Goal: Task Accomplishment & Management: Manage account settings

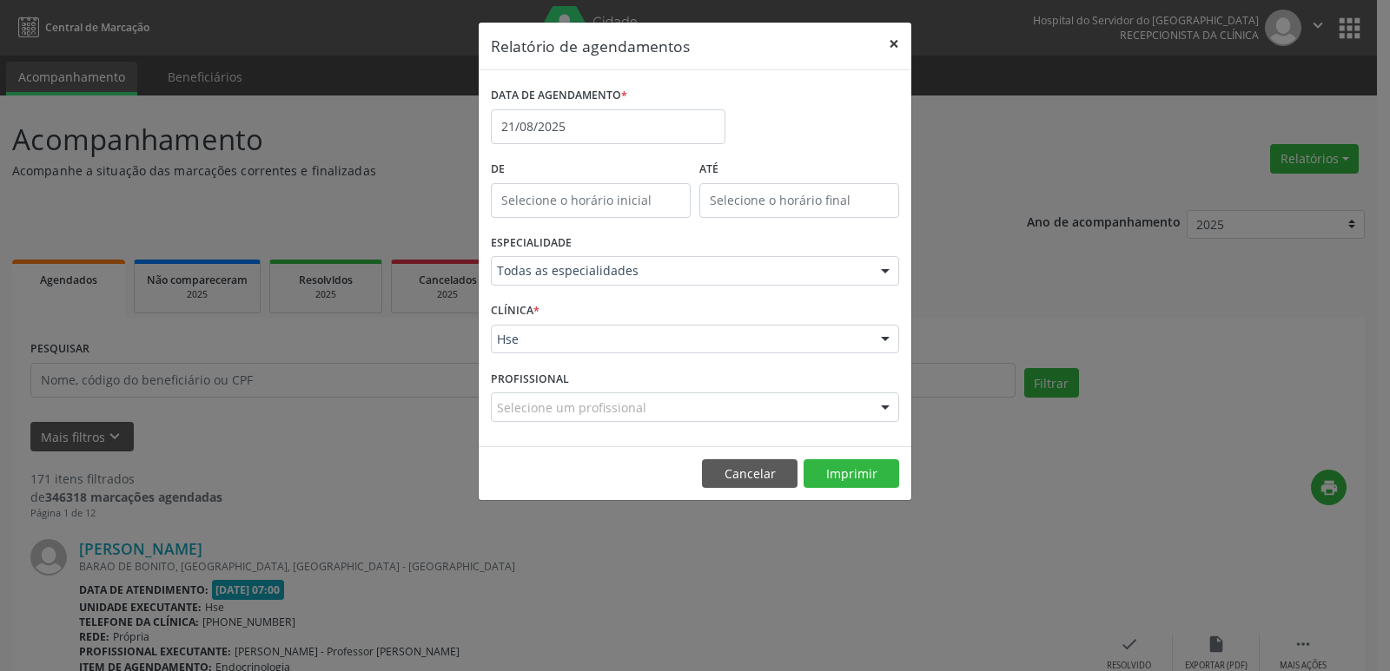
drag, startPoint x: 895, startPoint y: 46, endPoint x: 887, endPoint y: 47, distance: 8.7
click at [895, 46] on button "×" at bounding box center [893, 44] width 35 height 43
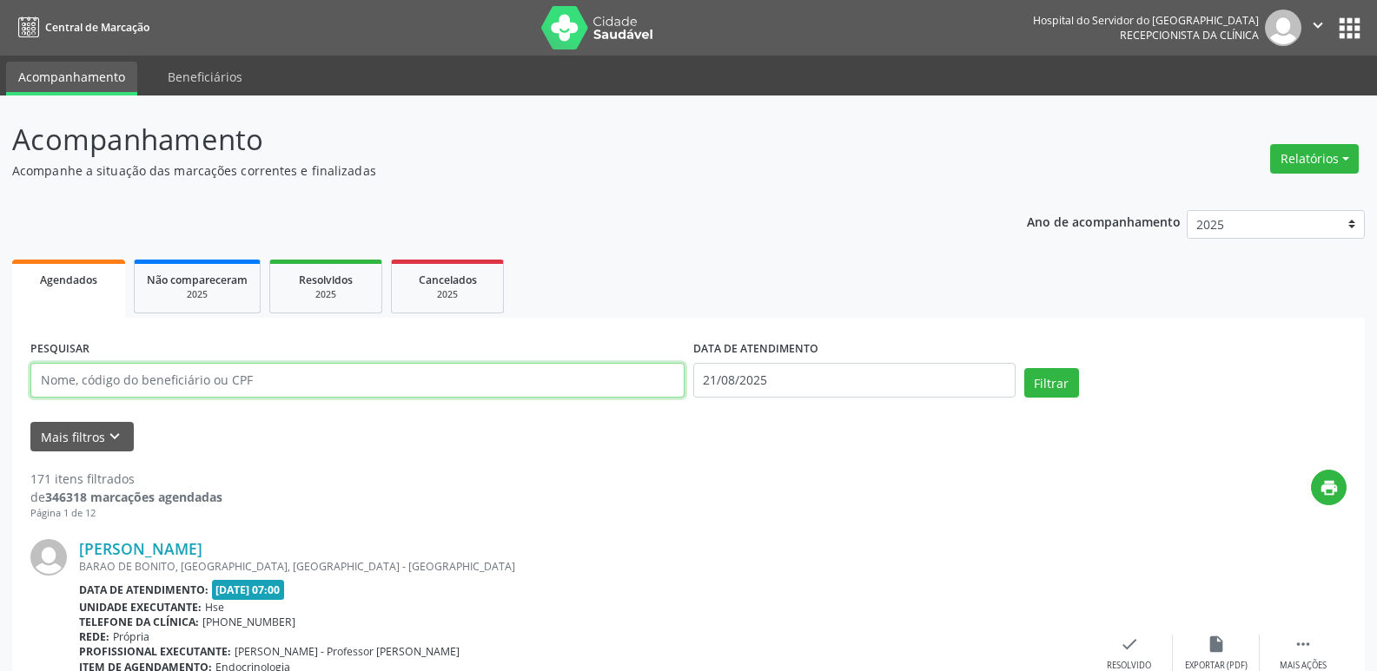
click at [397, 384] on input "text" at bounding box center [357, 380] width 654 height 35
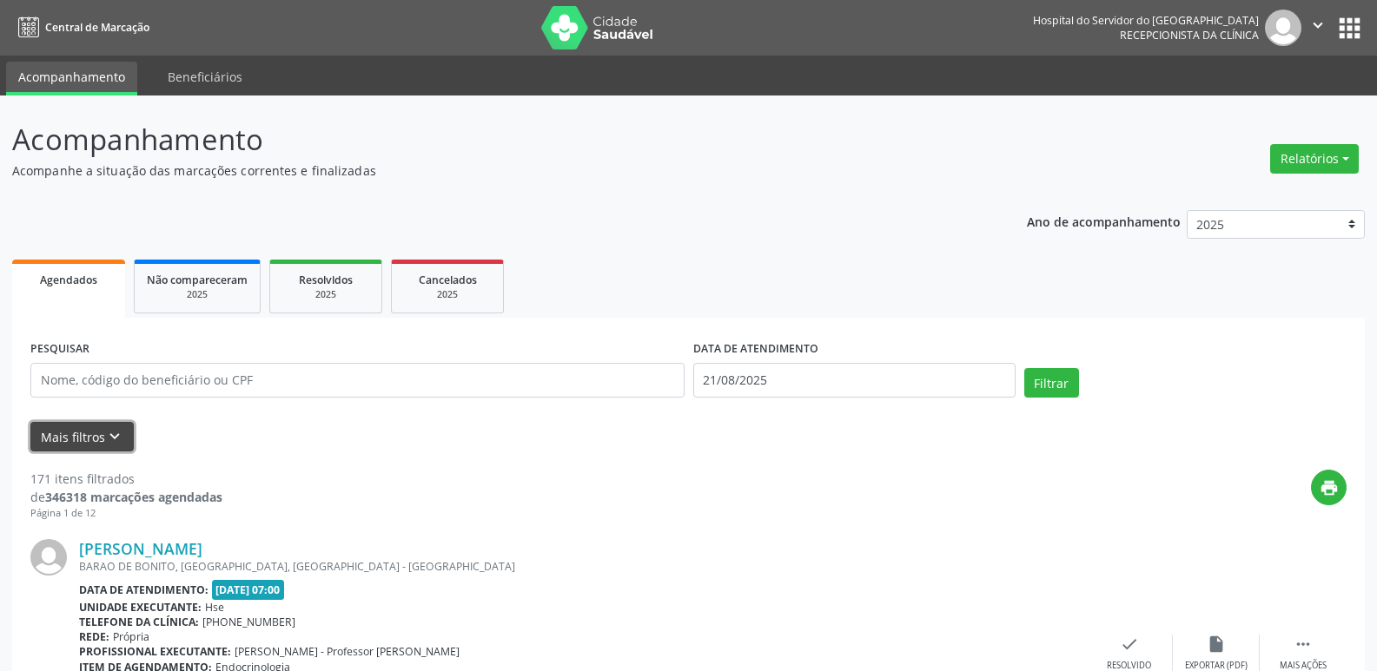
click at [118, 439] on icon "keyboard_arrow_down" at bounding box center [114, 436] width 19 height 19
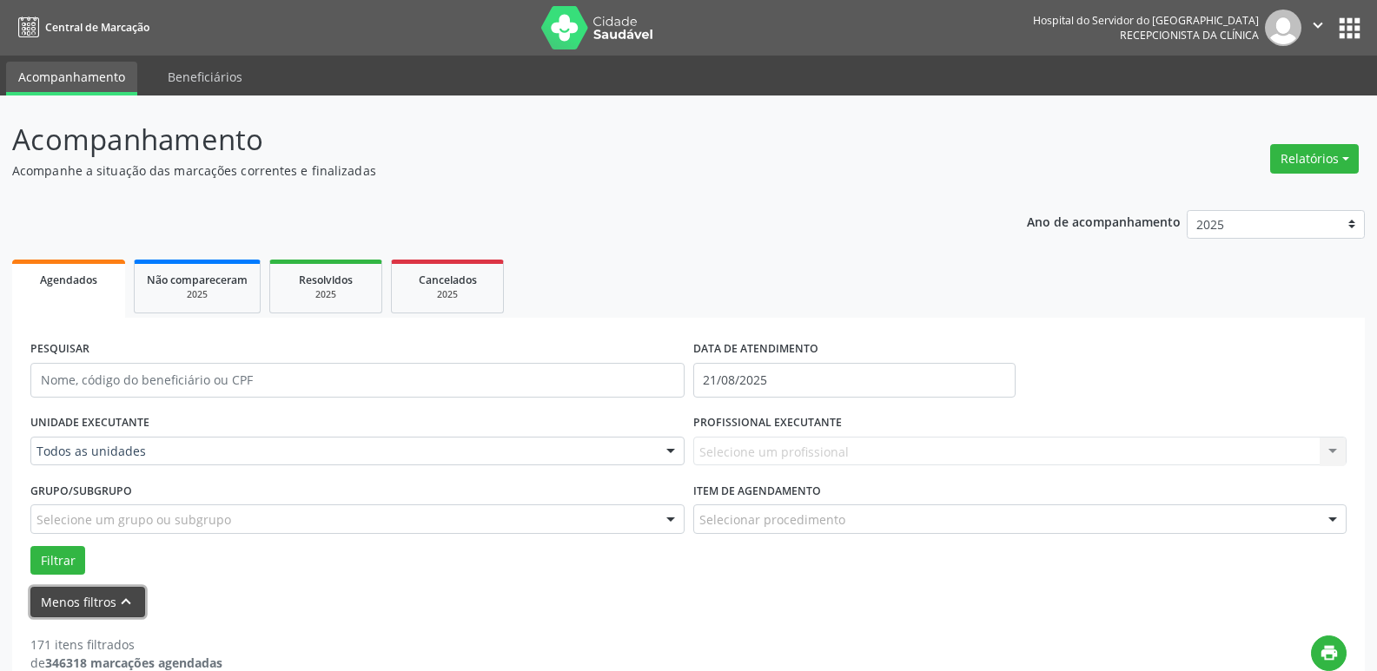
scroll to position [87, 0]
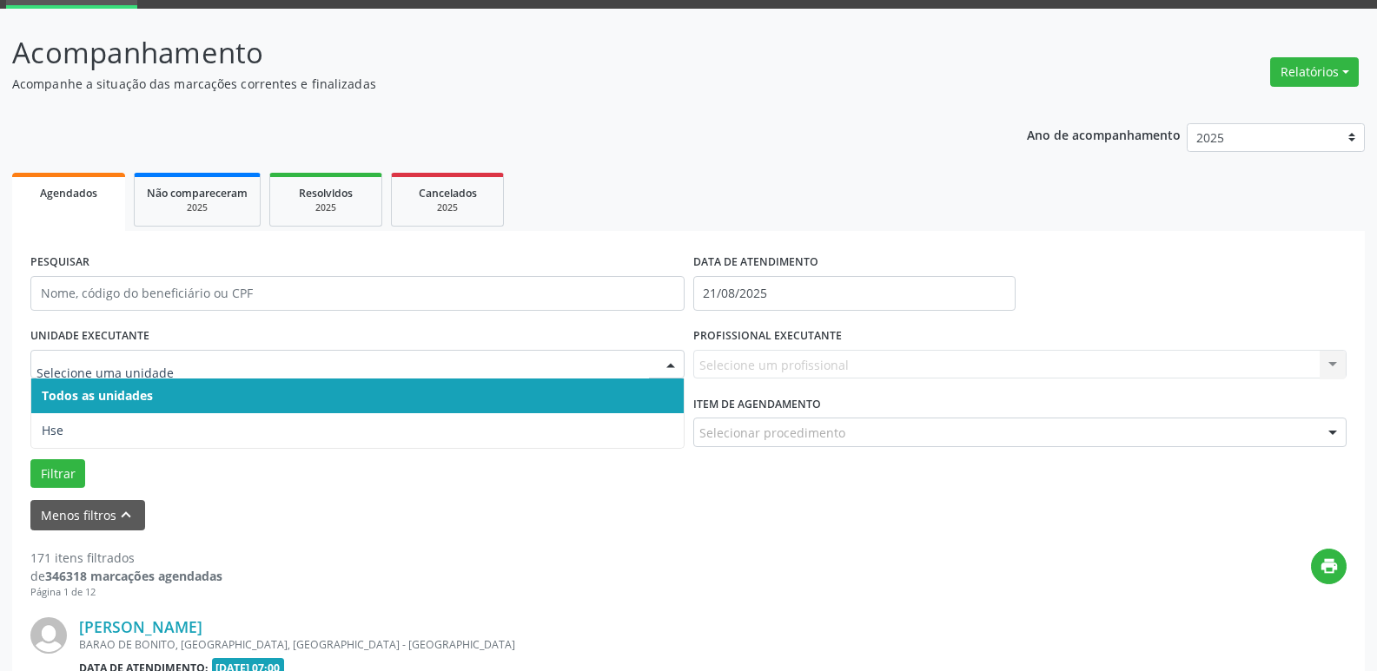
click at [622, 400] on span "Todos as unidades" at bounding box center [357, 396] width 652 height 35
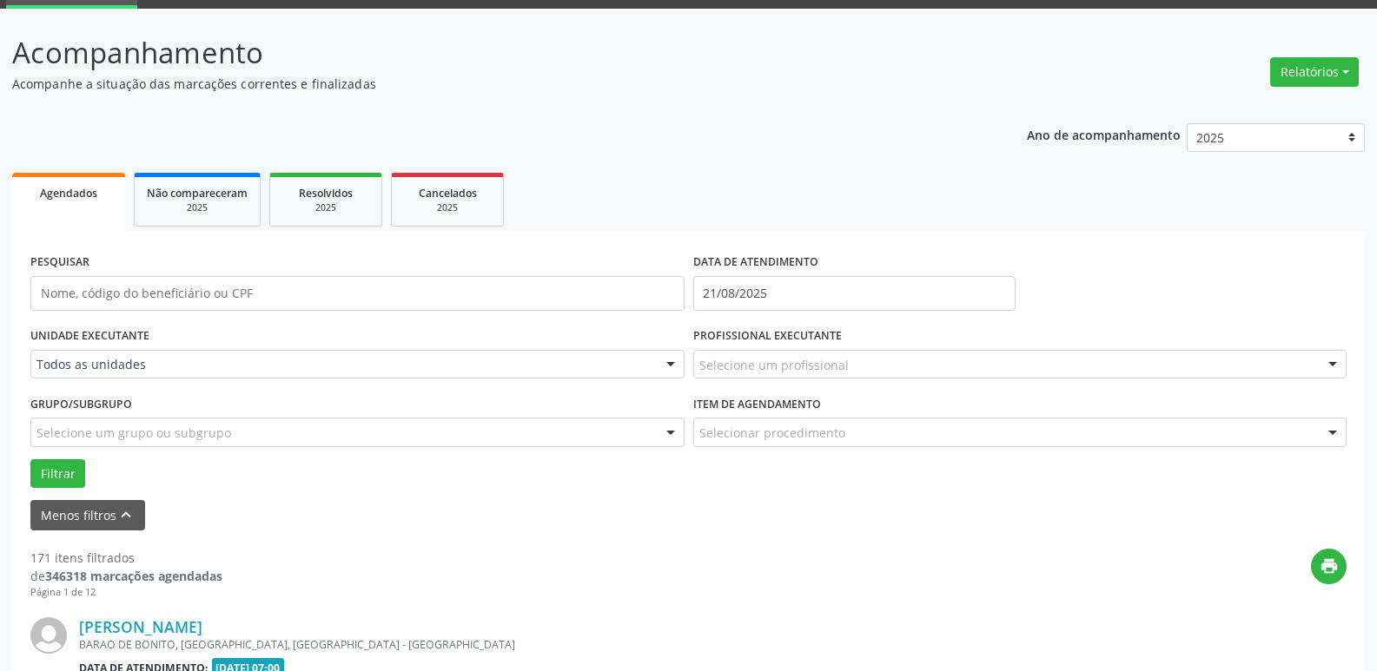
click at [622, 436] on div "Selecione um grupo ou subgrupo" at bounding box center [357, 433] width 654 height 30
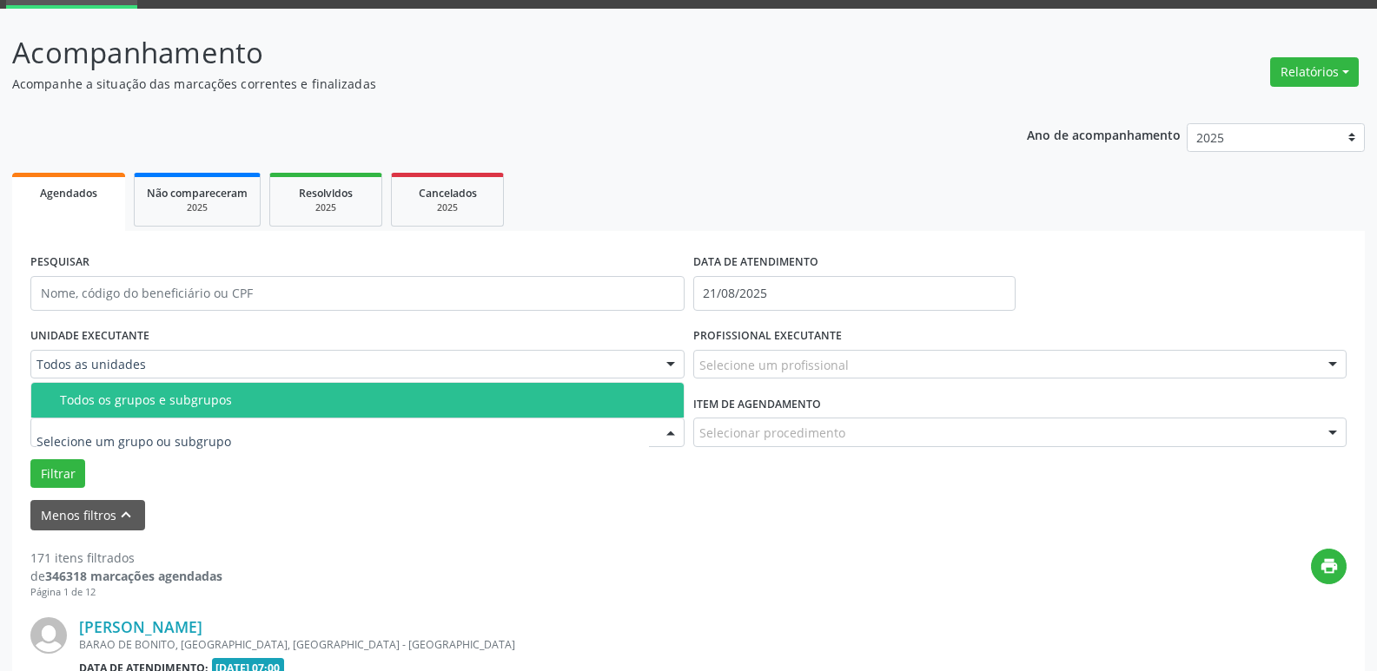
click at [622, 402] on div "Todos os grupos e subgrupos" at bounding box center [366, 400] width 613 height 14
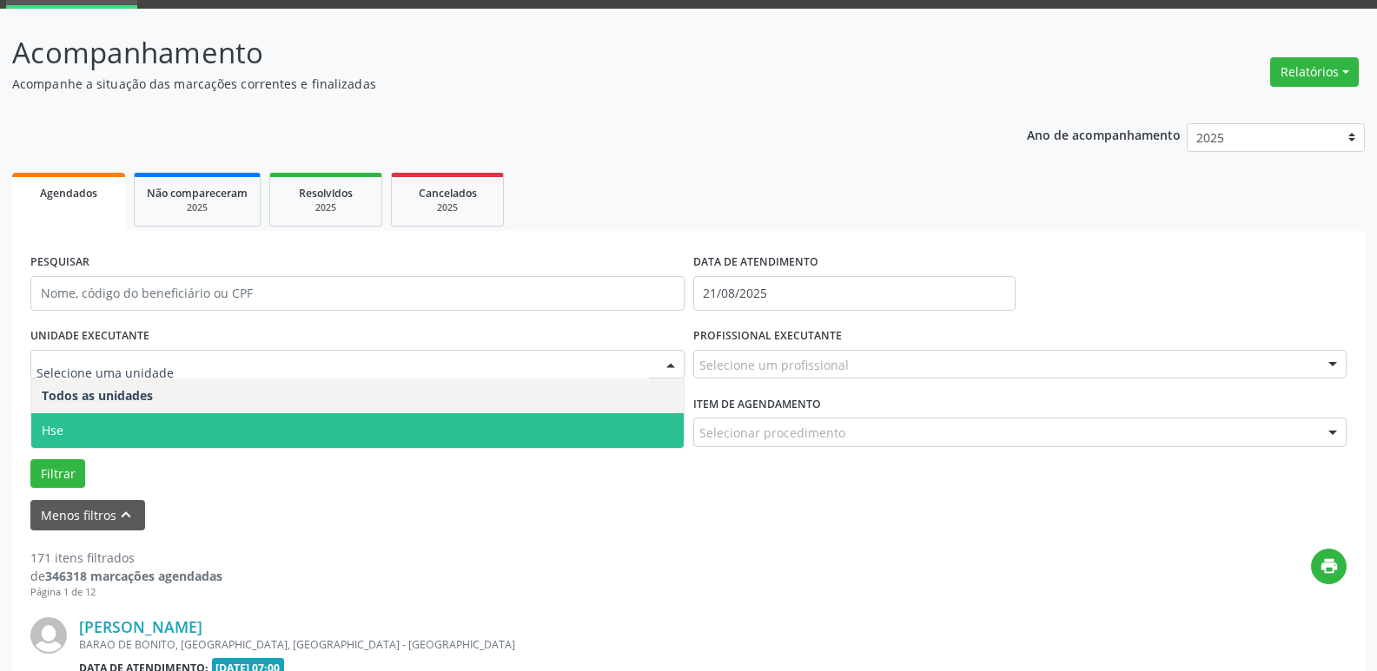
click at [631, 431] on span "Hse" at bounding box center [357, 430] width 652 height 35
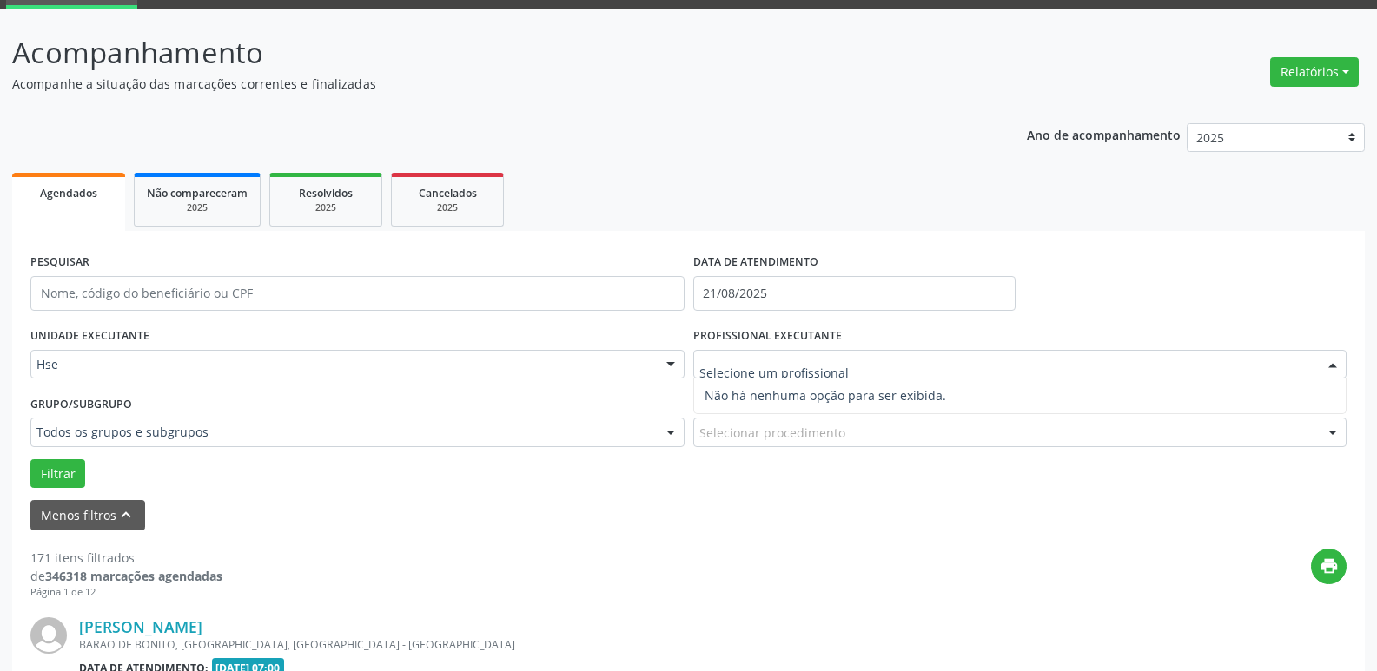
click at [1297, 368] on div at bounding box center [1020, 365] width 654 height 30
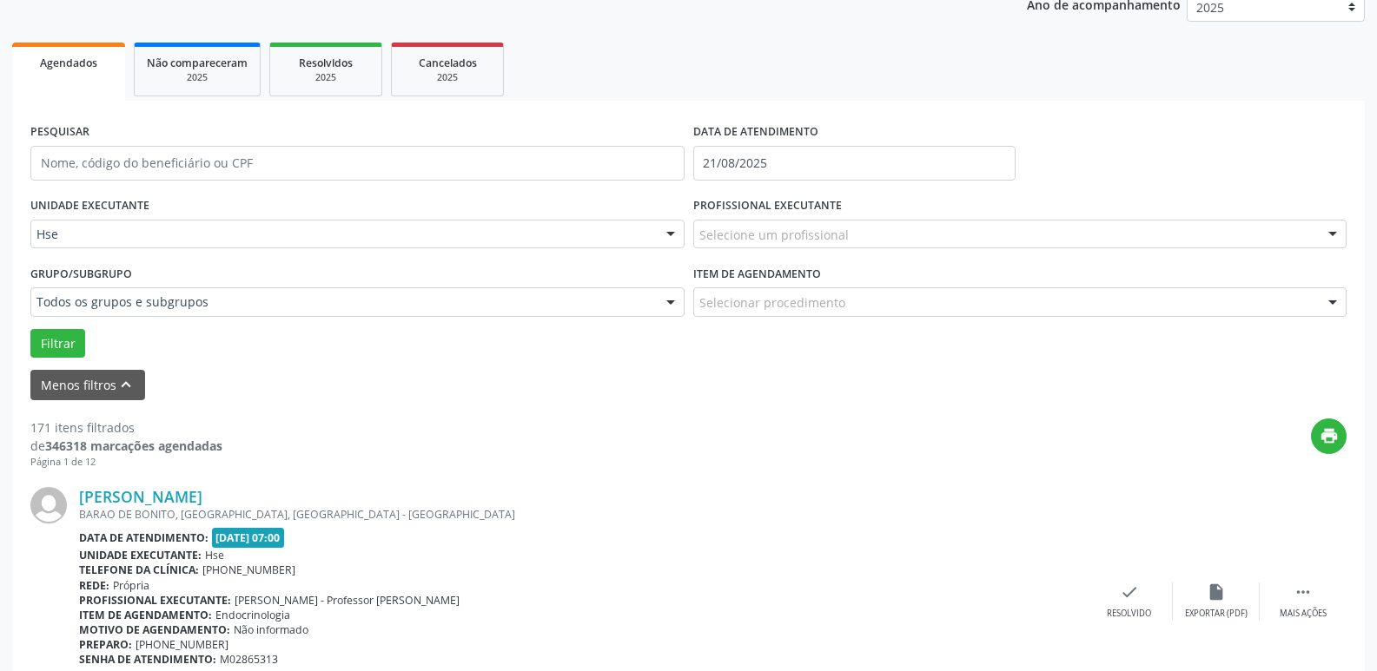
scroll to position [261, 0]
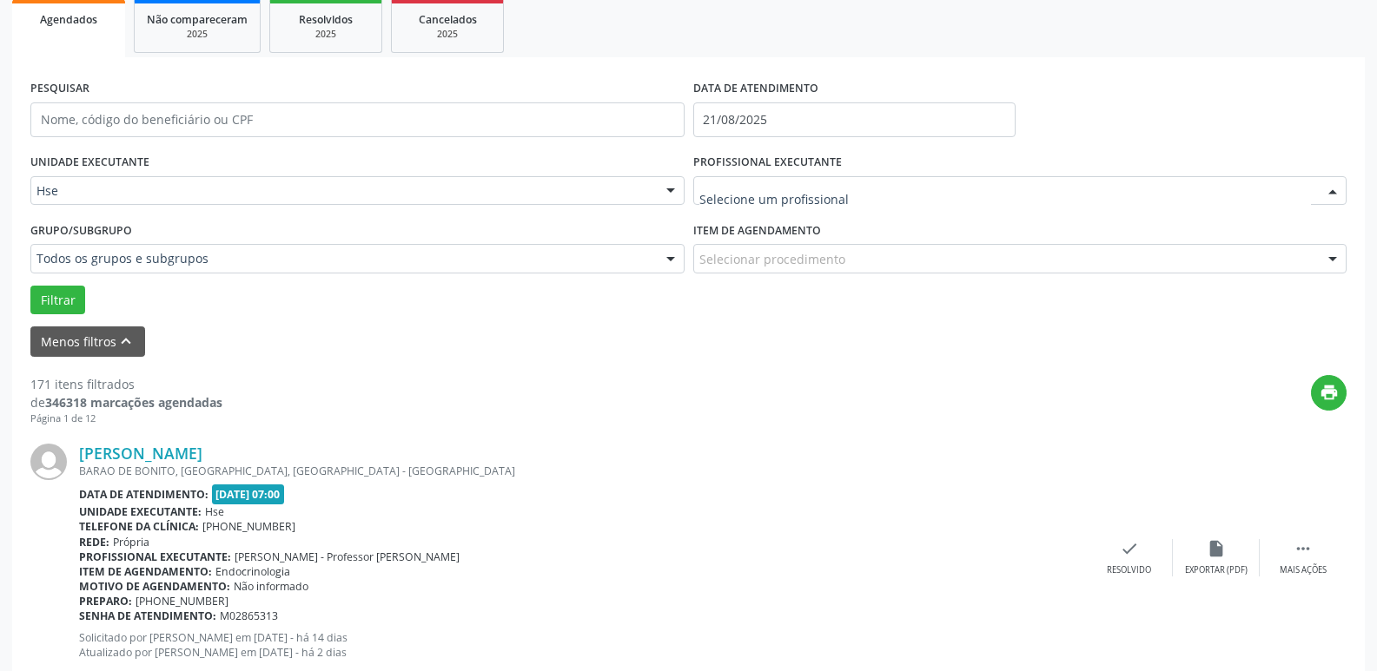
click at [1222, 187] on div at bounding box center [1020, 191] width 654 height 30
drag, startPoint x: 836, startPoint y: 439, endPoint x: 823, endPoint y: 424, distance: 20.4
click at [836, 439] on div "[PERSON_NAME] [GEOGRAPHIC_DATA], [GEOGRAPHIC_DATA], [GEOGRAPHIC_DATA] - [GEOGRA…" at bounding box center [688, 558] width 1316 height 265
click at [962, 117] on input "21/08/2025" at bounding box center [854, 119] width 322 height 35
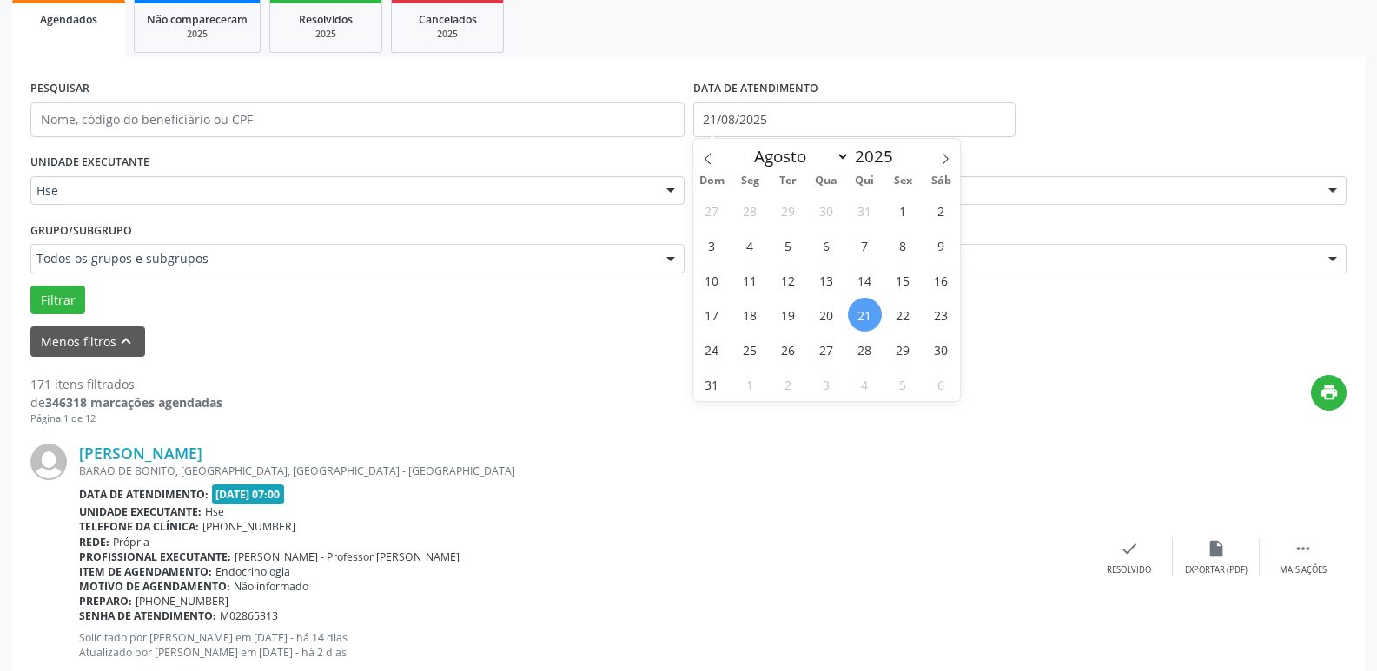
click at [866, 314] on span "21" at bounding box center [865, 315] width 34 height 34
type input "21/08/2025"
click at [866, 314] on span "21" at bounding box center [865, 315] width 34 height 34
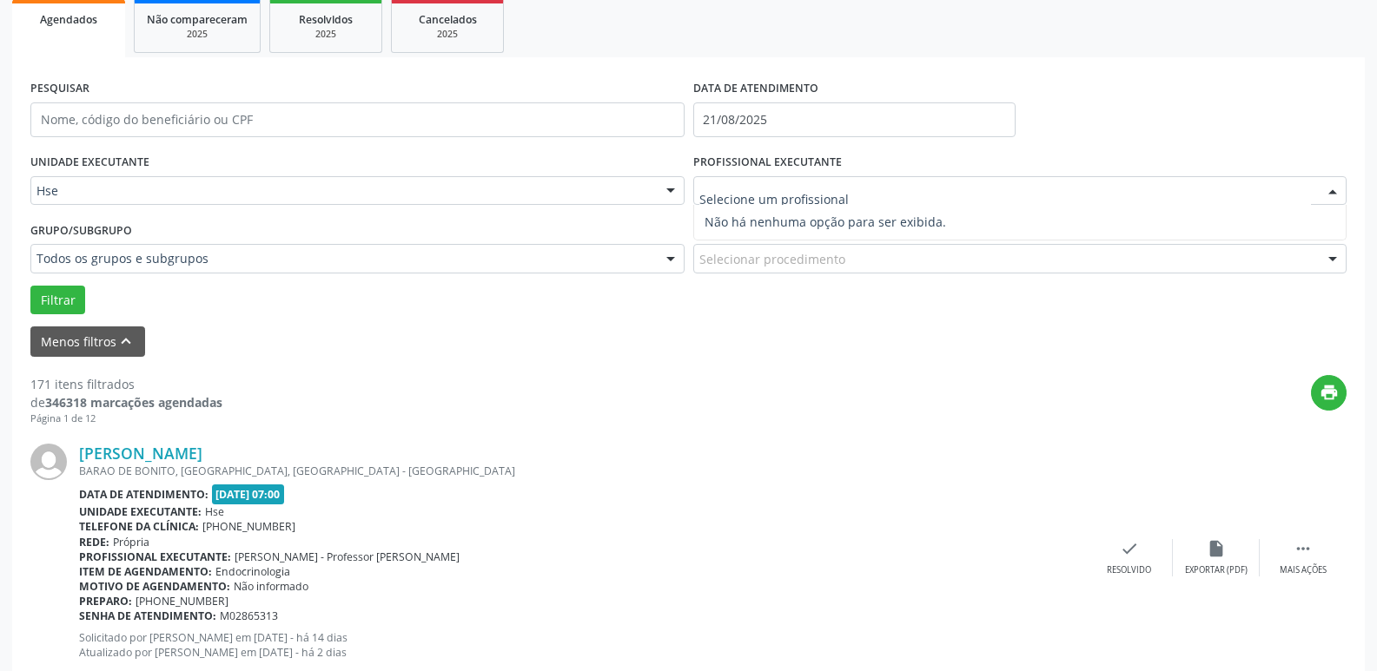
click at [1193, 194] on div at bounding box center [1020, 191] width 654 height 30
click at [870, 416] on div "print" at bounding box center [784, 400] width 1124 height 51
click at [248, 207] on div "UNIDADE EXECUTANTE Hse Todos as unidades Hse Nenhum resultado encontrado para: …" at bounding box center [357, 183] width 663 height 68
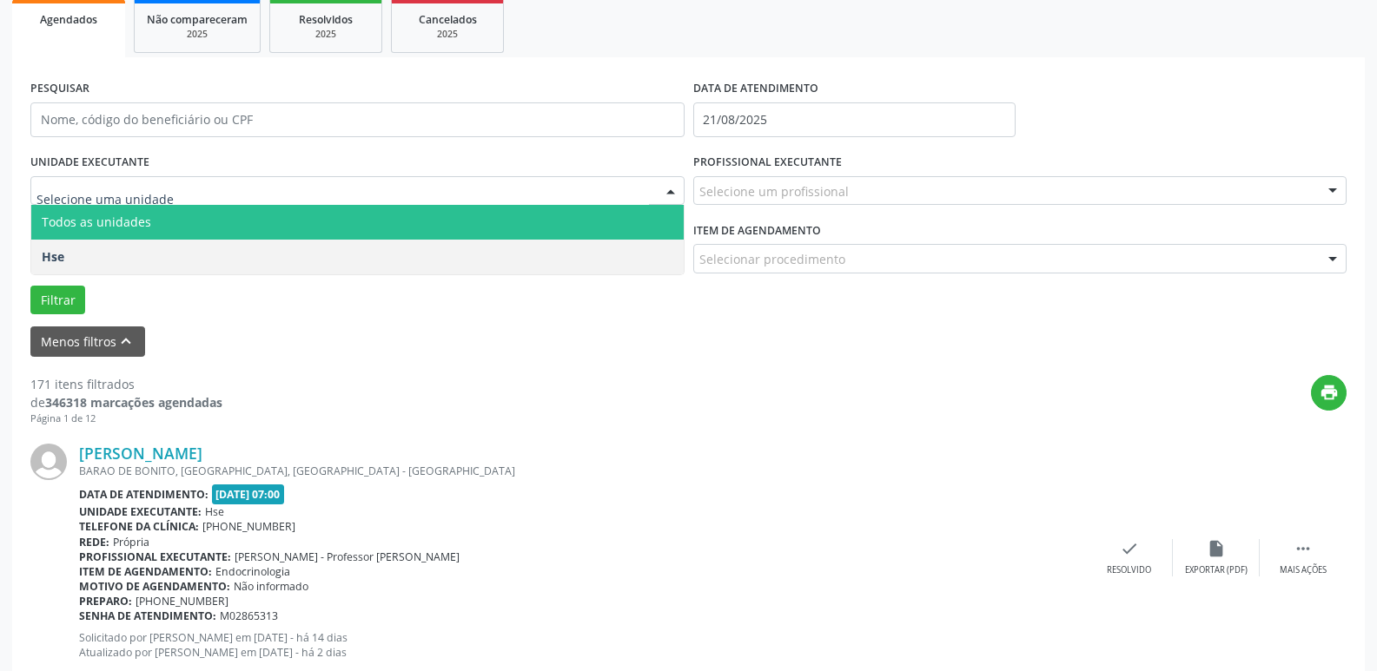
click at [248, 200] on div at bounding box center [357, 191] width 654 height 30
click at [247, 233] on span "Todos as unidades" at bounding box center [357, 222] width 652 height 35
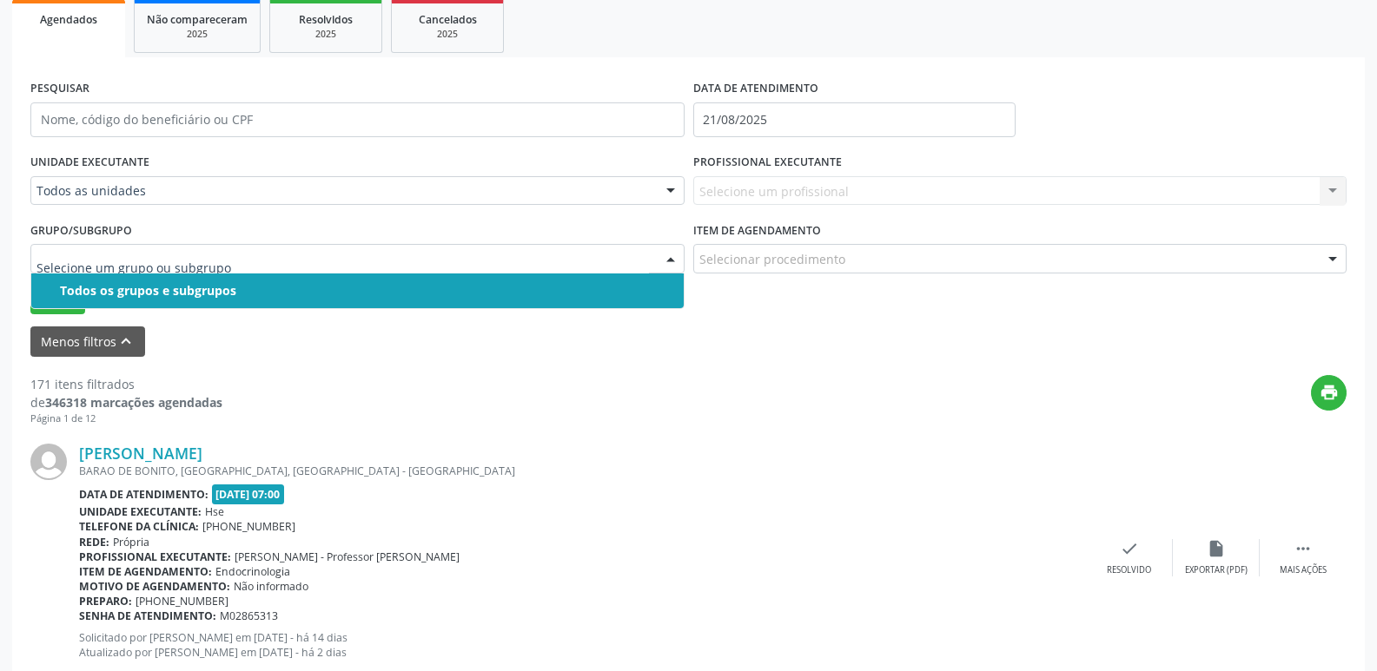
click at [309, 299] on span "Todos os grupos e subgrupos" at bounding box center [357, 291] width 652 height 35
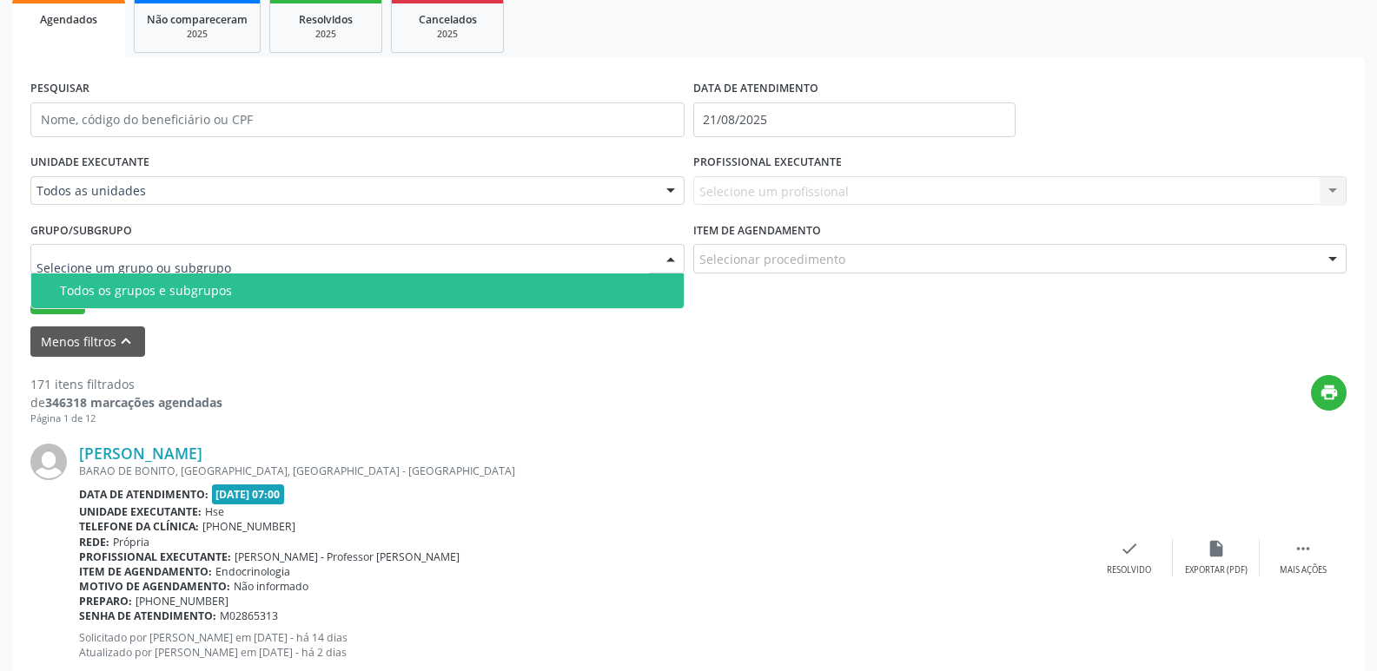
click at [394, 261] on div at bounding box center [357, 259] width 654 height 30
click at [389, 296] on div "Todos os grupos e subgrupos" at bounding box center [366, 291] width 613 height 14
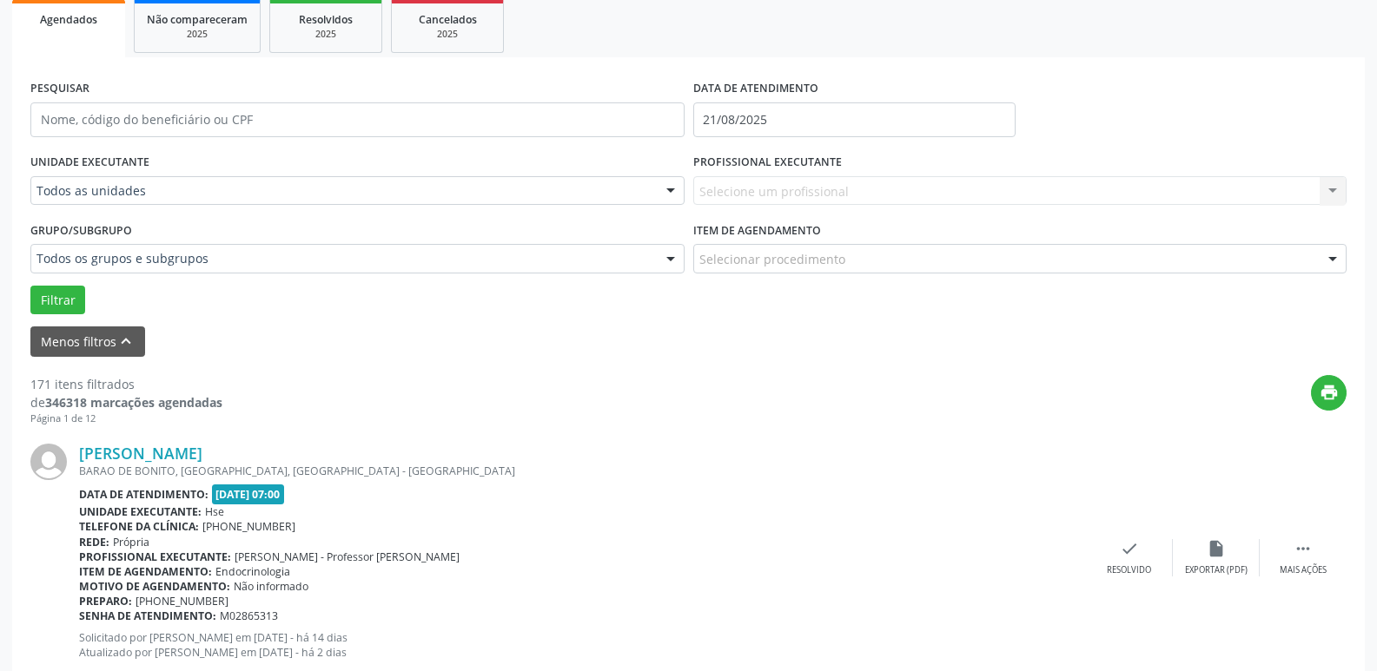
click at [1154, 191] on div "Selecione um profissional Nenhum resultado encontrado para: " " Não há nenhuma …" at bounding box center [1020, 191] width 654 height 30
click at [962, 187] on div "Selecione um profissional Nenhum resultado encontrado para: " " Não há nenhuma …" at bounding box center [1020, 191] width 654 height 30
click at [955, 193] on div "Selecione um profissional Nenhum resultado encontrado para: " " Não há nenhuma …" at bounding box center [1020, 191] width 654 height 30
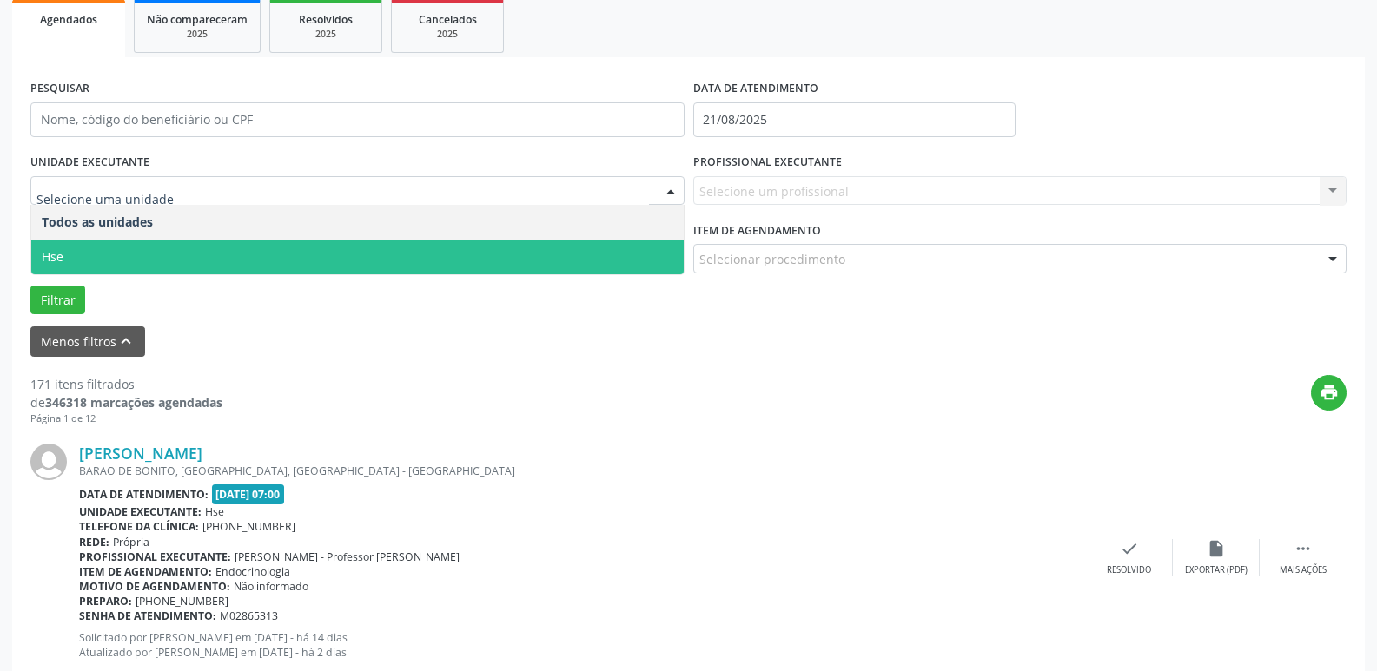
click at [466, 263] on span "Hse" at bounding box center [357, 257] width 652 height 35
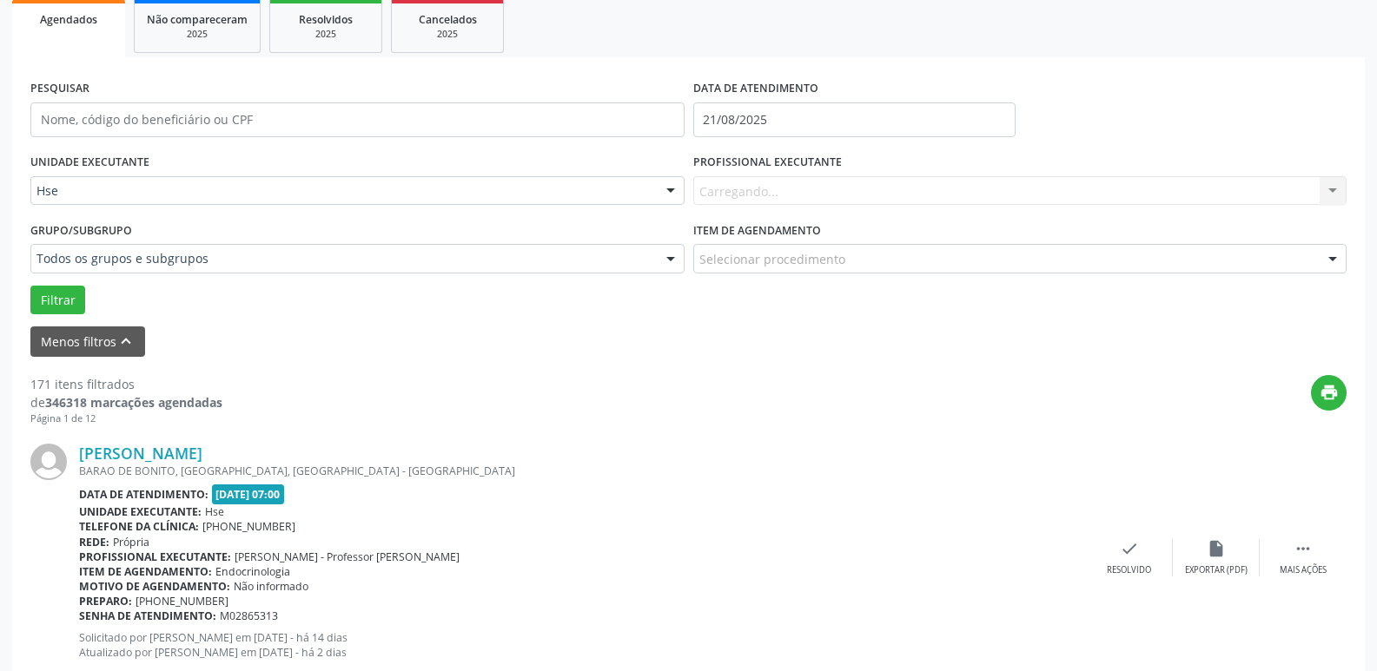
click at [1007, 188] on div "Carregando... Nenhum resultado encontrado para: " " Não há nenhuma opção para s…" at bounding box center [1020, 191] width 654 height 30
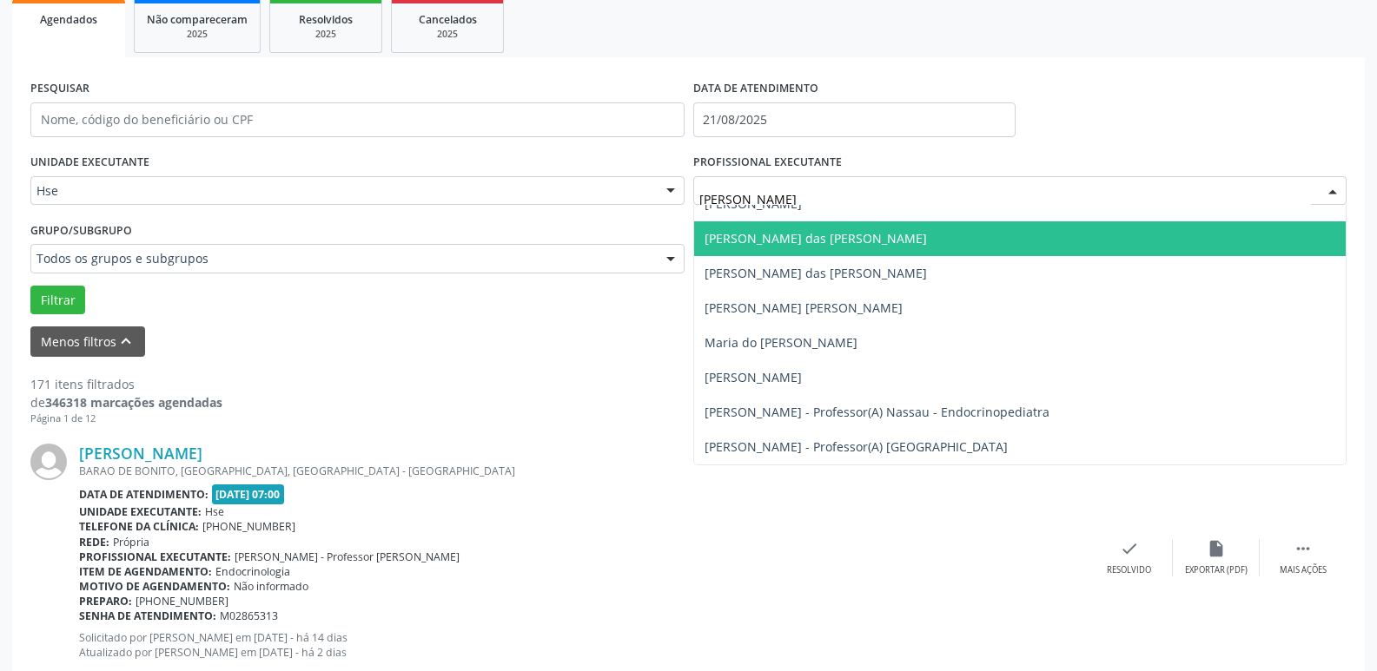
scroll to position [0, 0]
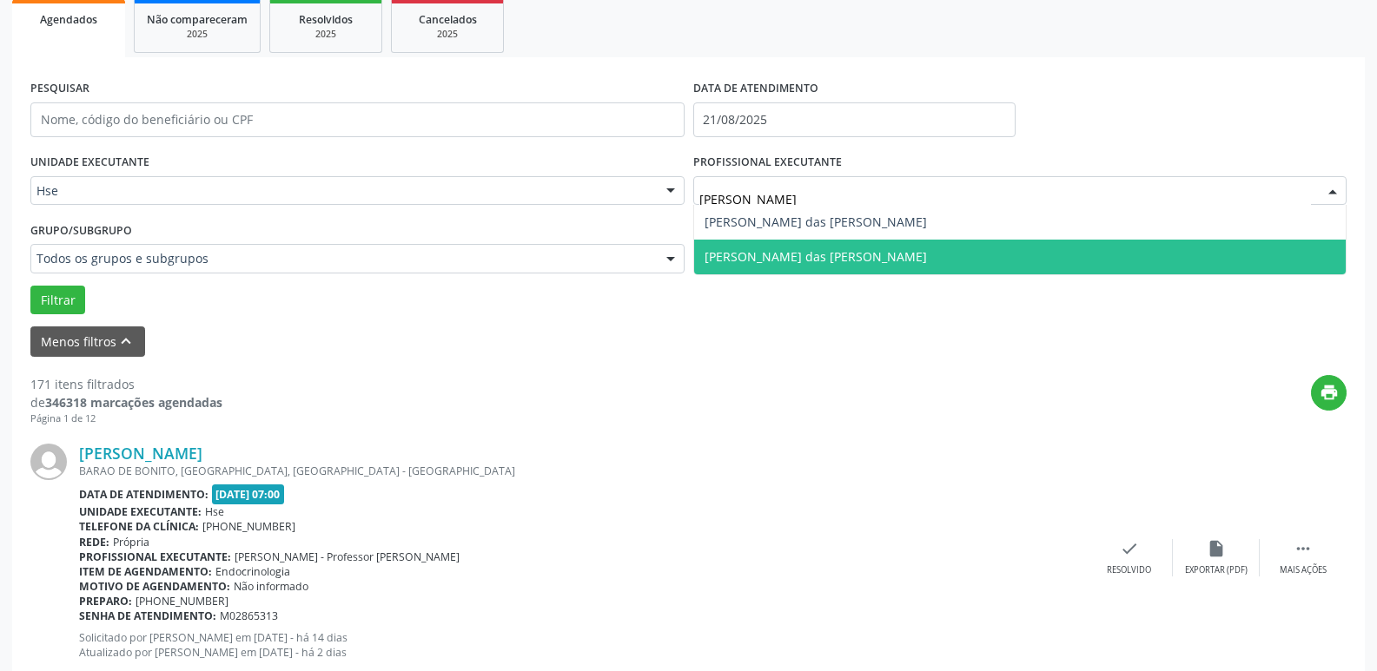
type input "[PERSON_NAME]"
click at [968, 311] on div "UNIDADE EXECUTANTE Hse Todos as unidades Hse Nenhum resultado encontrado para: …" at bounding box center [688, 231] width 1324 height 165
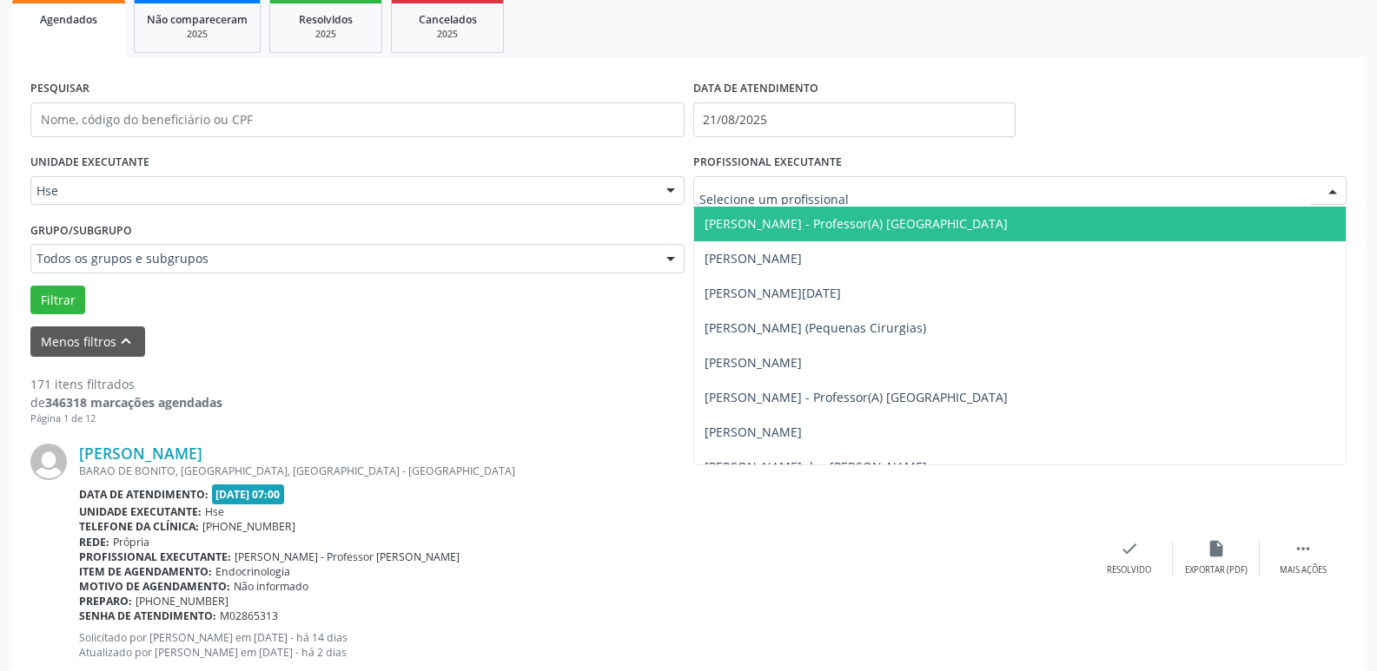
scroll to position [9033, 0]
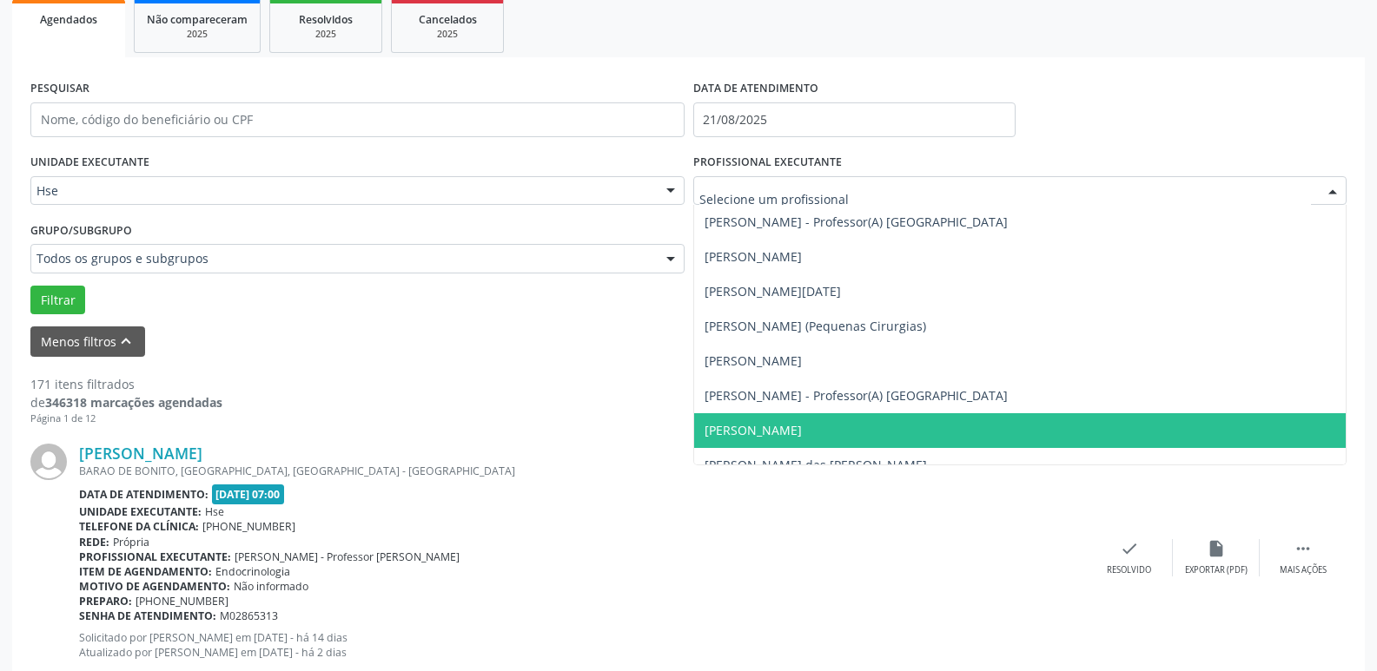
click at [894, 434] on span "[PERSON_NAME]" at bounding box center [1020, 430] width 652 height 35
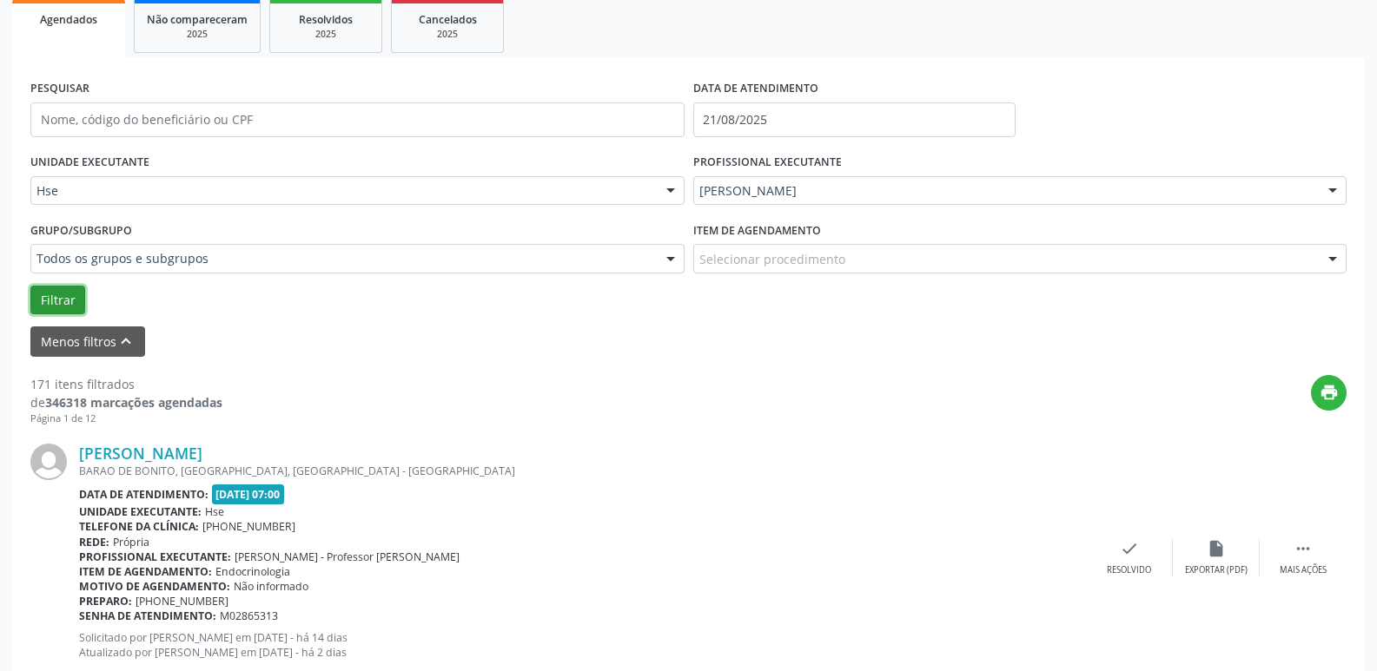
click at [67, 300] on button "Filtrar" at bounding box center [57, 301] width 55 height 30
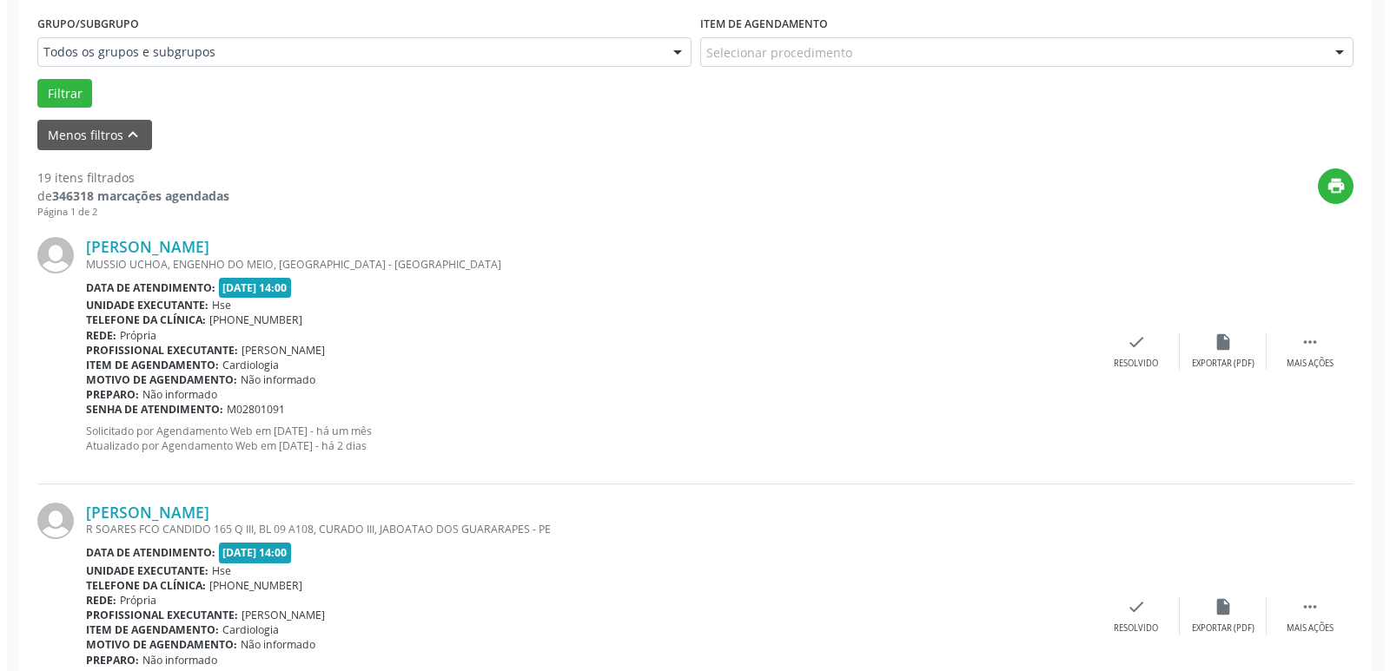
scroll to position [521, 0]
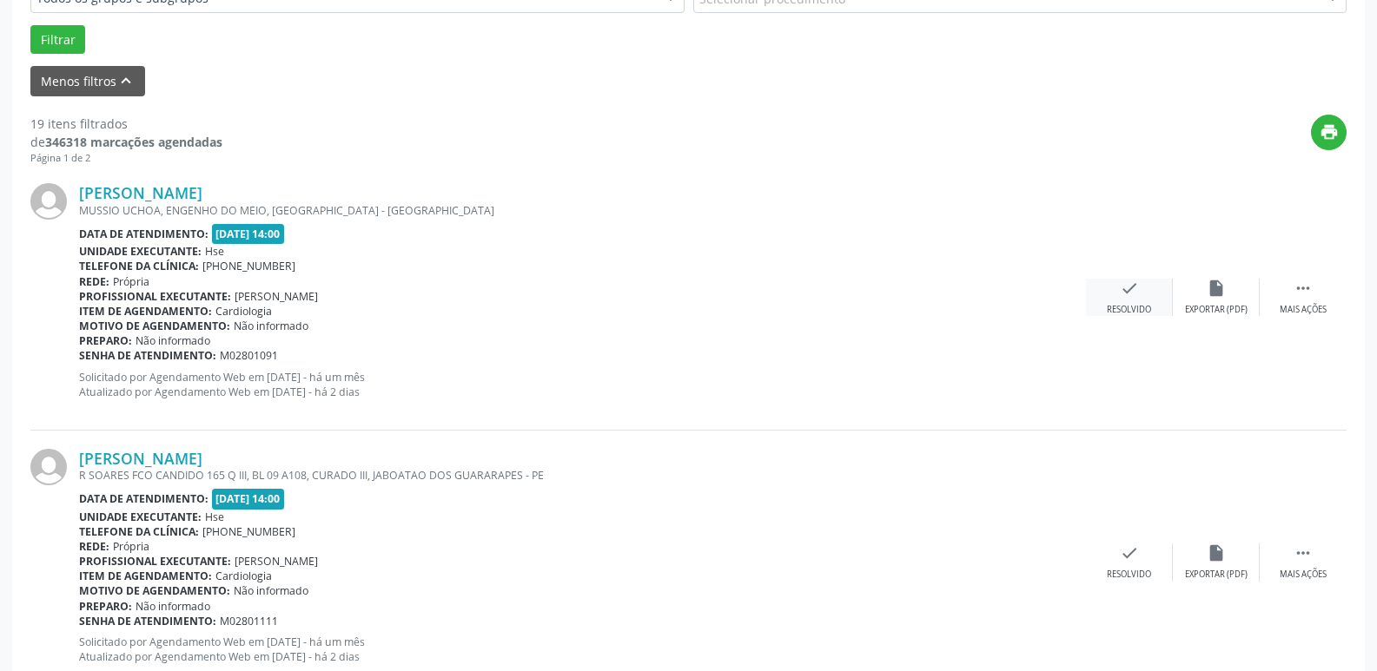
click at [1129, 303] on div "check Resolvido" at bounding box center [1129, 297] width 87 height 37
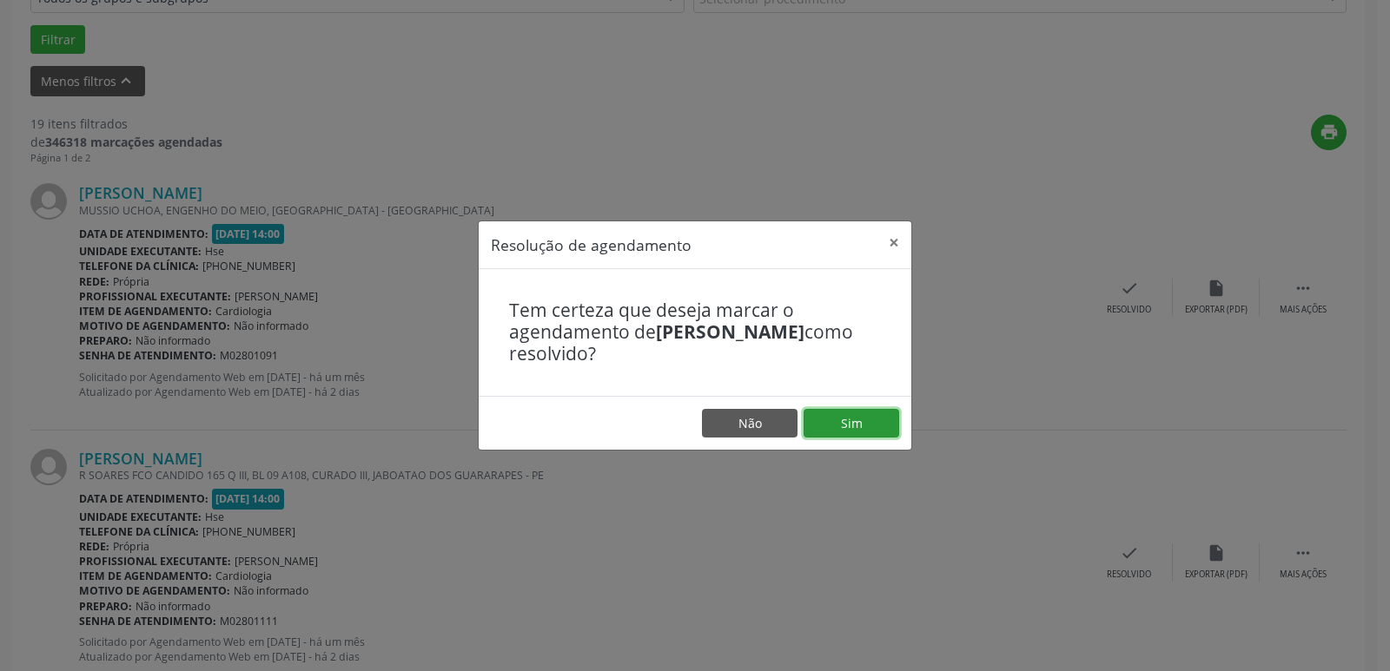
click at [860, 433] on button "Sim" at bounding box center [851, 424] width 96 height 30
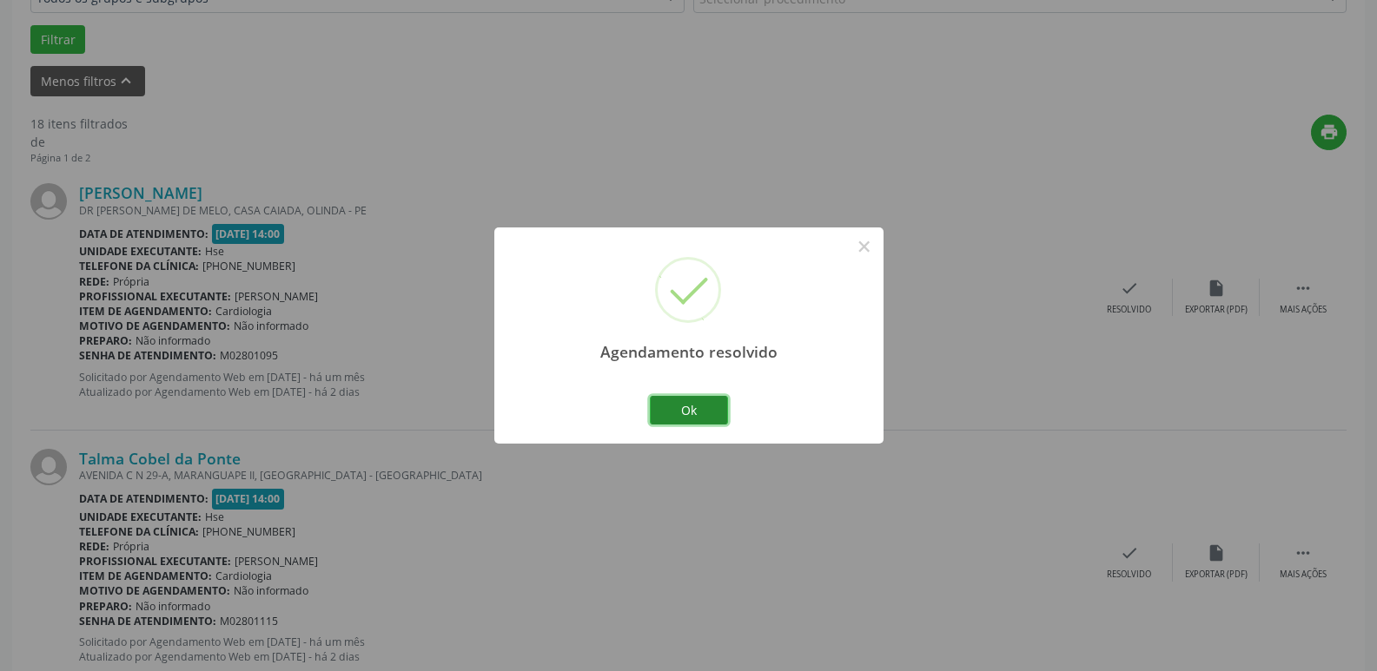
click at [712, 412] on button "Ok" at bounding box center [689, 411] width 78 height 30
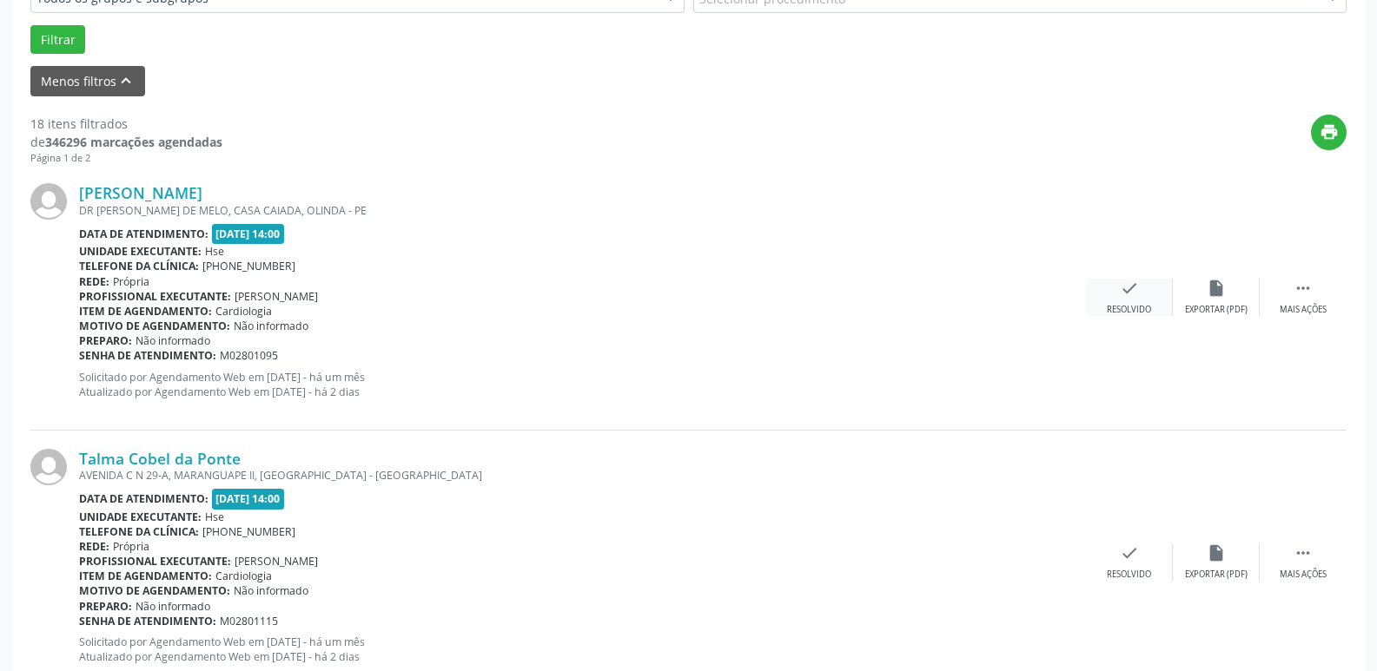
click at [1133, 307] on div "Resolvido" at bounding box center [1128, 310] width 44 height 12
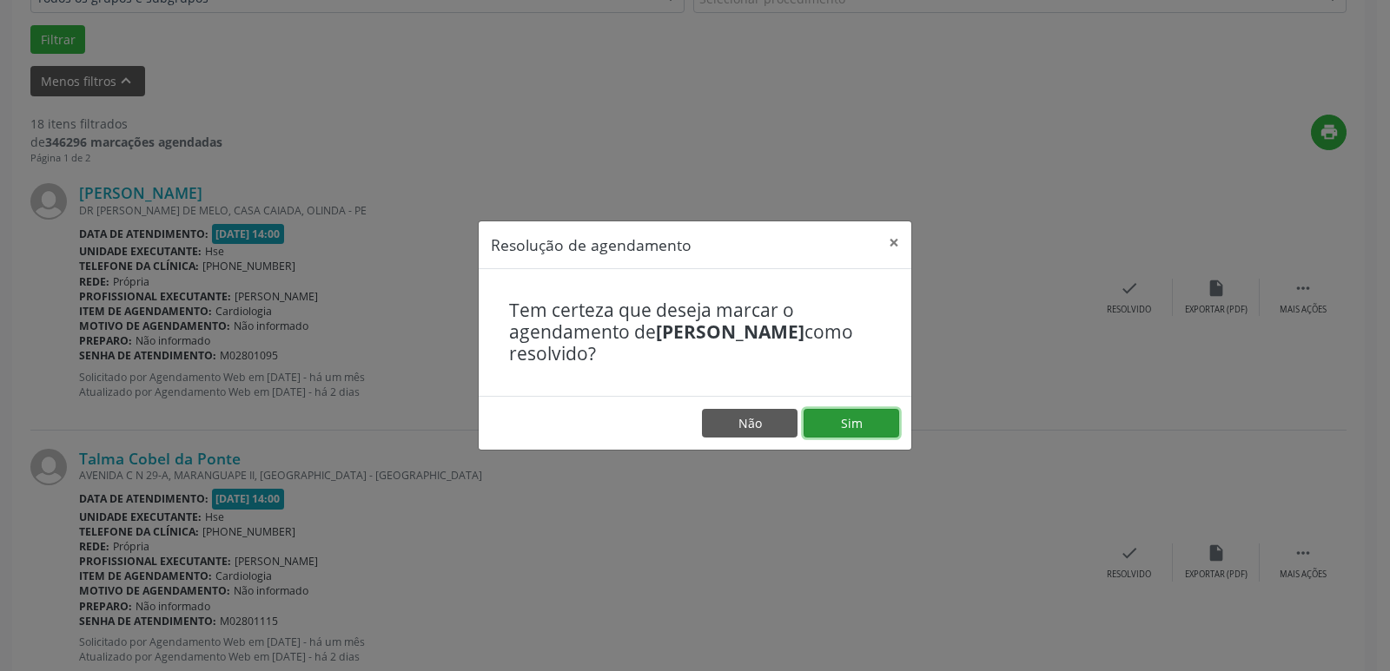
click at [880, 421] on button "Sim" at bounding box center [851, 424] width 96 height 30
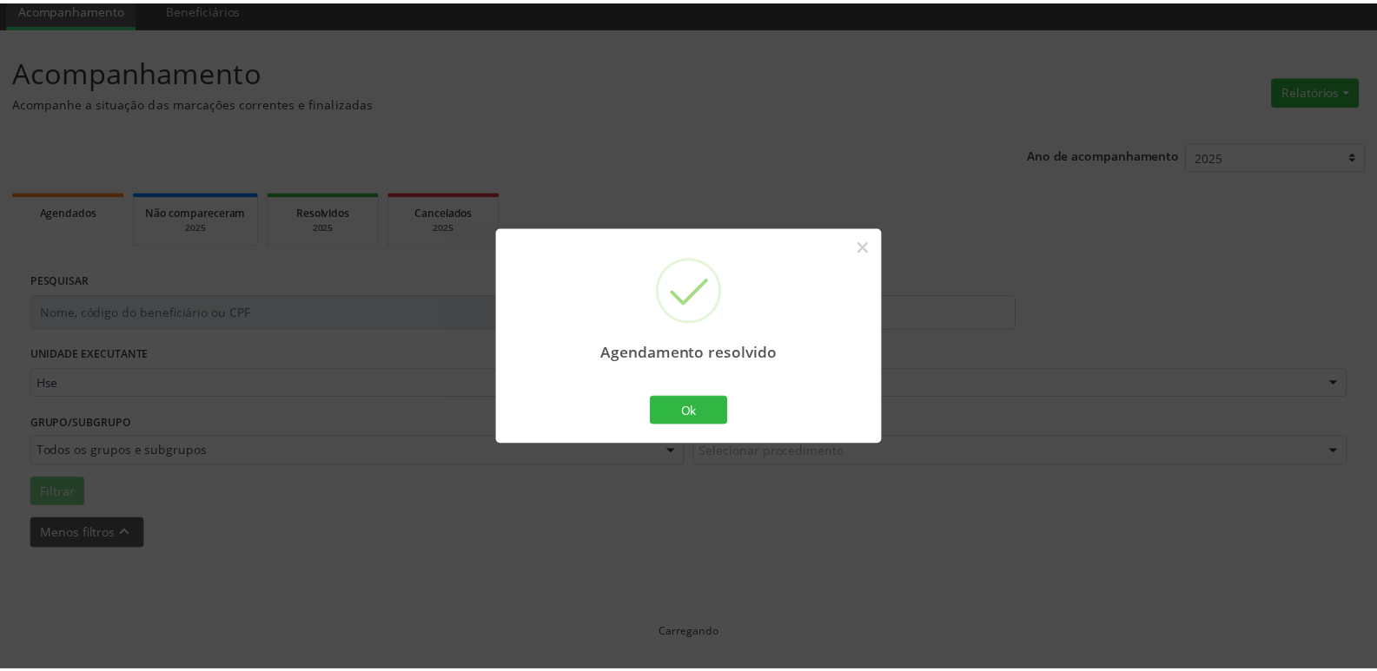
scroll to position [69, 0]
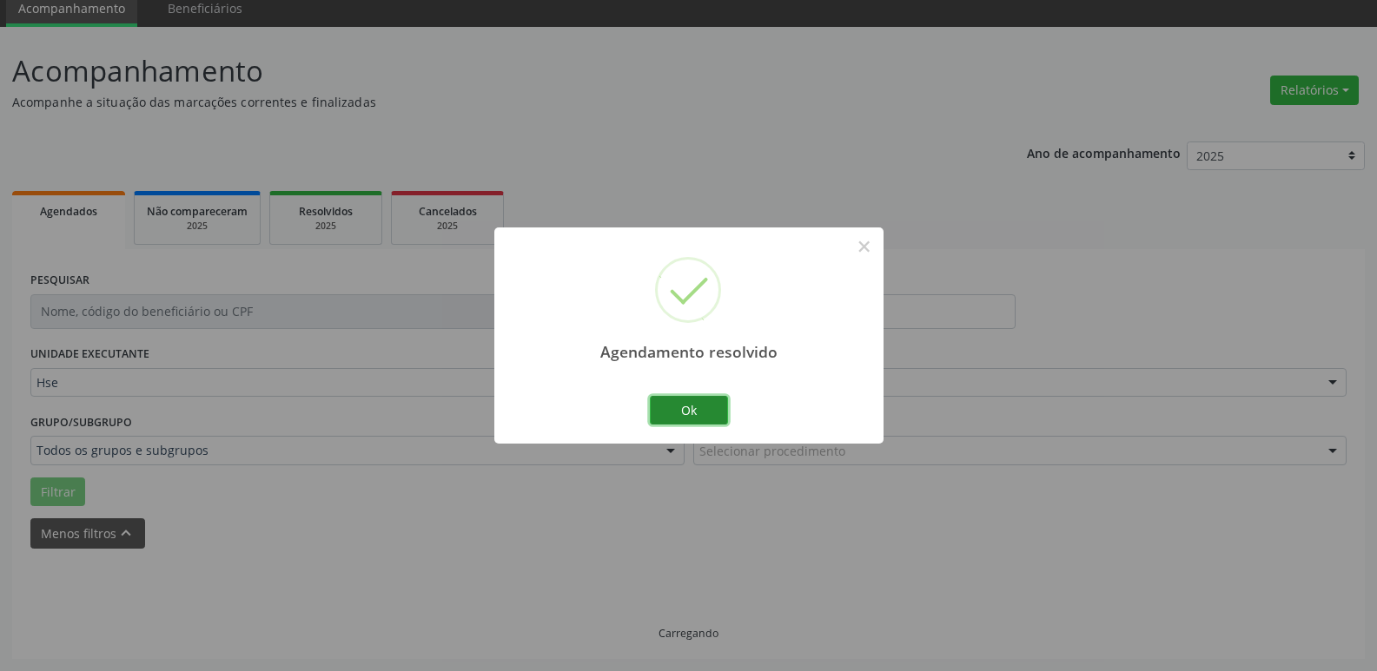
click at [716, 411] on button "Ok" at bounding box center [689, 411] width 78 height 30
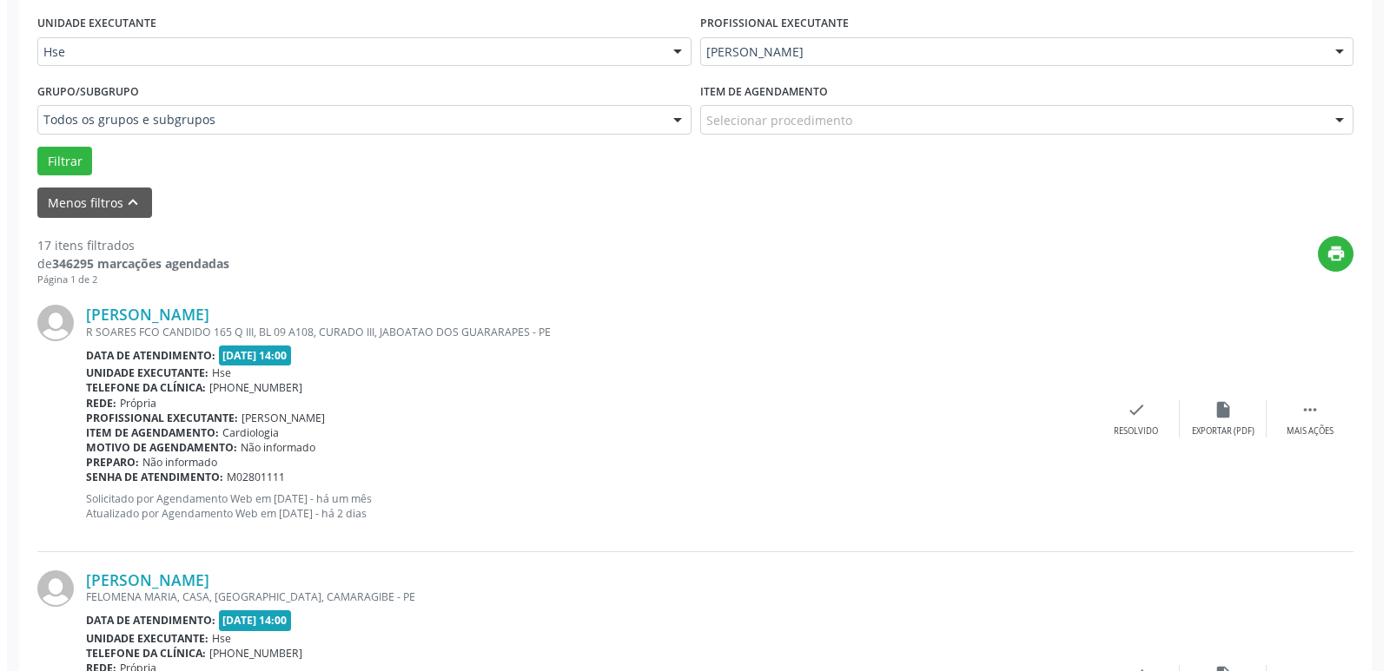
scroll to position [416, 0]
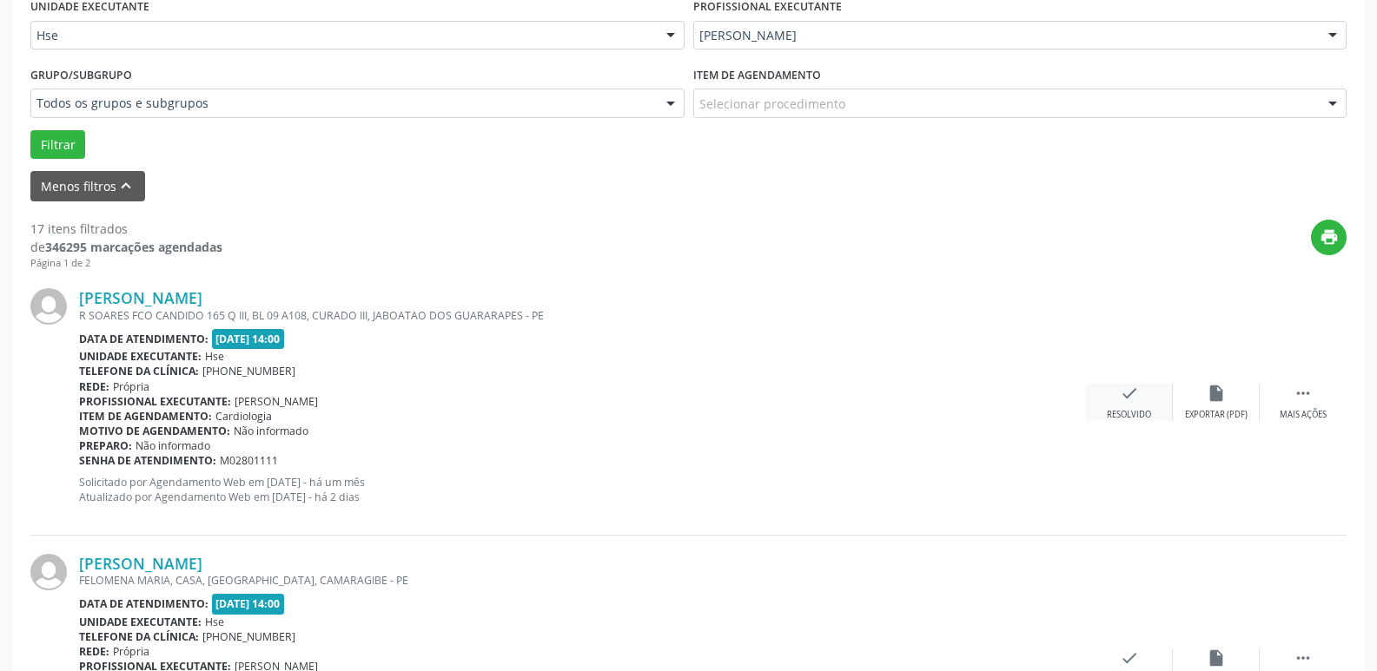
click at [1133, 403] on icon "check" at bounding box center [1129, 393] width 19 height 19
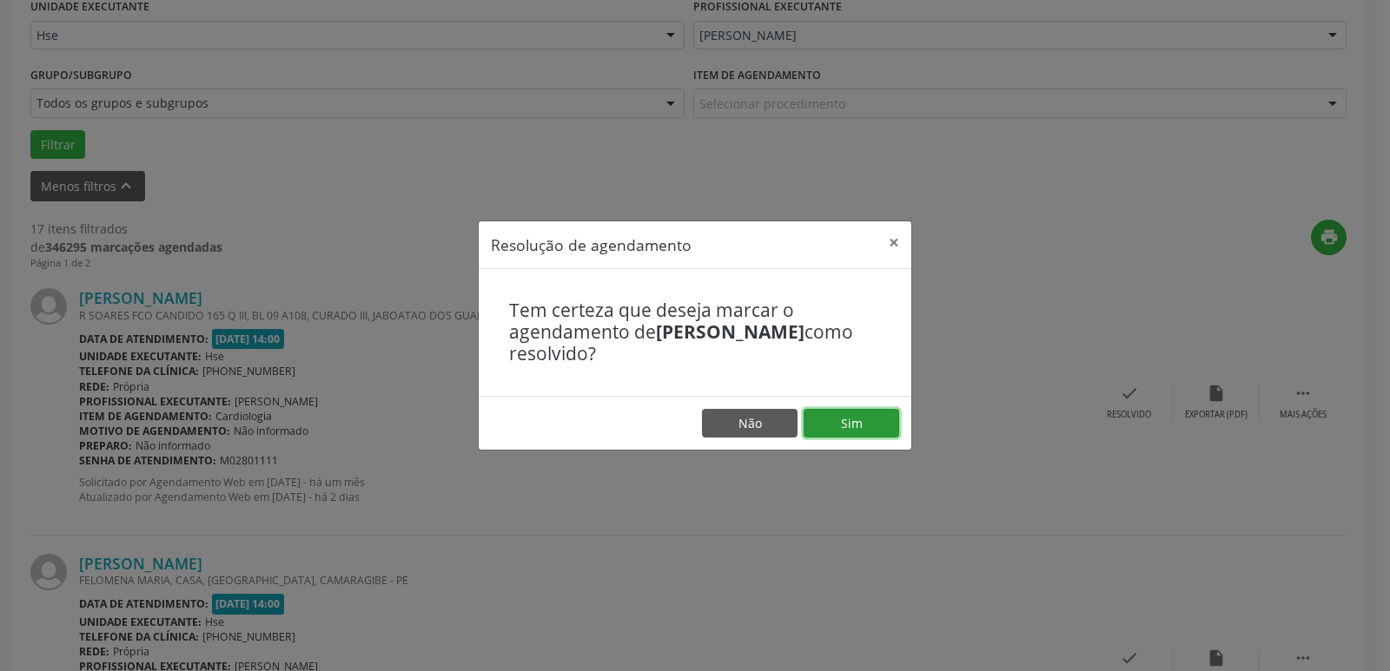
click at [883, 417] on button "Sim" at bounding box center [851, 424] width 96 height 30
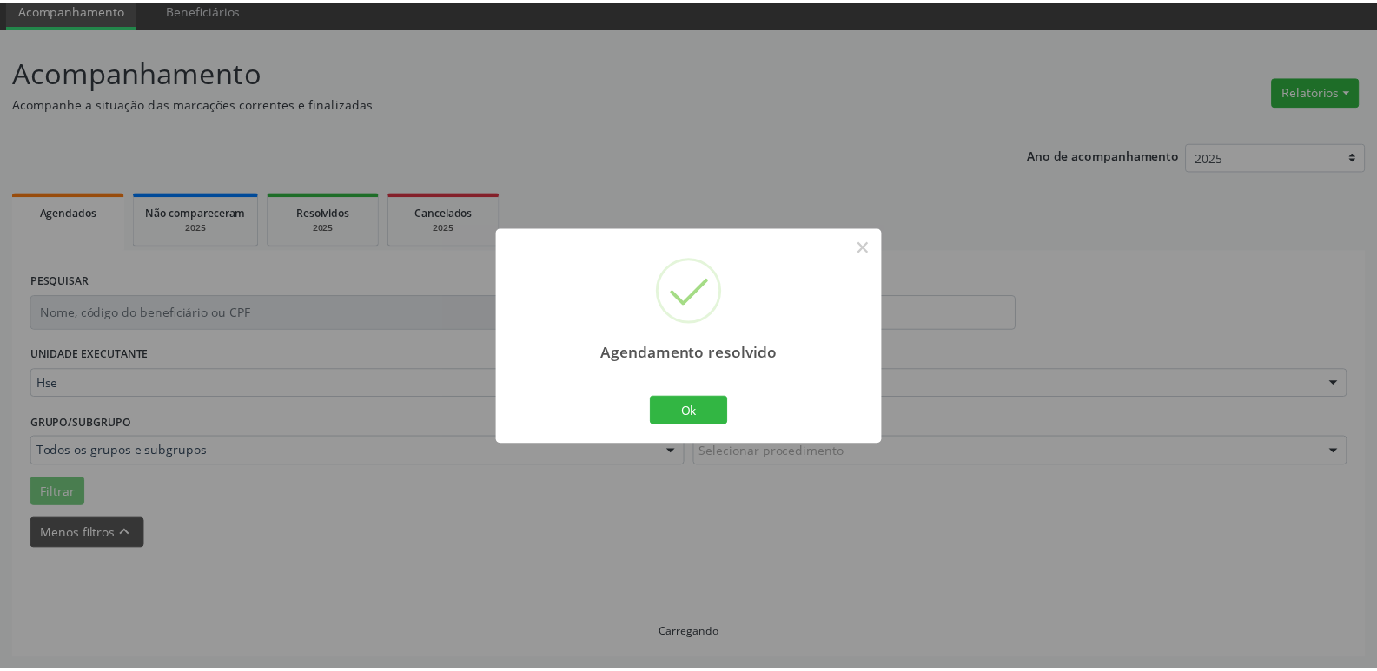
scroll to position [69, 0]
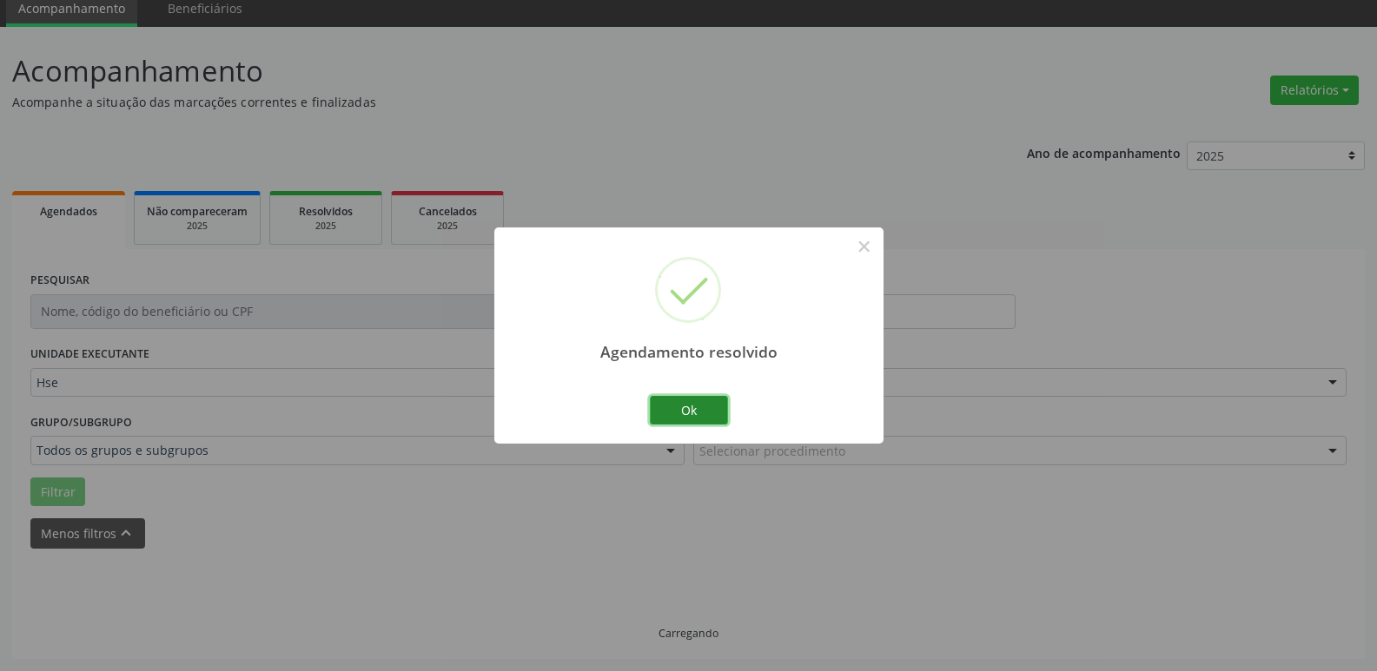
click at [708, 408] on button "Ok" at bounding box center [689, 411] width 78 height 30
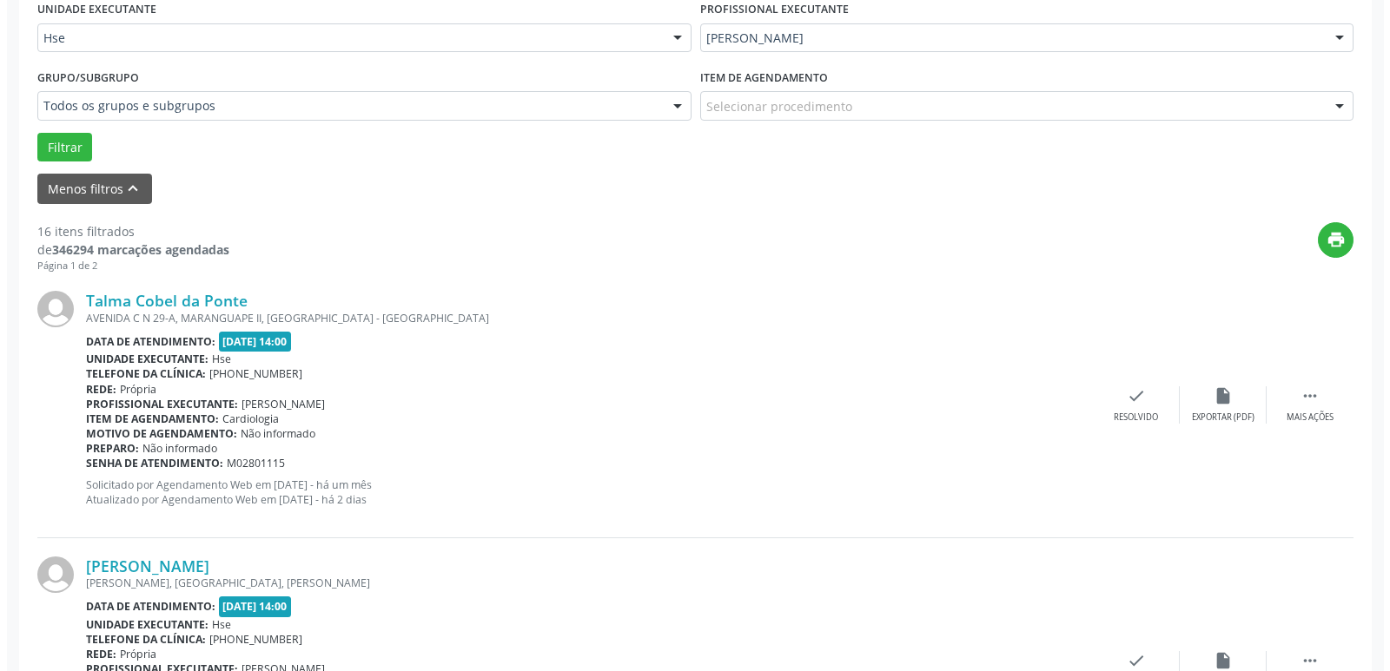
scroll to position [416, 0]
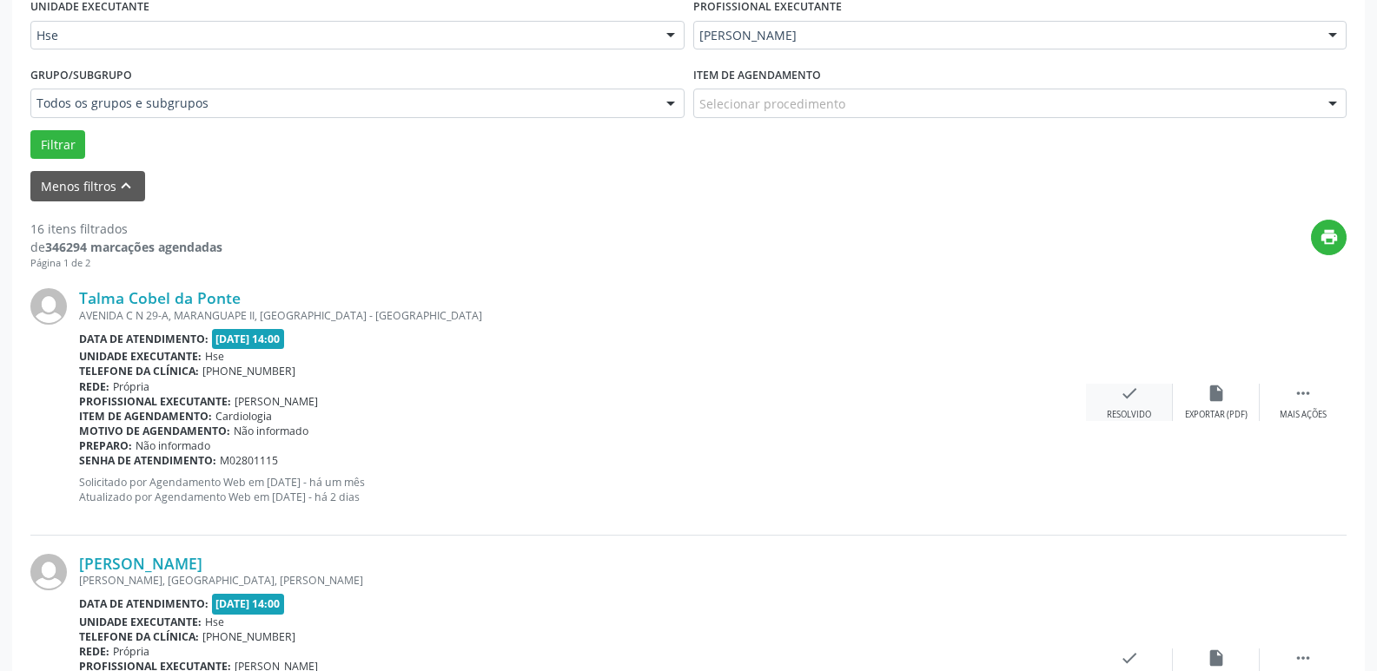
click at [1133, 396] on icon "check" at bounding box center [1129, 393] width 19 height 19
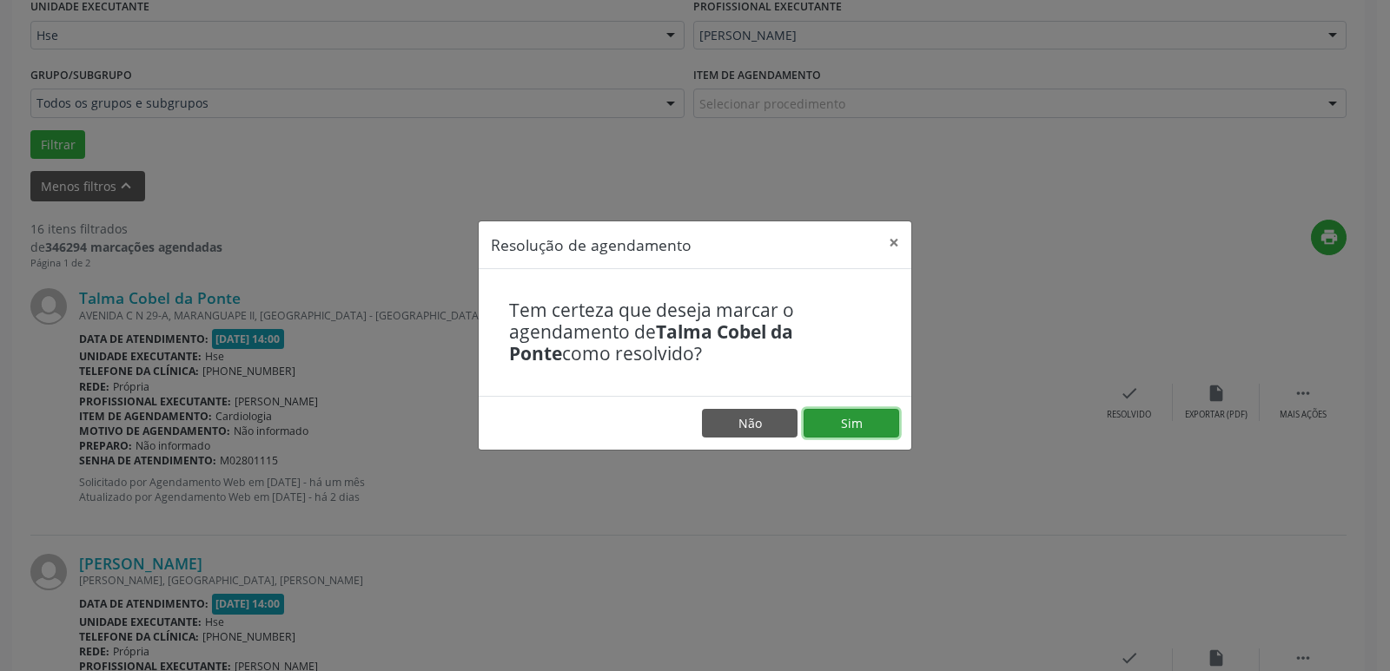
click at [873, 429] on button "Sim" at bounding box center [851, 424] width 96 height 30
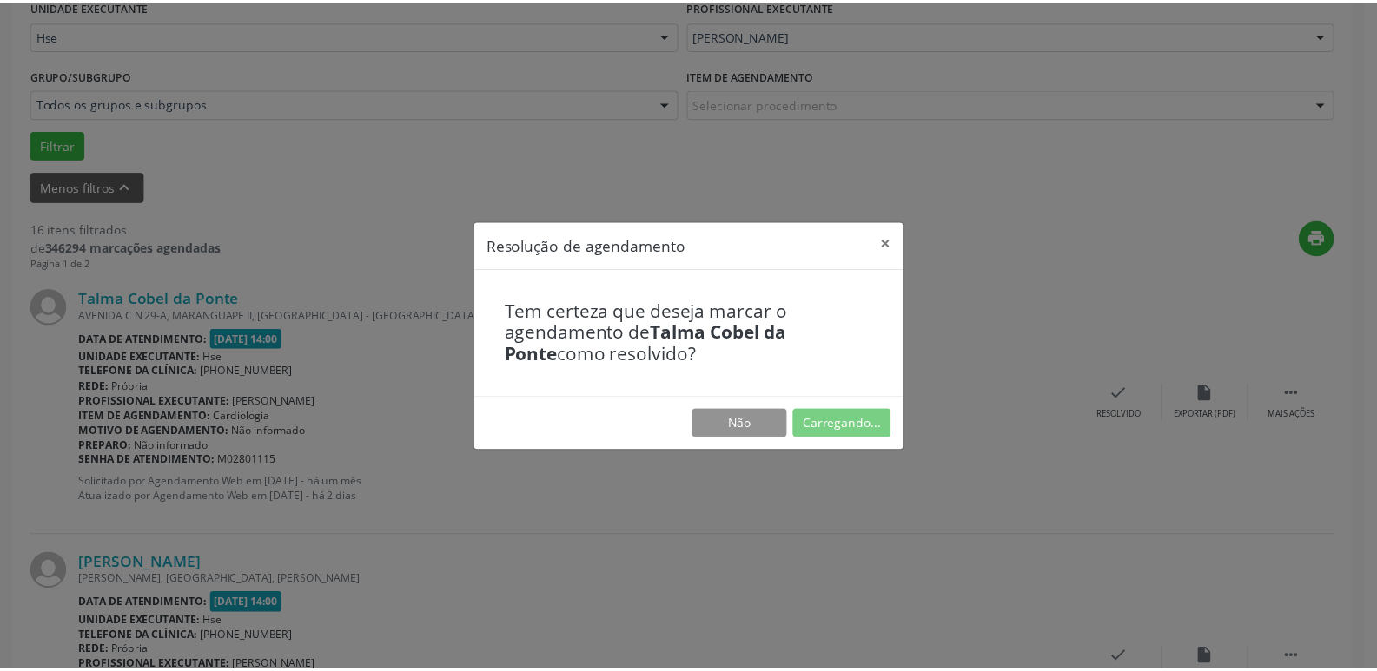
scroll to position [69, 0]
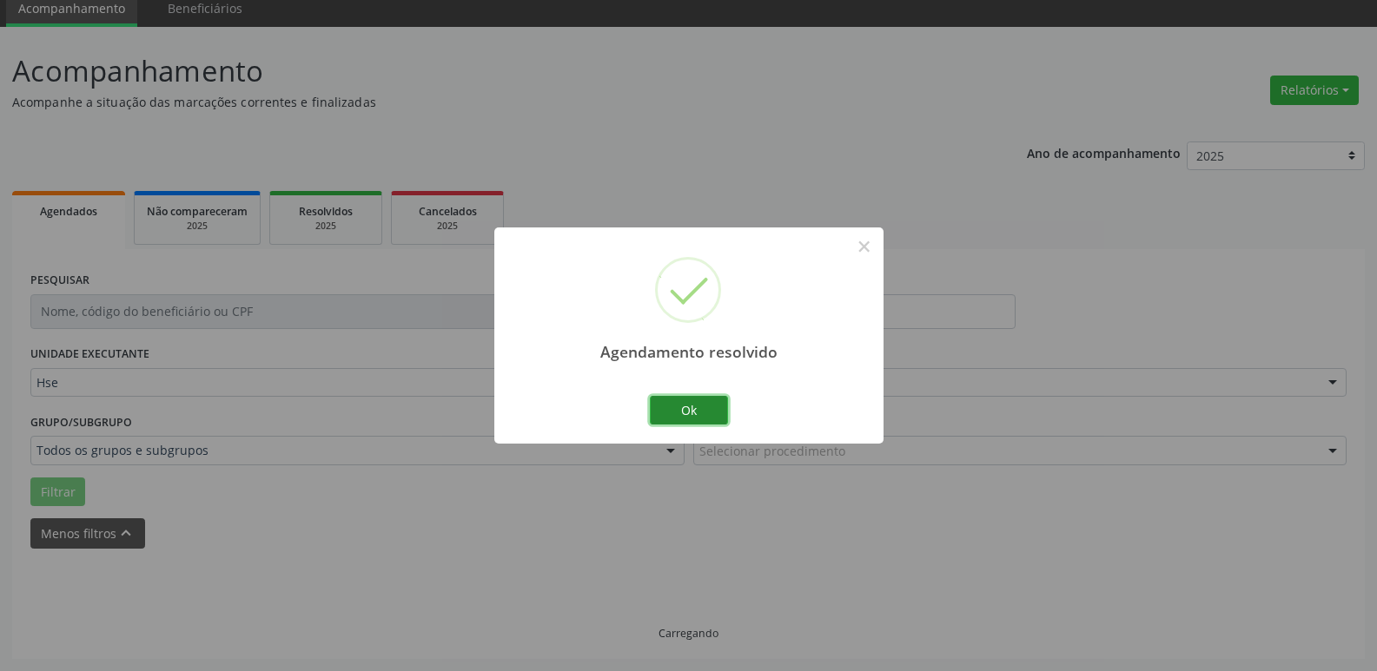
click at [722, 413] on button "Ok" at bounding box center [689, 411] width 78 height 30
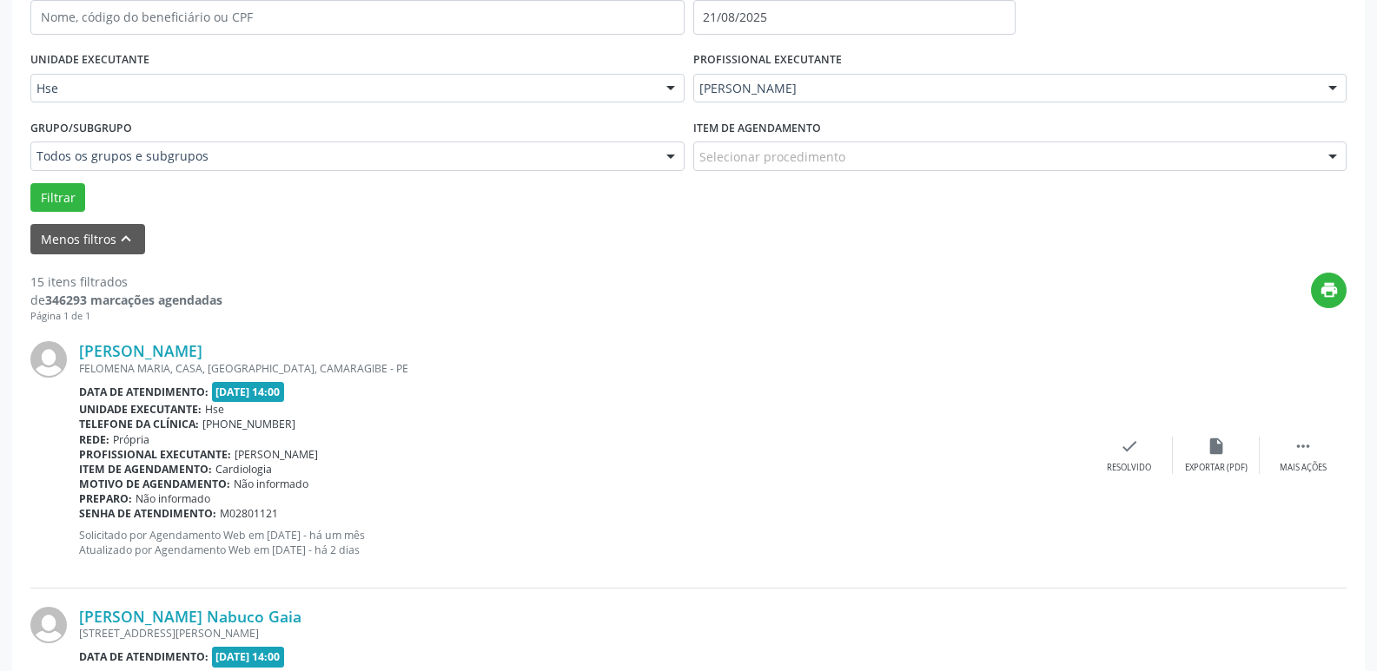
scroll to position [416, 0]
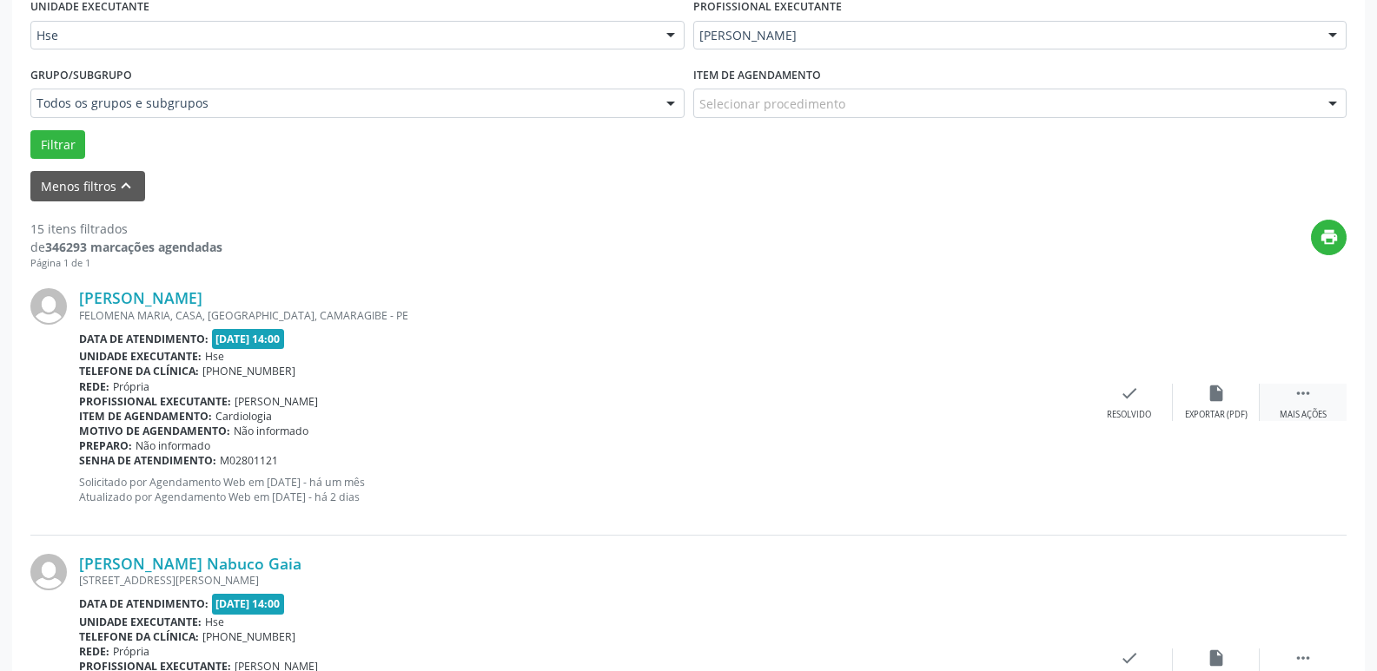
click at [1279, 403] on div " Mais ações" at bounding box center [1302, 402] width 87 height 37
click at [1215, 412] on div "Não compareceu" at bounding box center [1216, 415] width 74 height 12
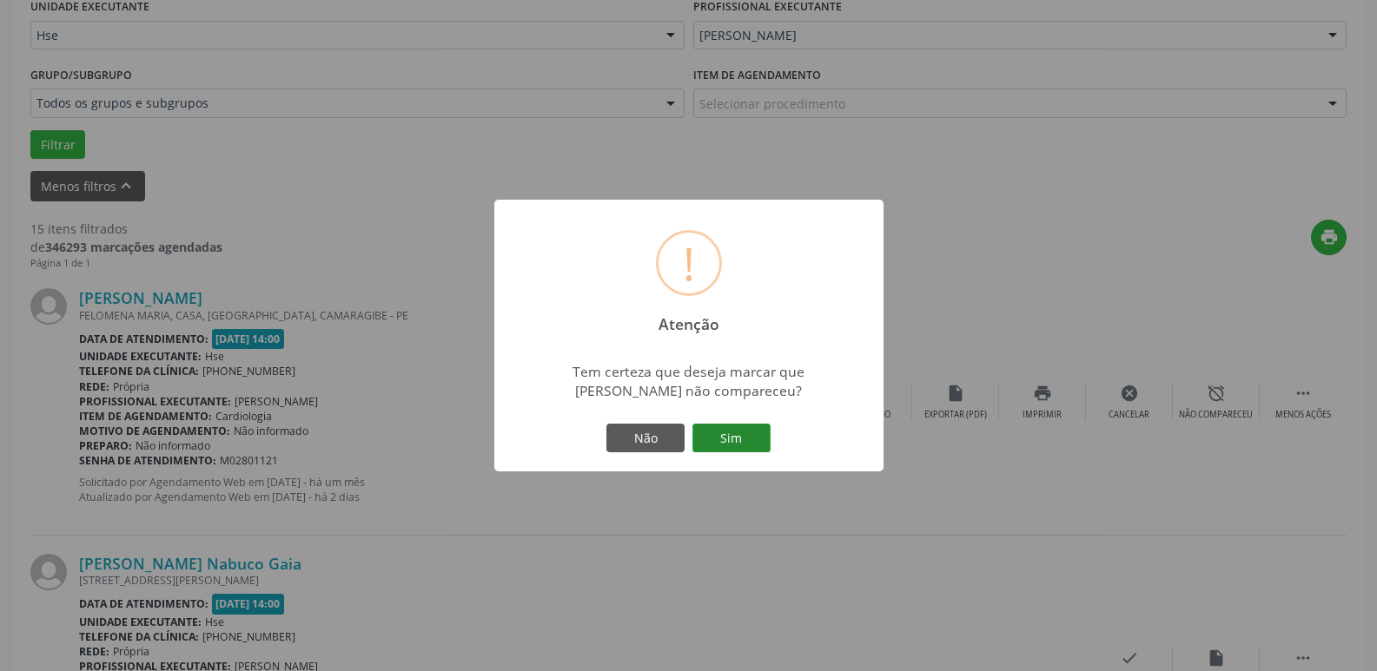
click at [759, 433] on button "Sim" at bounding box center [731, 439] width 78 height 30
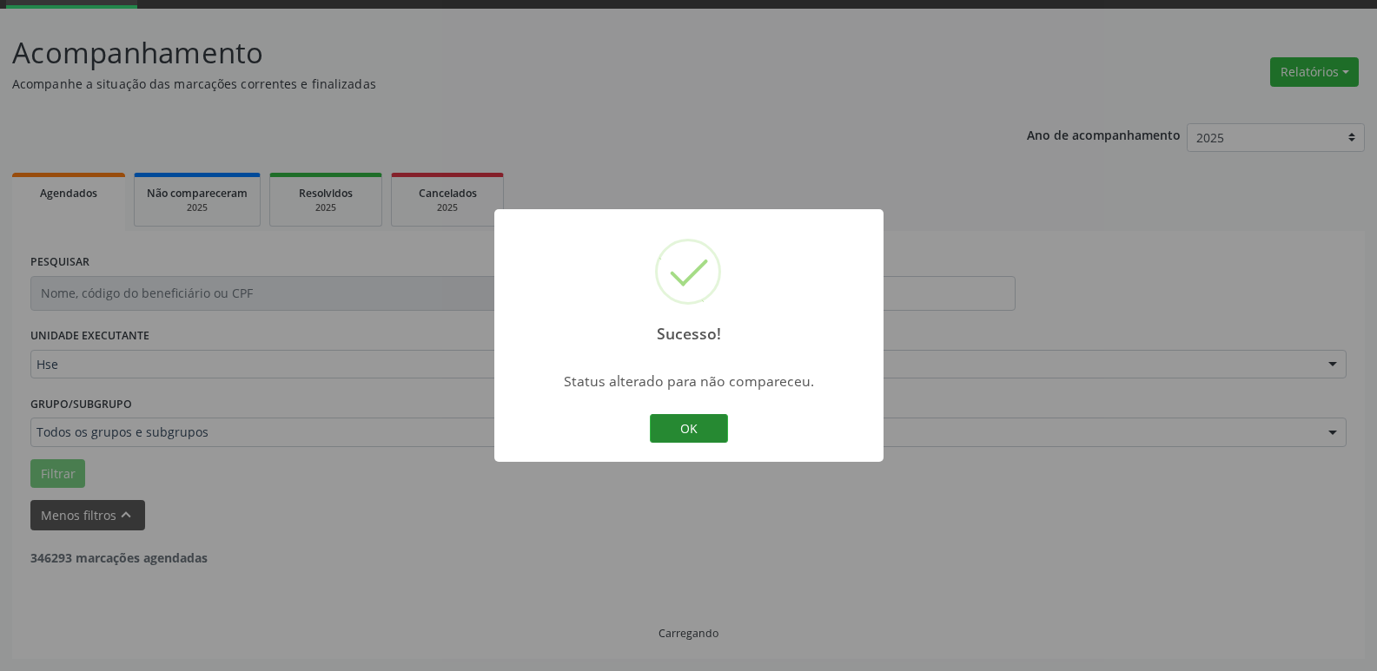
click at [711, 433] on button "OK" at bounding box center [689, 429] width 78 height 30
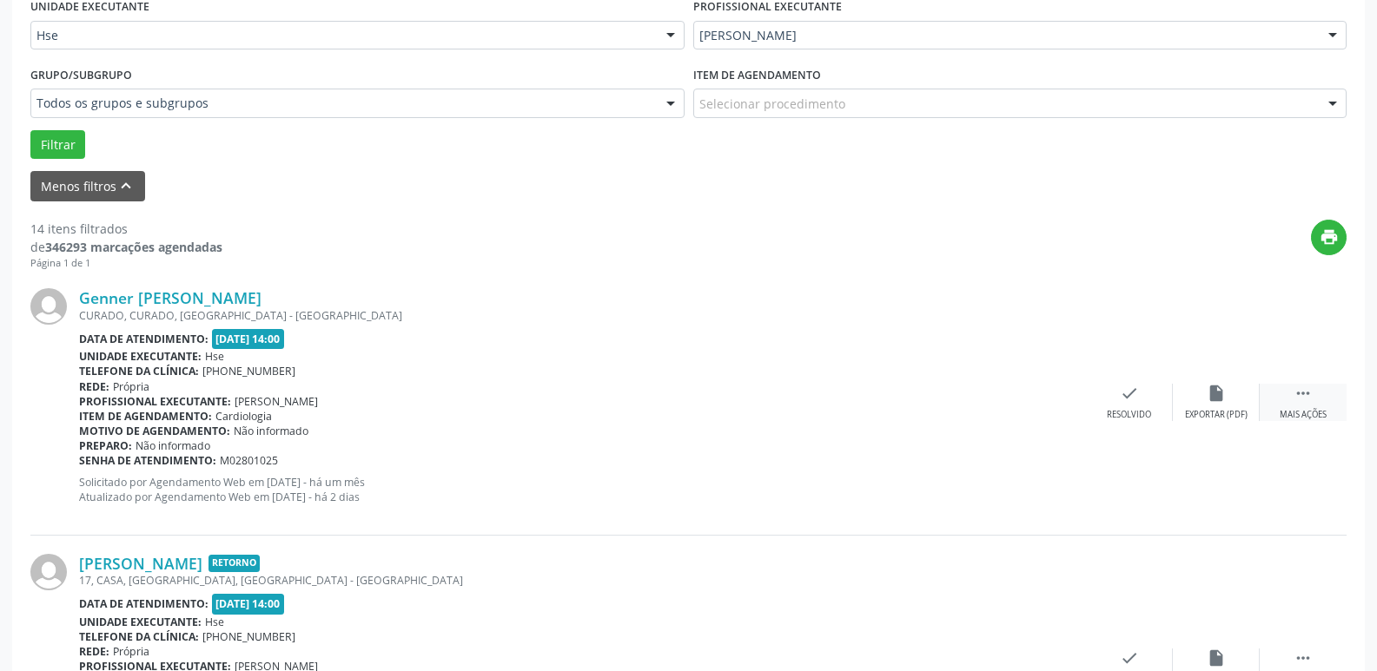
click at [1289, 402] on div " Mais ações" at bounding box center [1302, 402] width 87 height 37
click at [1234, 412] on div "Não compareceu" at bounding box center [1216, 415] width 74 height 12
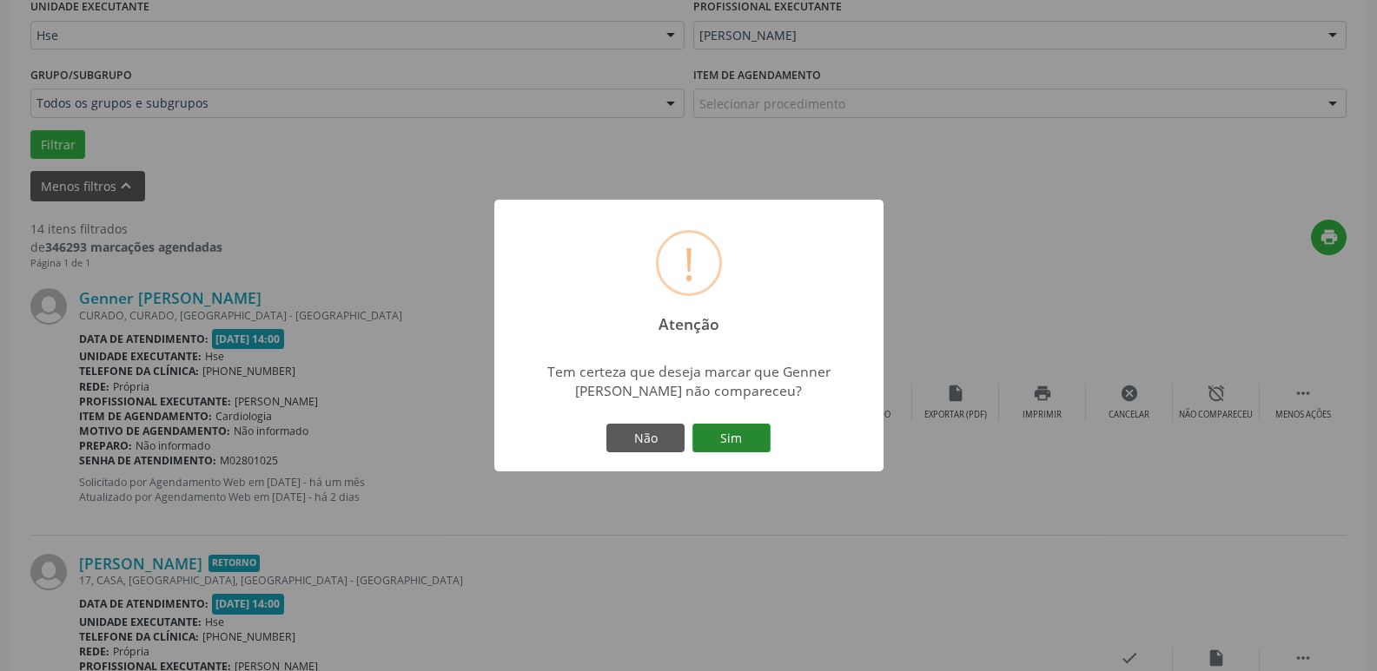
click at [756, 438] on button "Sim" at bounding box center [731, 439] width 78 height 30
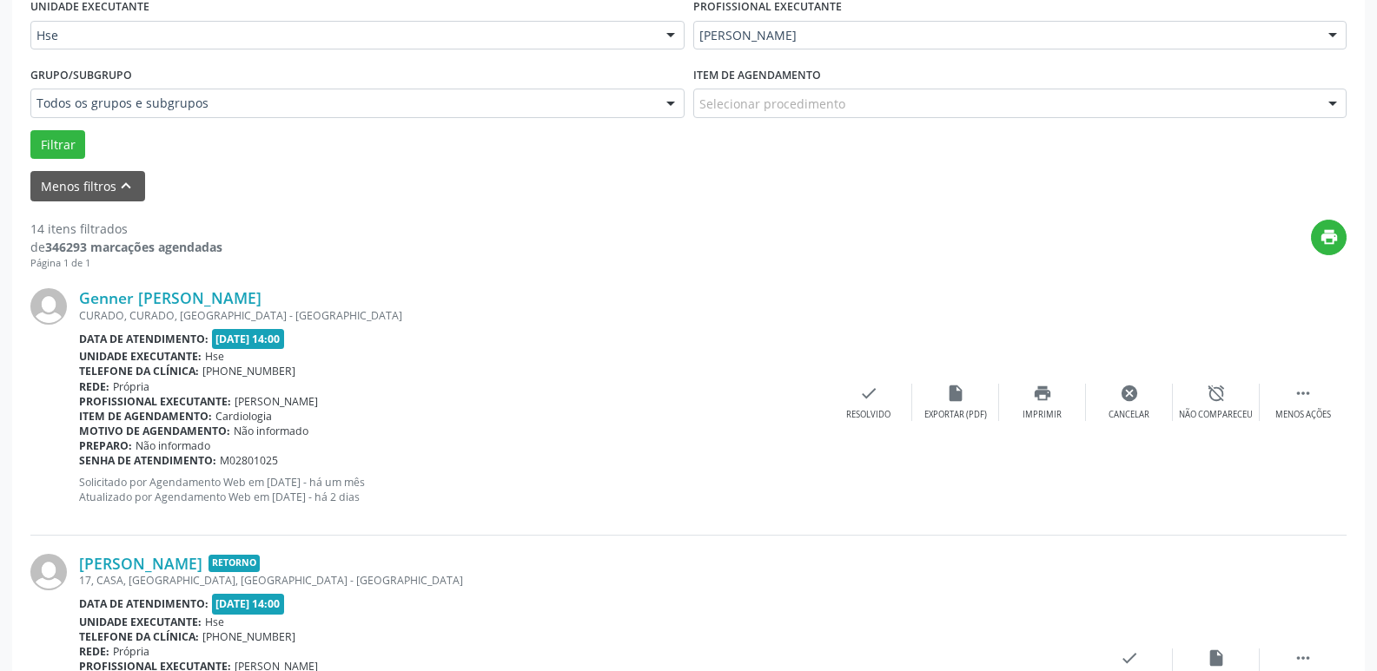
scroll to position [87, 0]
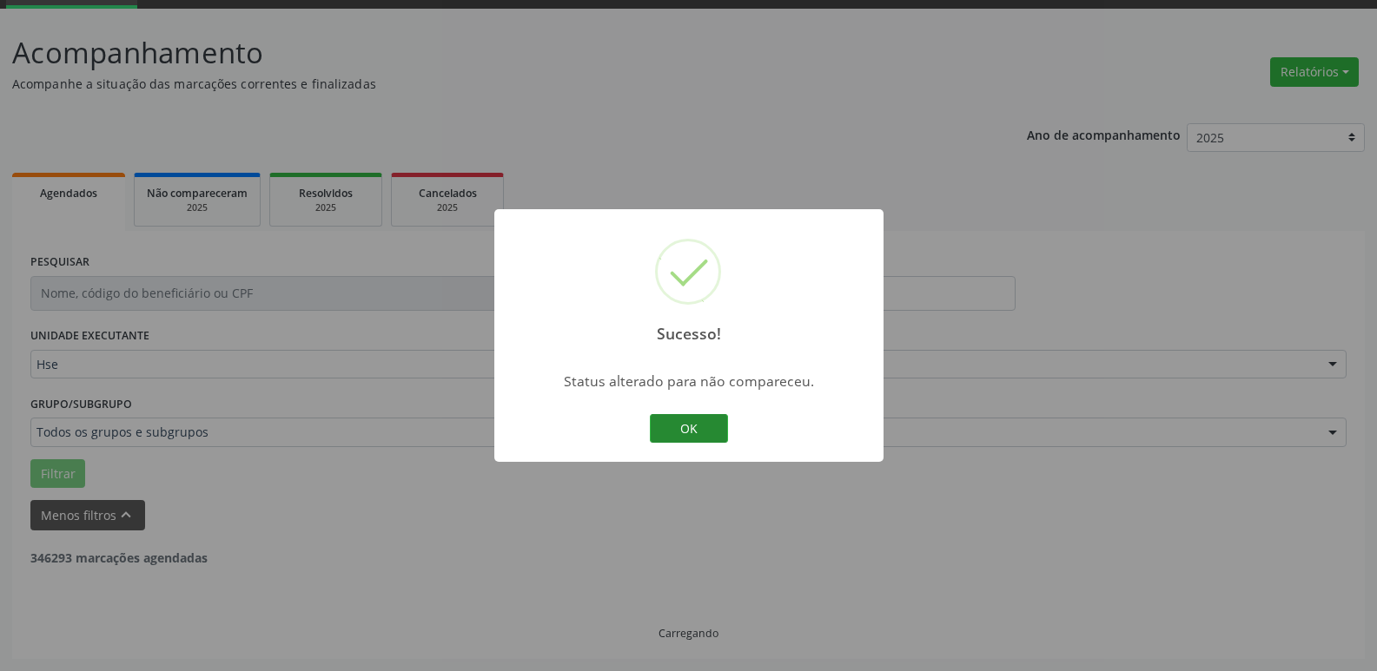
click at [695, 420] on button "OK" at bounding box center [689, 429] width 78 height 30
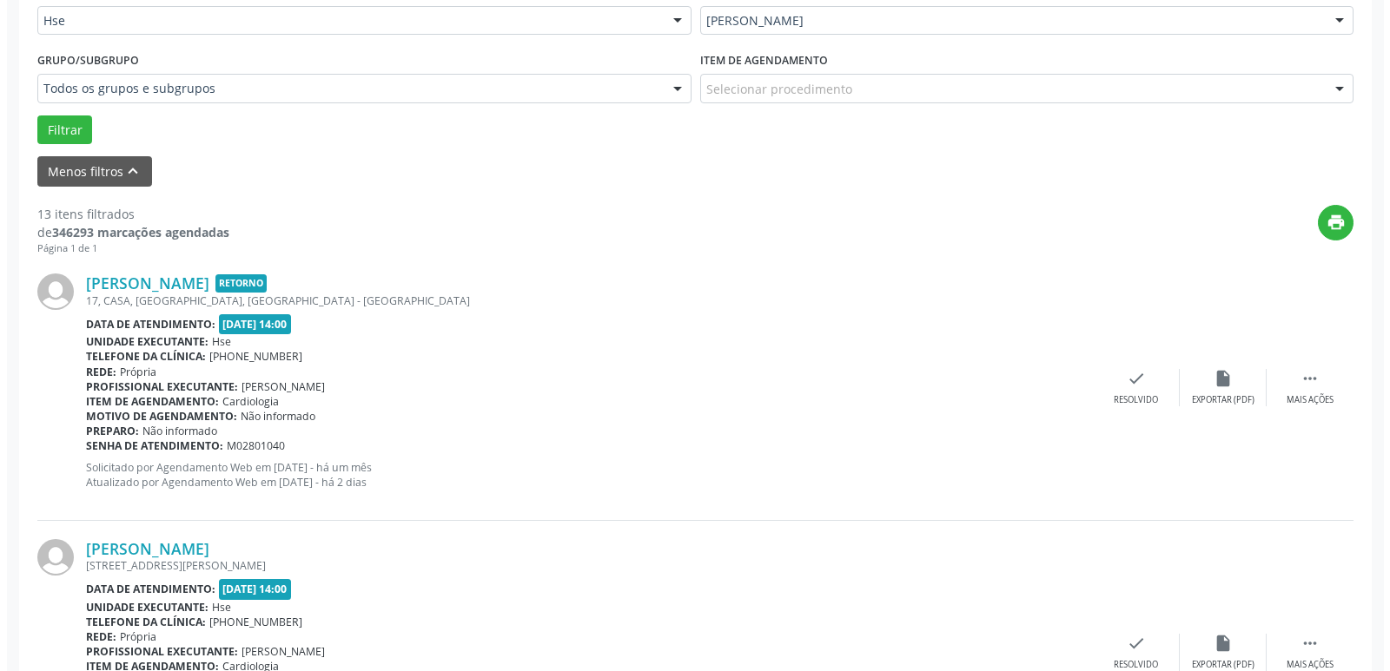
scroll to position [434, 0]
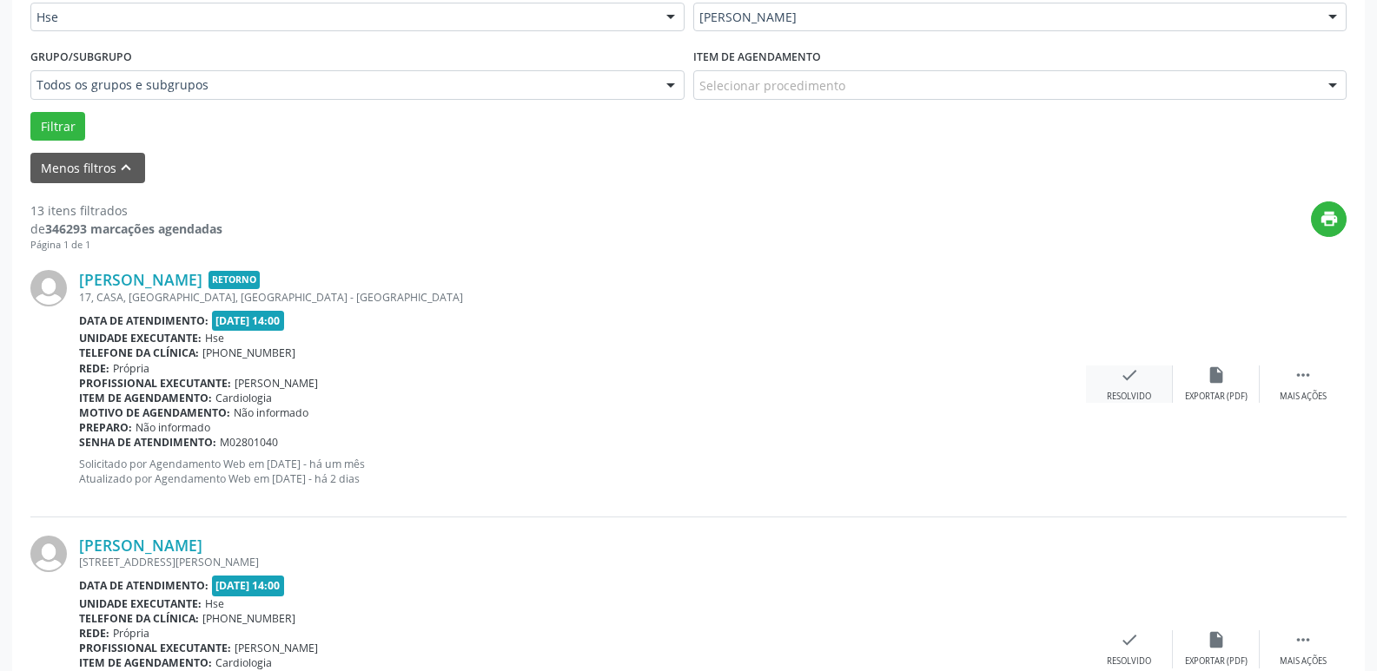
click at [1133, 400] on div "Resolvido" at bounding box center [1128, 397] width 44 height 12
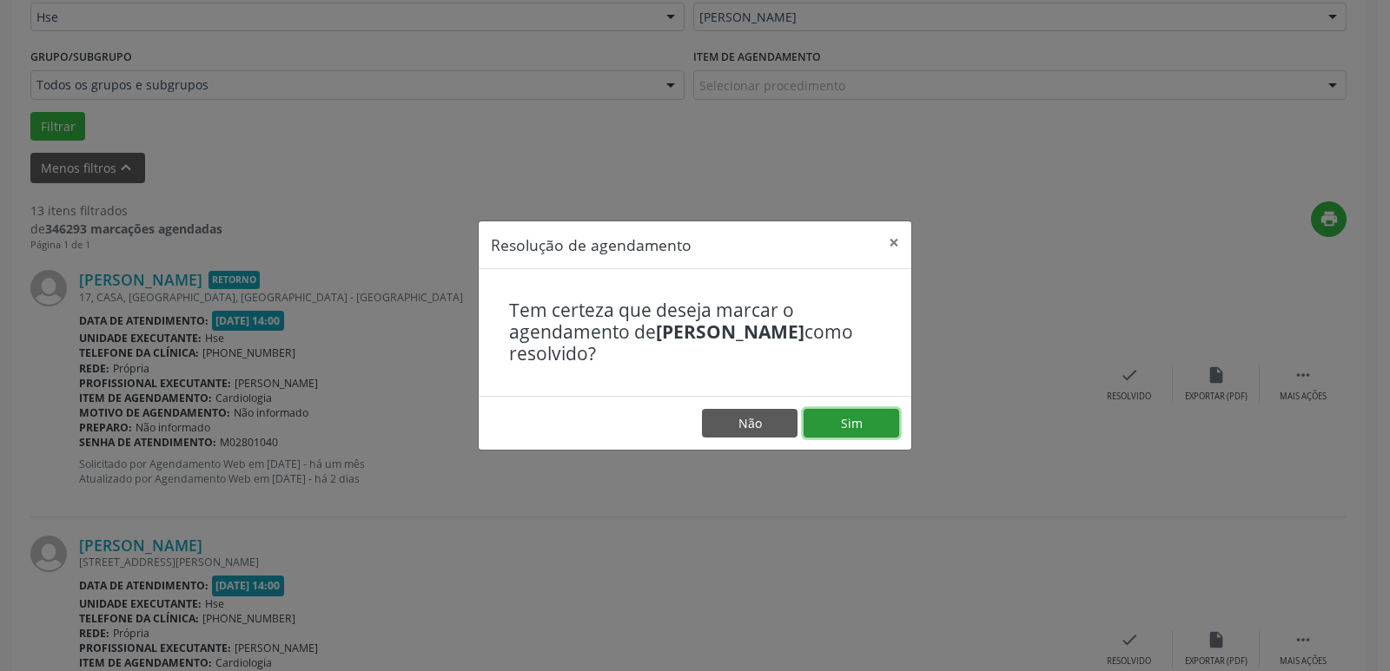
click at [835, 409] on button "Sim" at bounding box center [851, 424] width 96 height 30
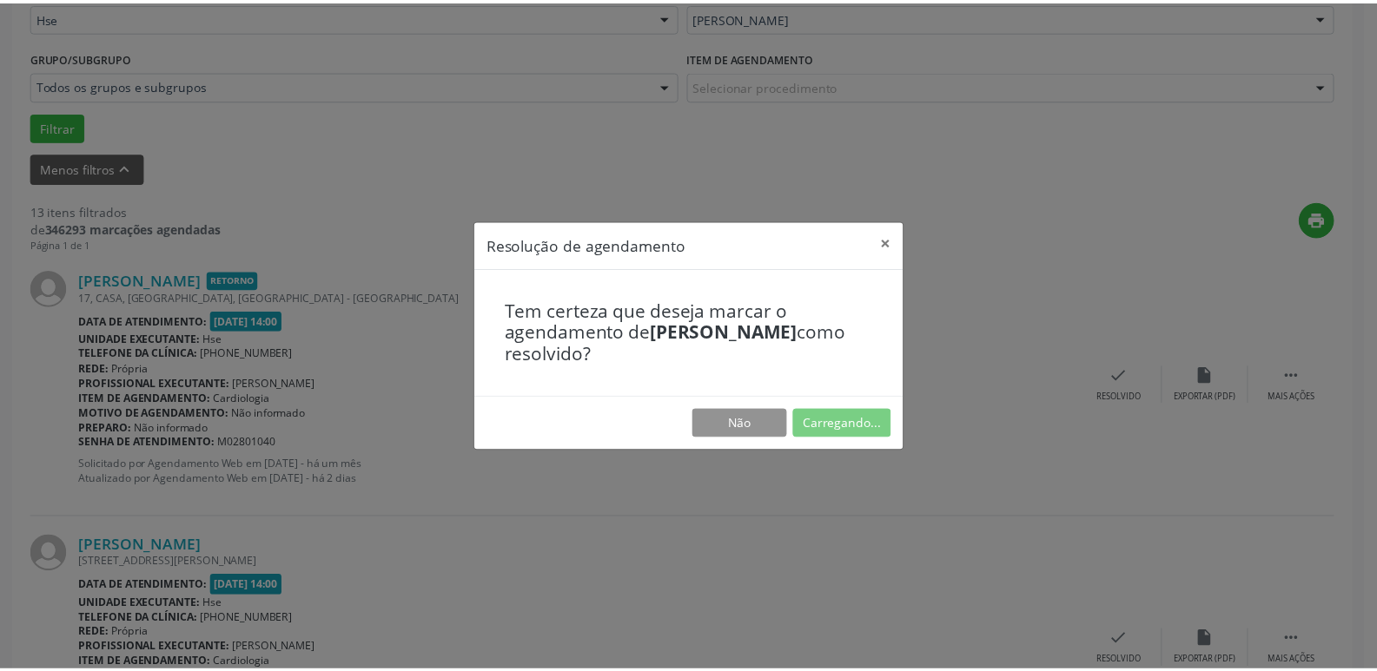
scroll to position [69, 0]
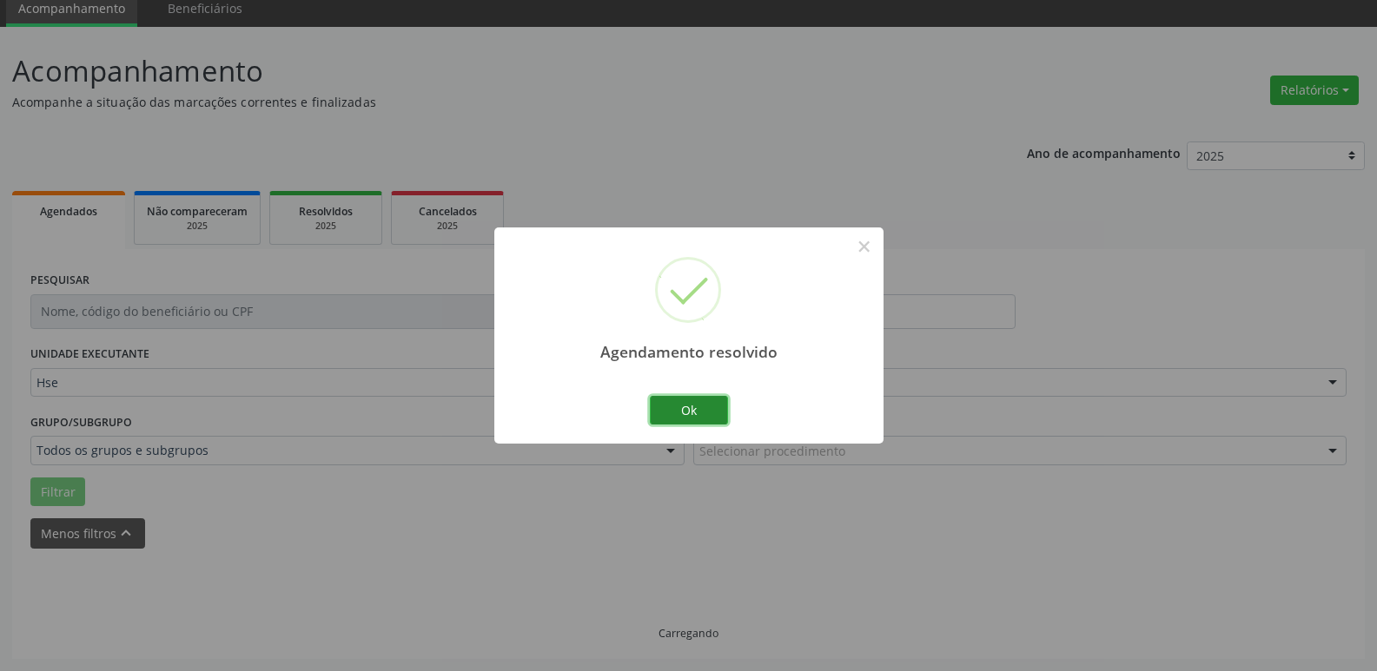
click at [705, 412] on button "Ok" at bounding box center [689, 411] width 78 height 30
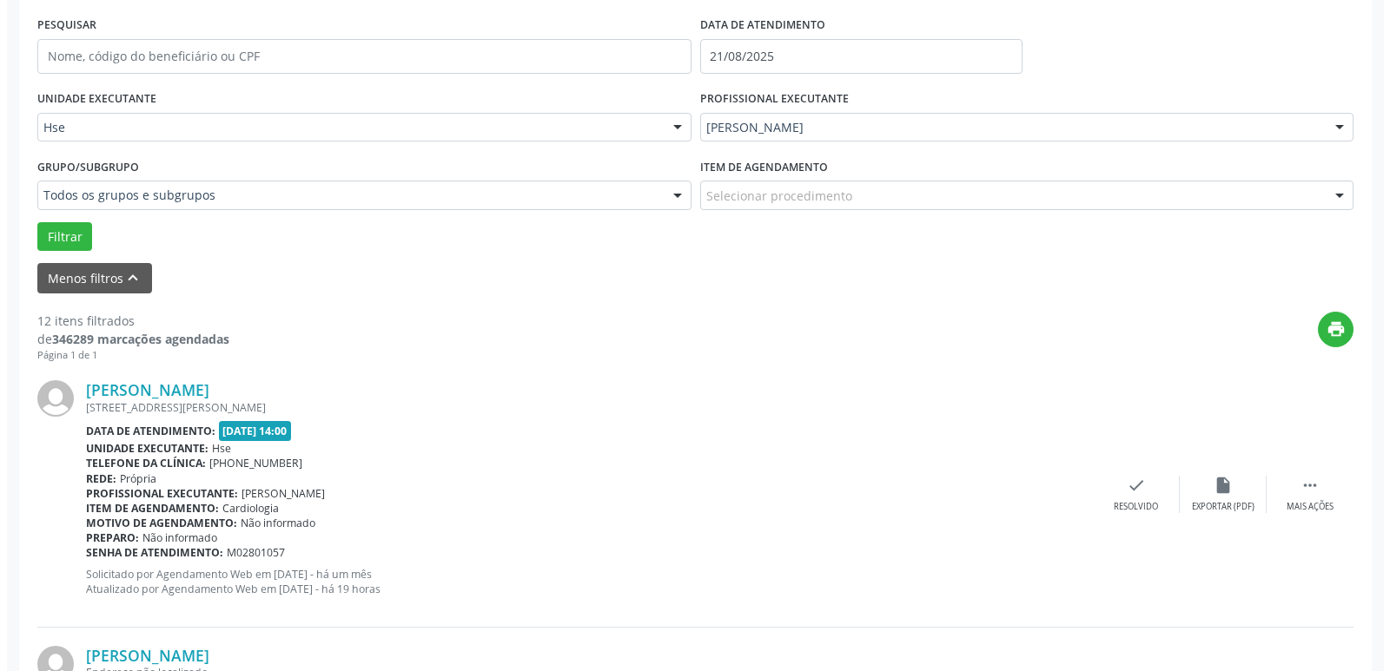
scroll to position [416, 0]
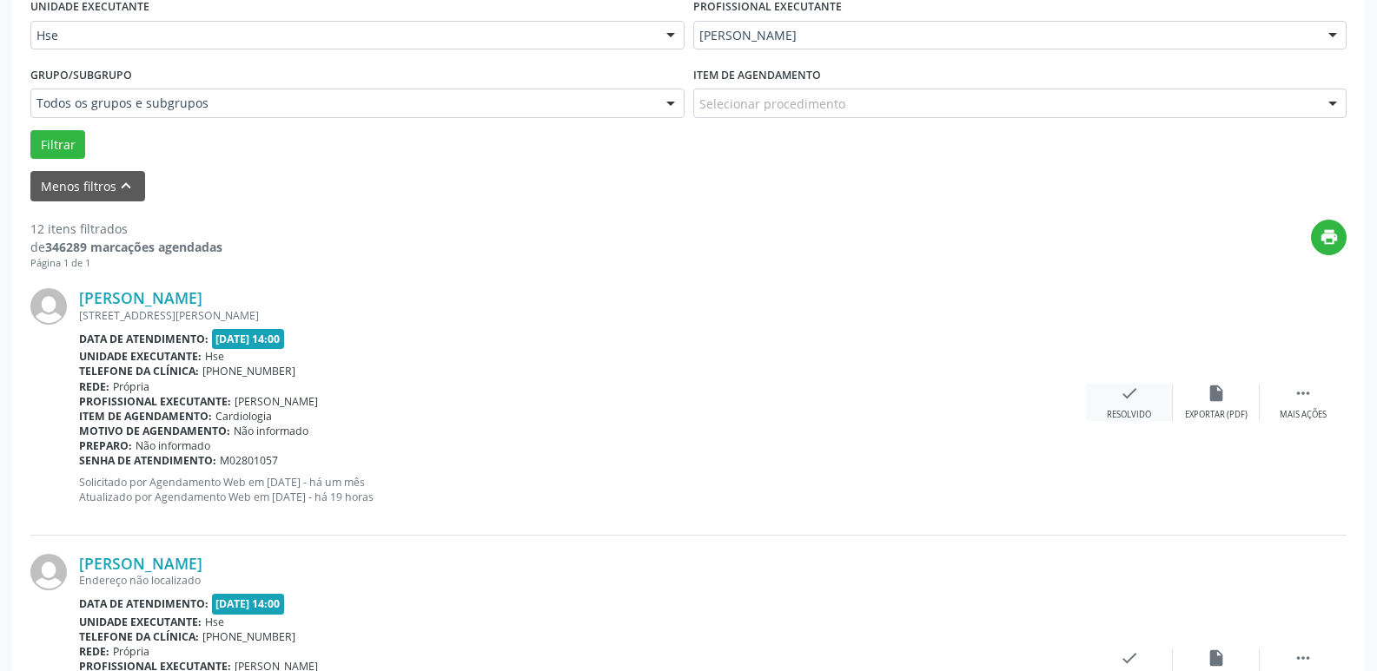
click at [1117, 405] on div "check Resolvido" at bounding box center [1129, 402] width 87 height 37
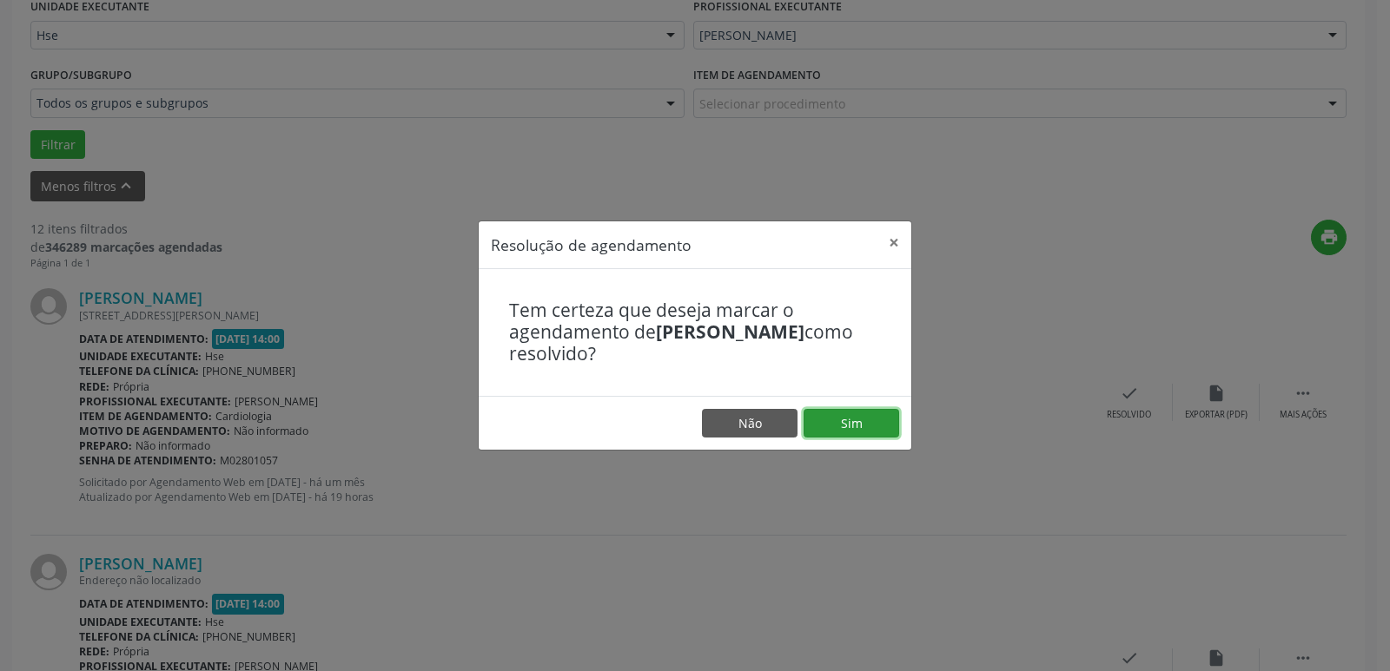
click at [869, 425] on button "Sim" at bounding box center [851, 424] width 96 height 30
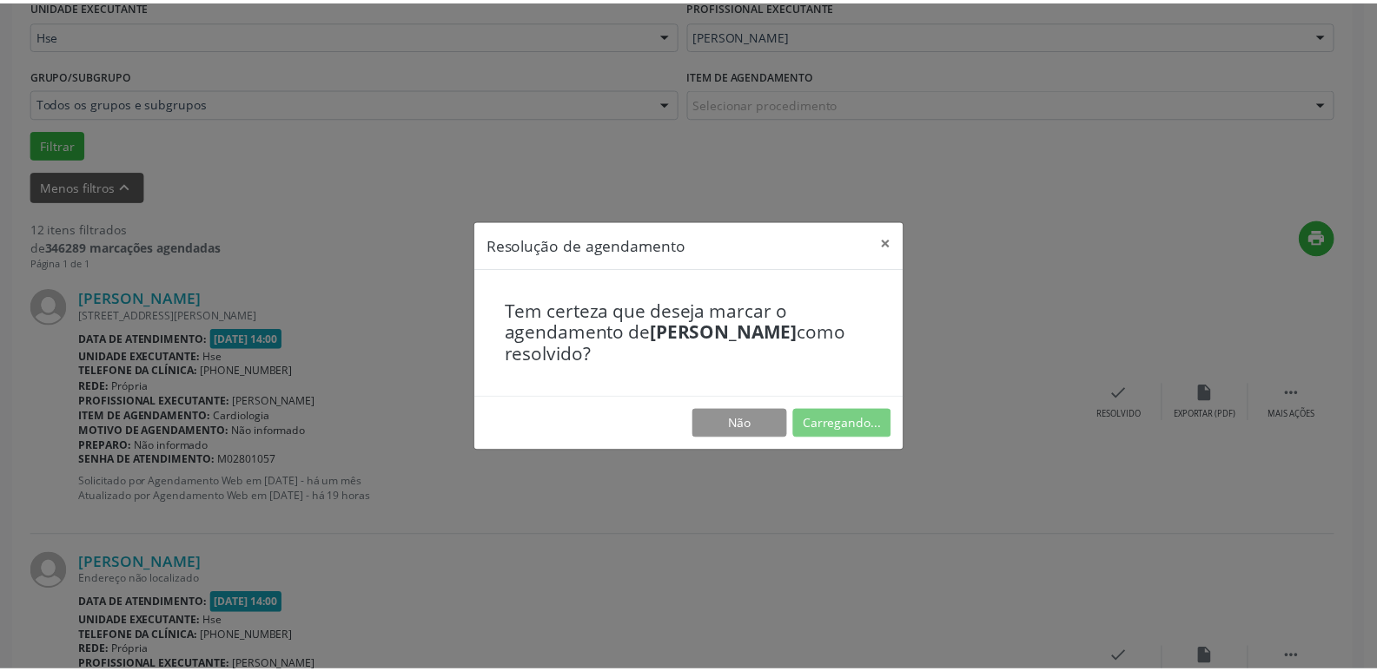
scroll to position [69, 0]
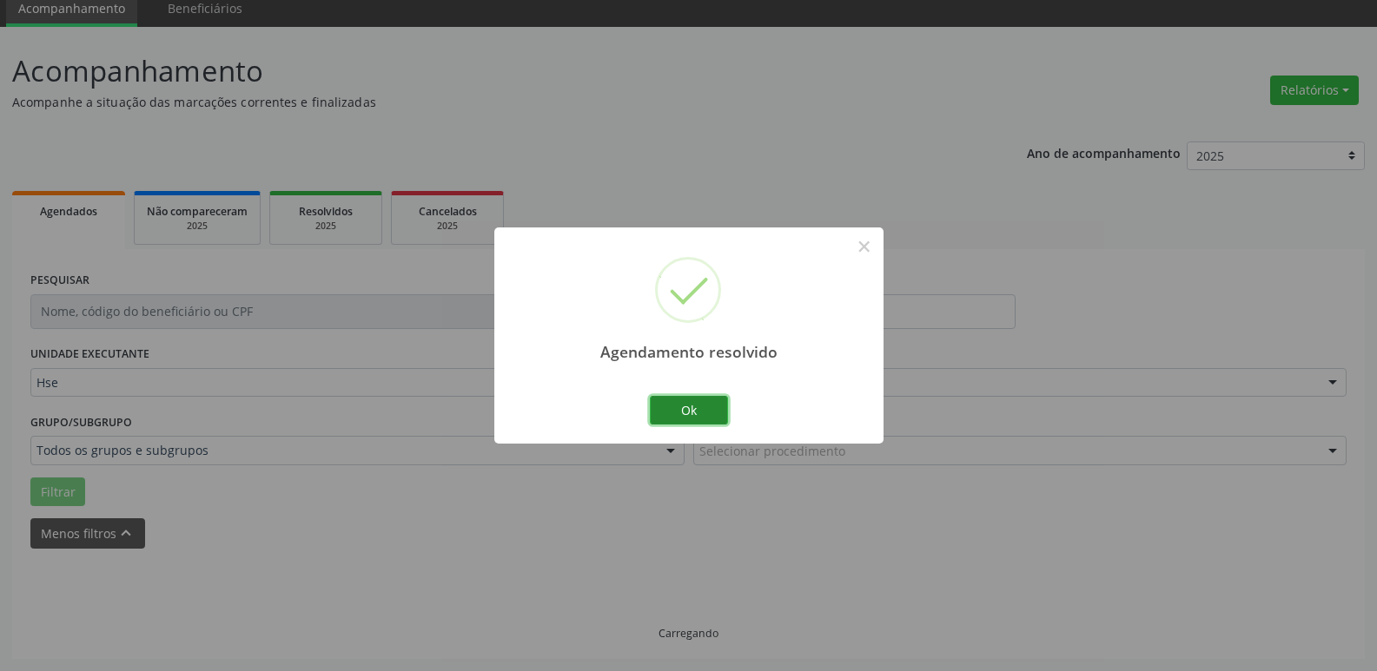
click at [716, 414] on button "Ok" at bounding box center [689, 411] width 78 height 30
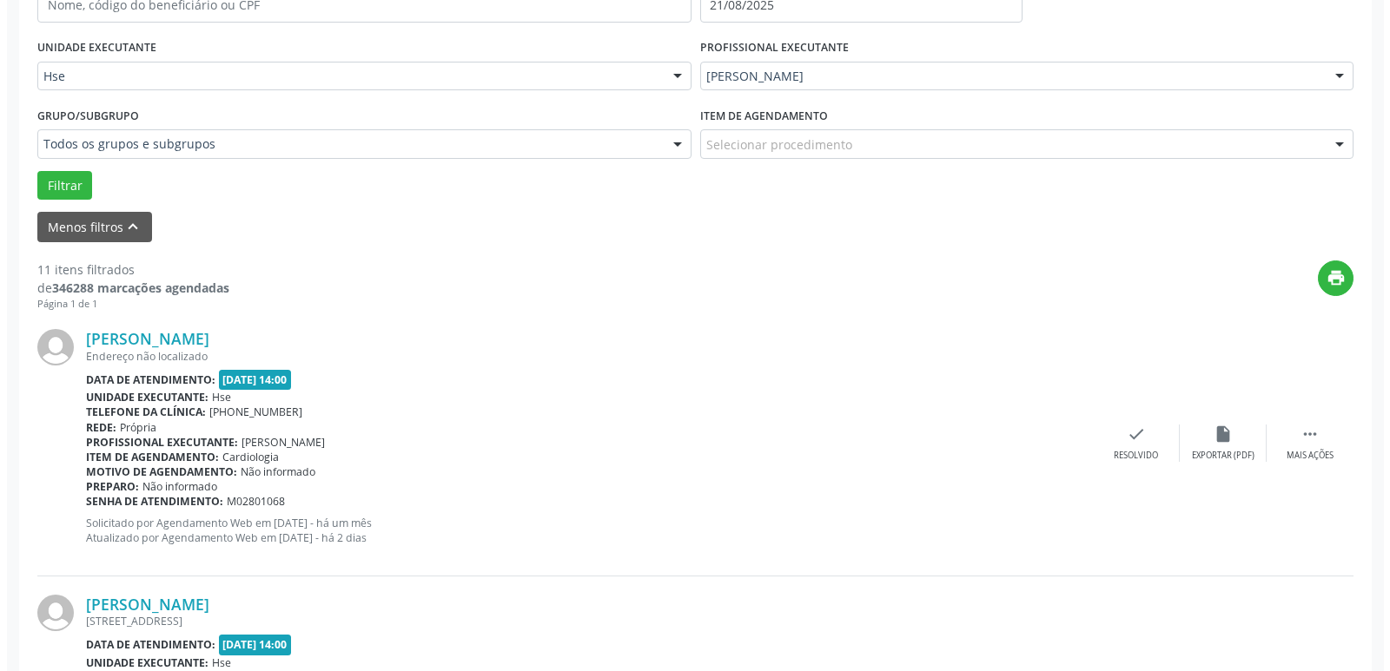
scroll to position [416, 0]
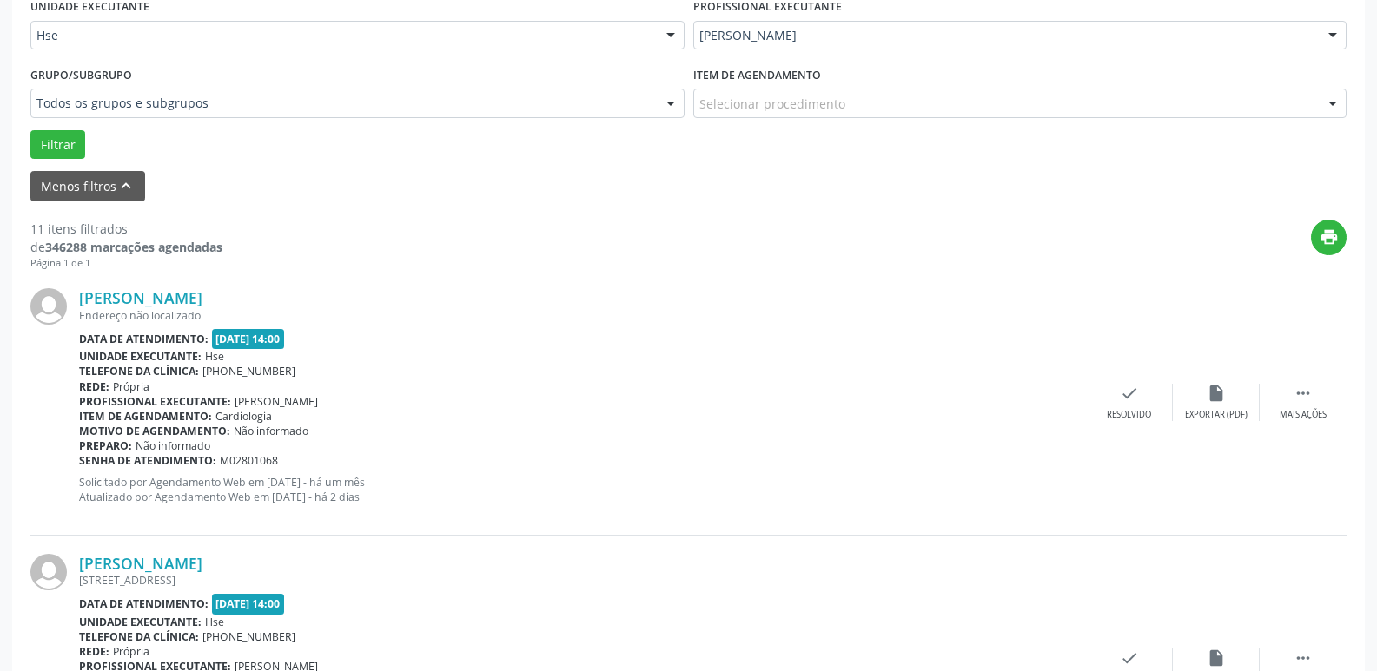
click at [1129, 433] on div "[PERSON_NAME] Endereço não localizado Data de atendimento: [DATE] 14:00 Unidade…" at bounding box center [688, 402] width 1316 height 265
click at [1120, 407] on div "check Resolvido" at bounding box center [1129, 402] width 87 height 37
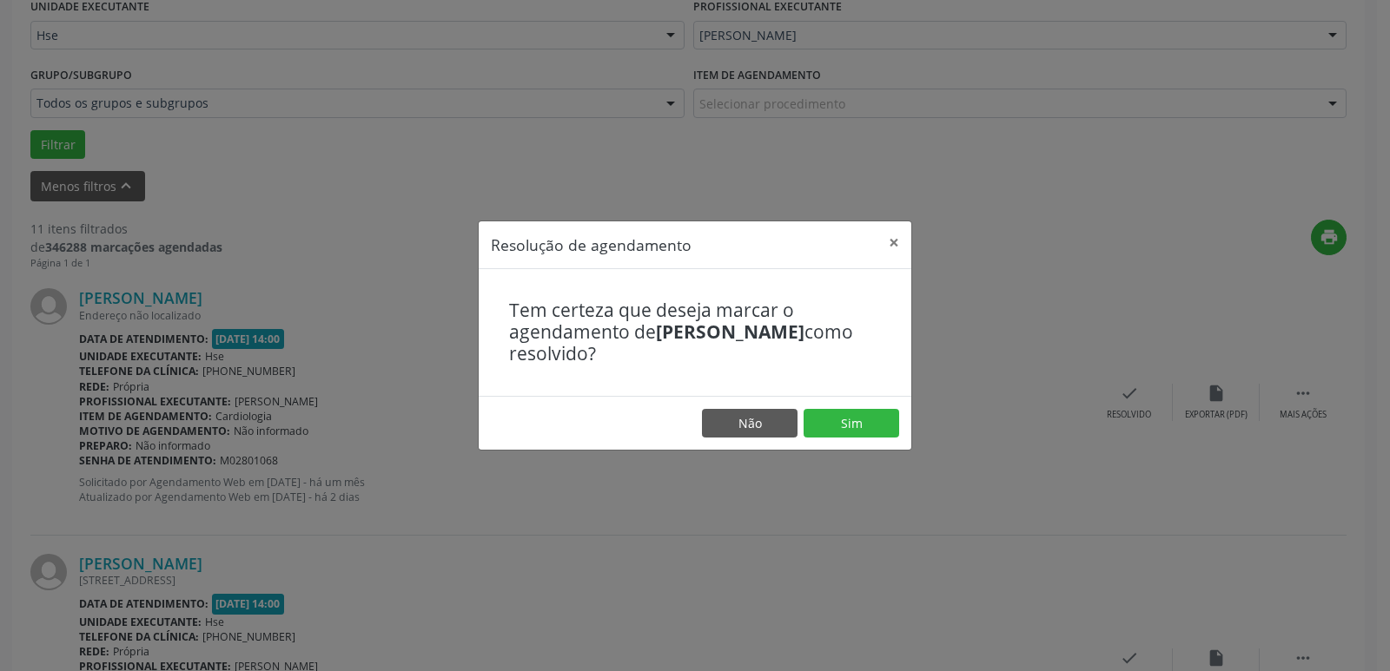
click at [853, 405] on footer "Não Sim" at bounding box center [695, 423] width 433 height 55
click at [852, 423] on button "Sim" at bounding box center [851, 424] width 96 height 30
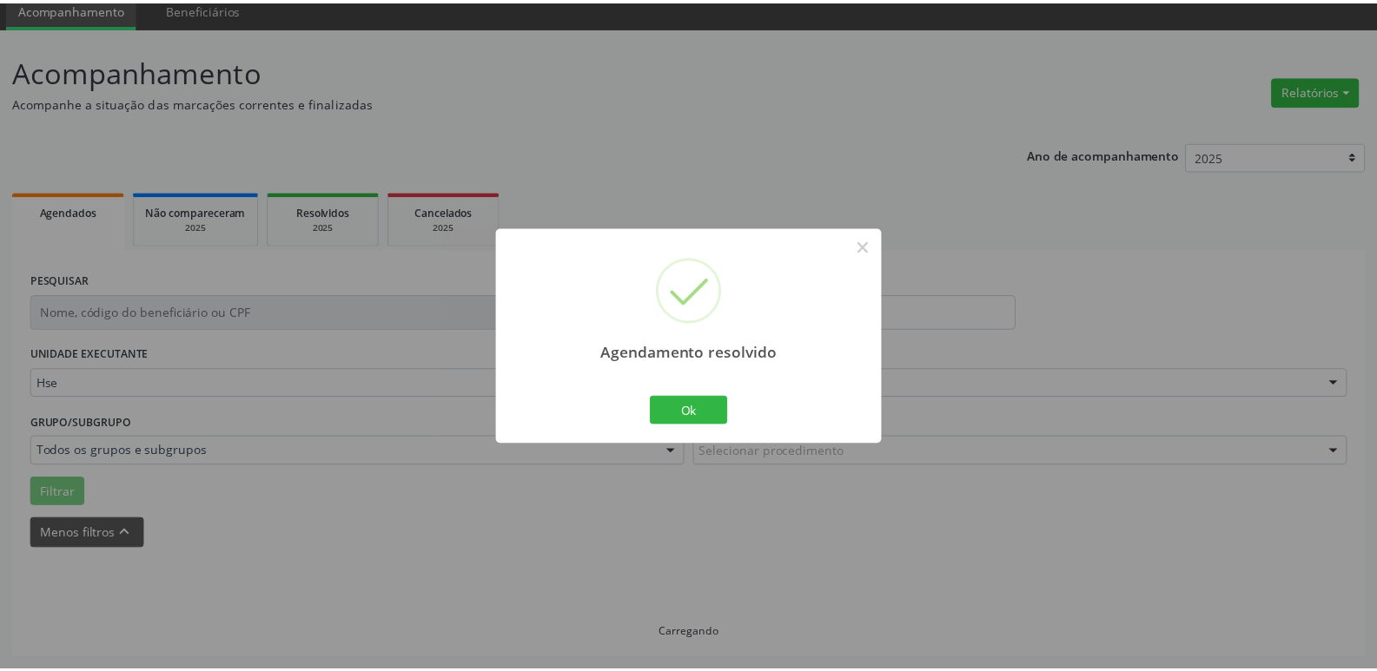
scroll to position [69, 0]
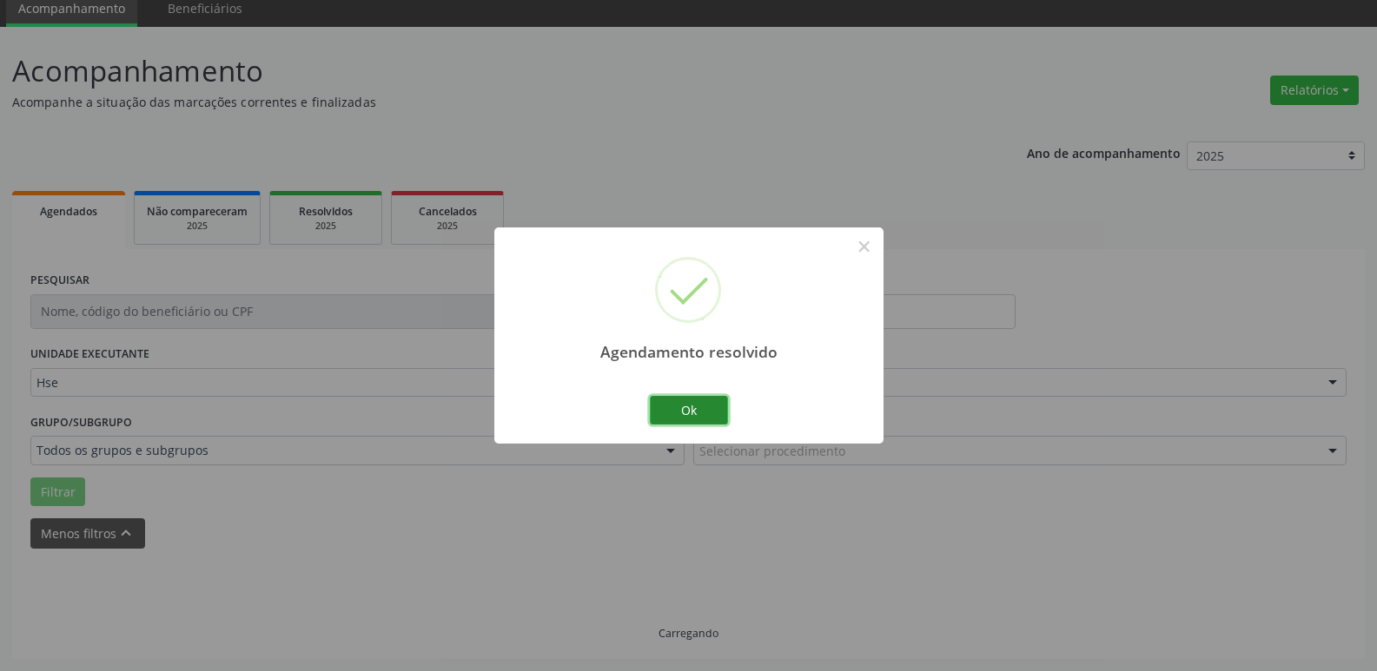
click at [690, 408] on button "Ok" at bounding box center [689, 411] width 78 height 30
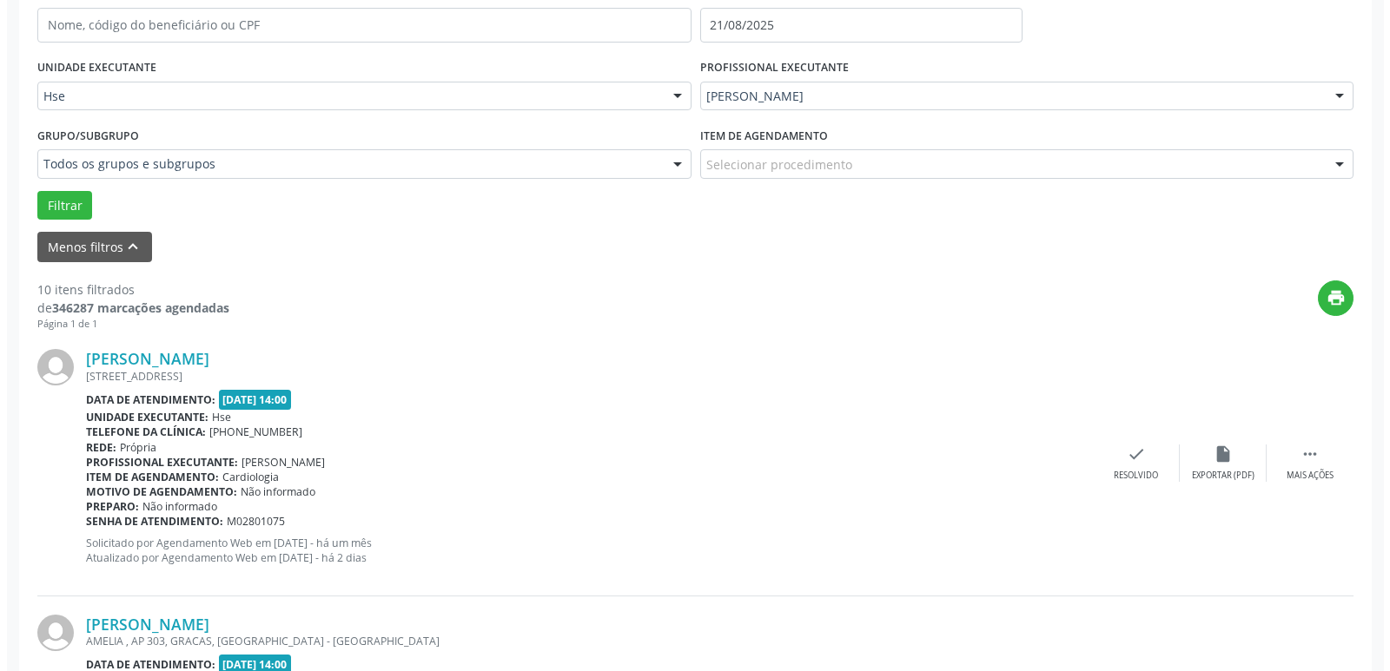
scroll to position [416, 0]
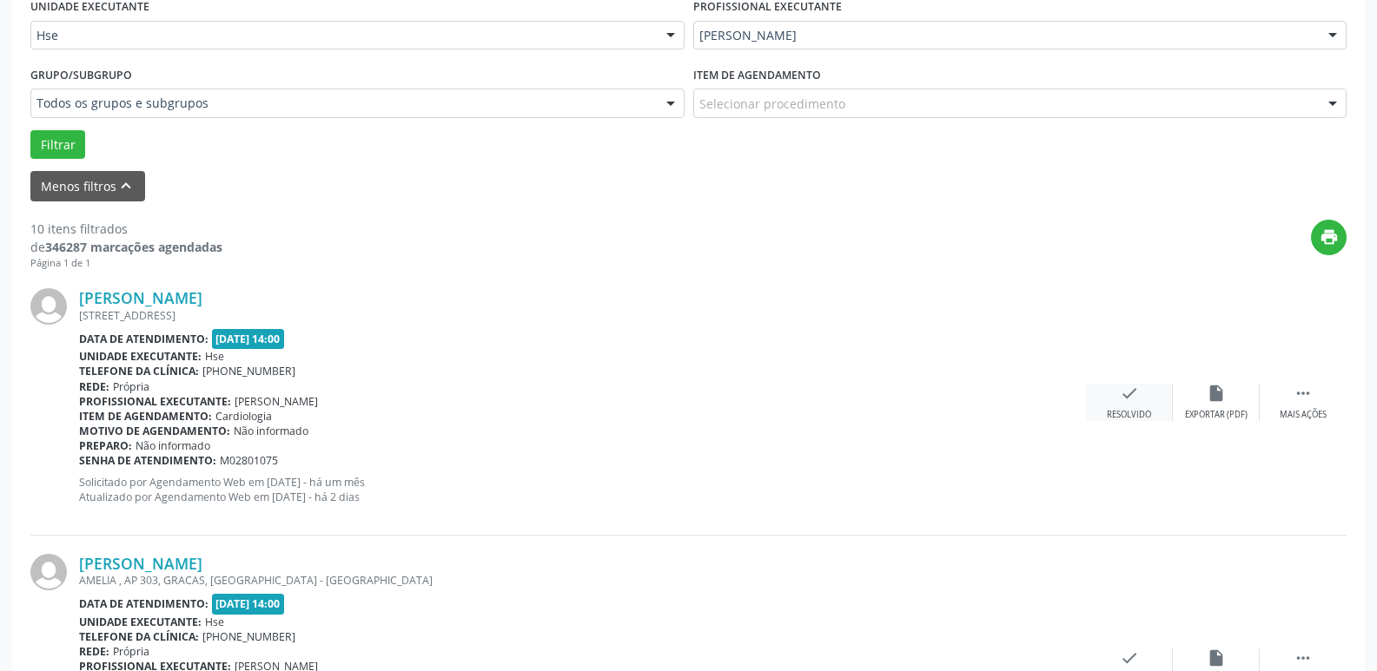
click at [1136, 414] on div "Resolvido" at bounding box center [1128, 415] width 44 height 12
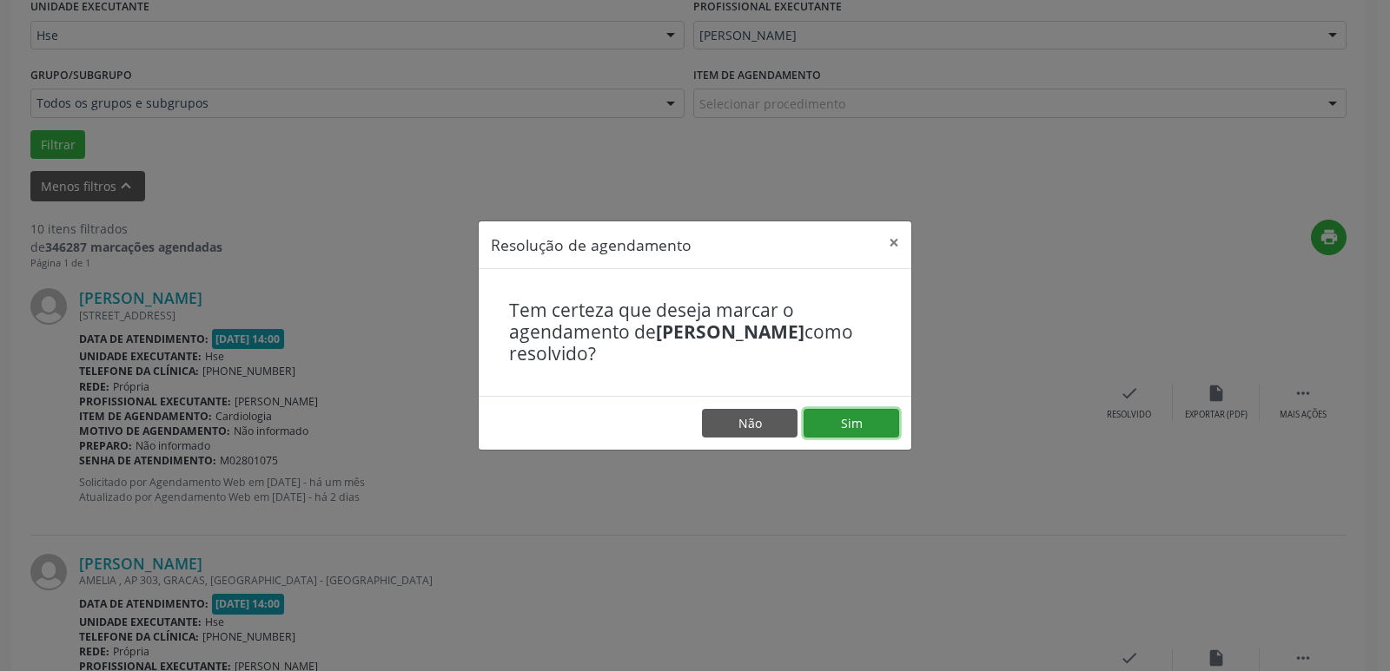
click at [891, 424] on button "Sim" at bounding box center [851, 424] width 96 height 30
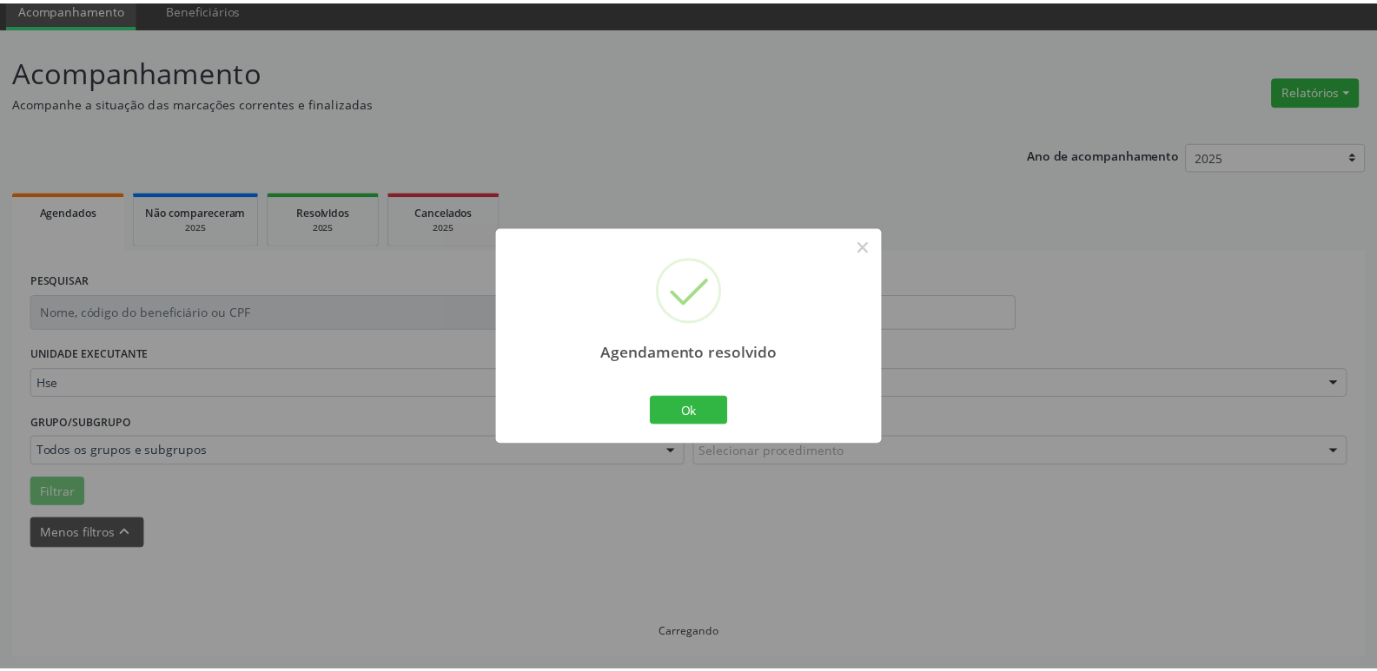
scroll to position [69, 0]
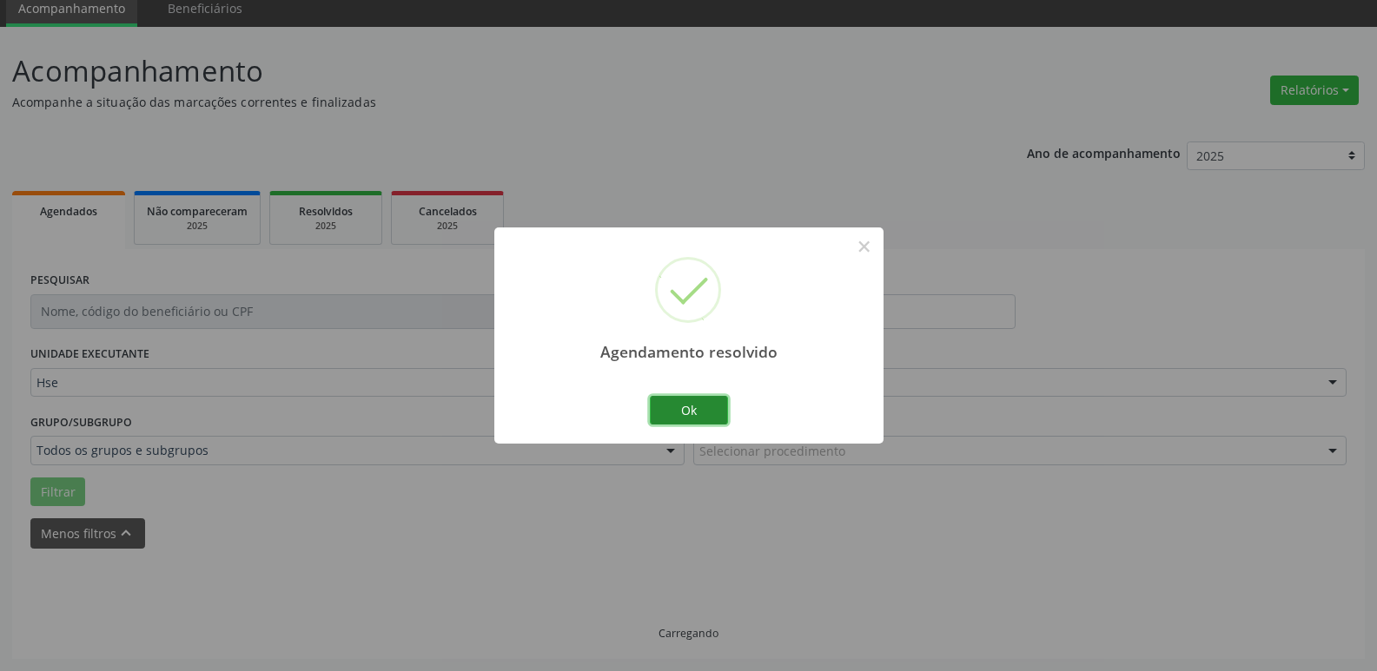
click at [718, 410] on button "Ok" at bounding box center [689, 411] width 78 height 30
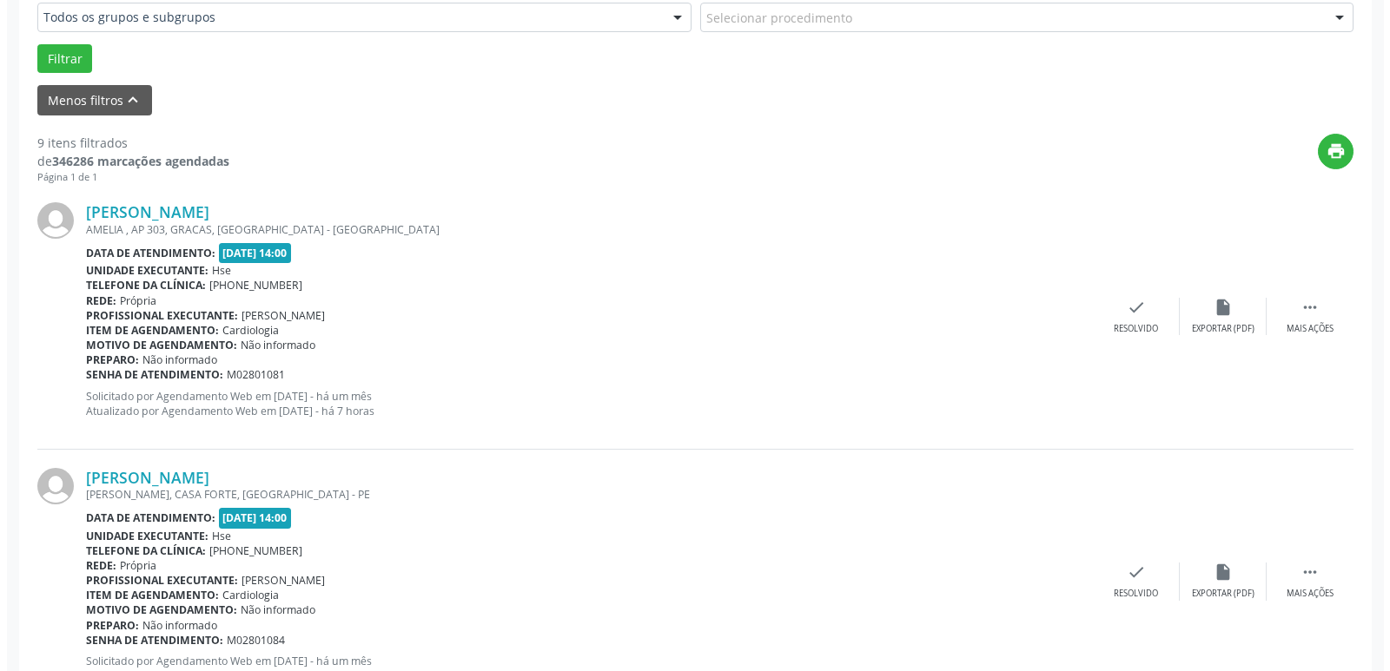
scroll to position [503, 0]
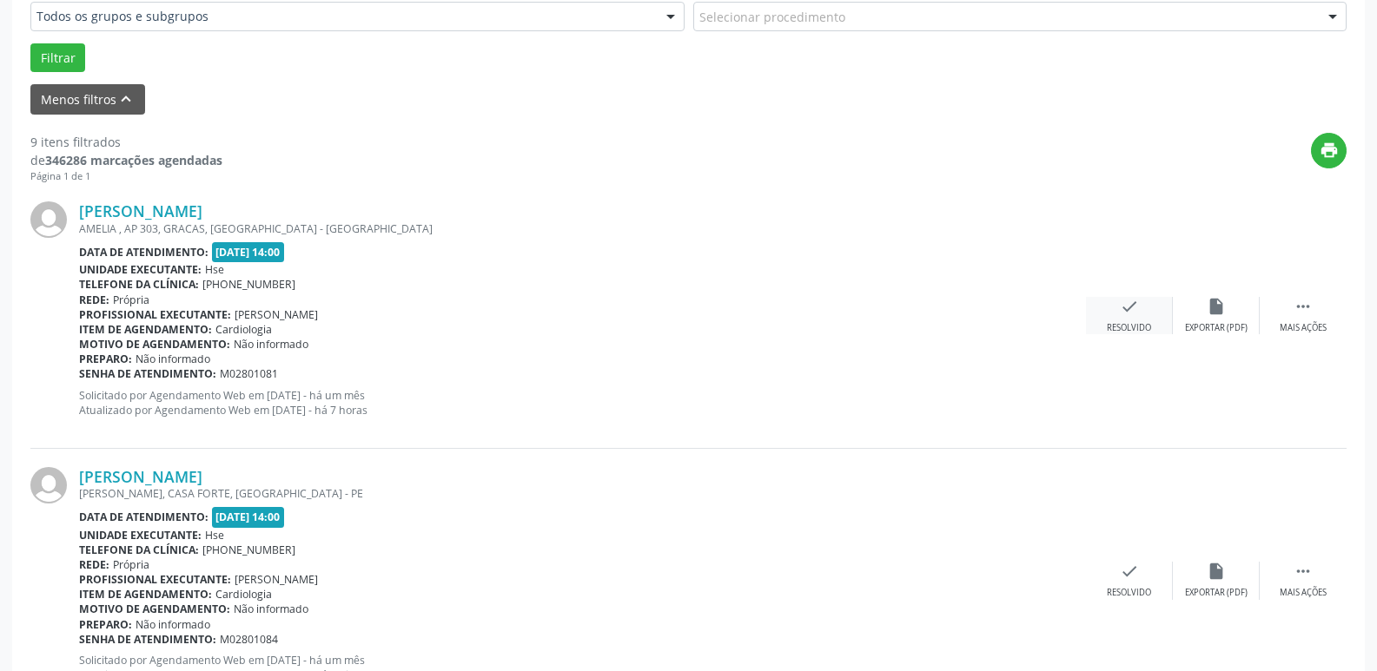
click at [1129, 330] on div "Resolvido" at bounding box center [1128, 328] width 44 height 12
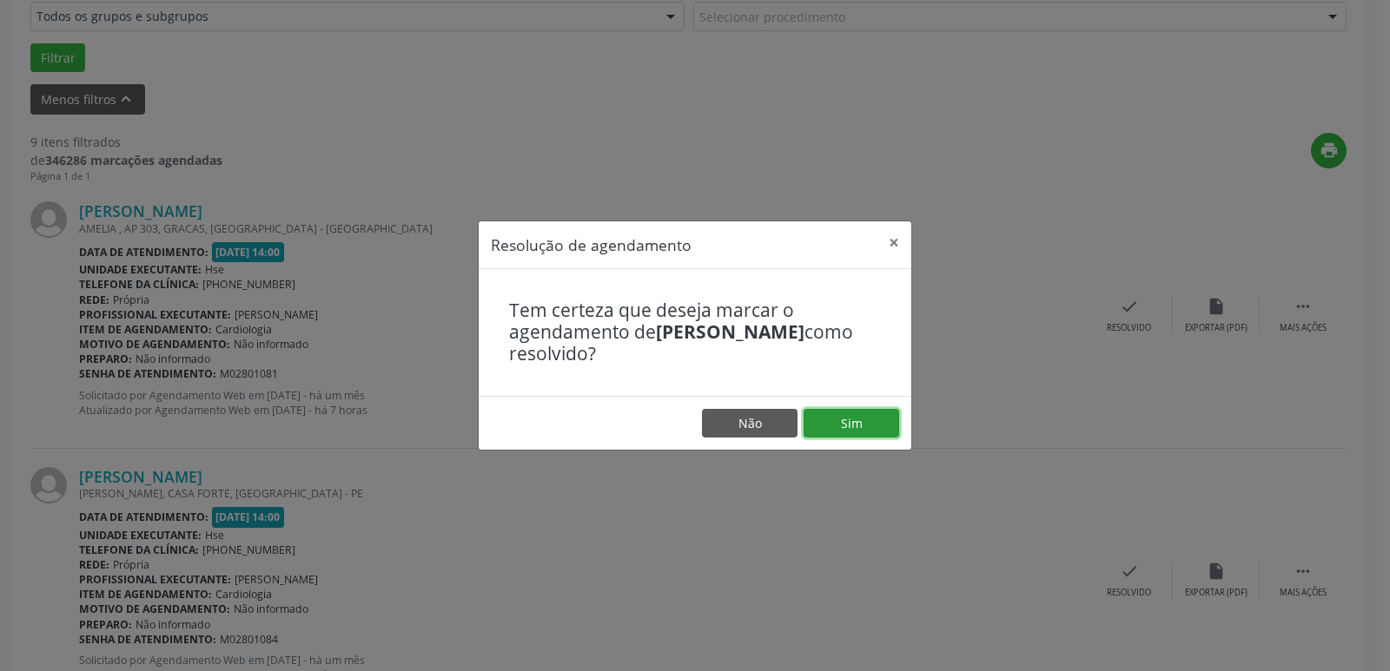
click at [873, 432] on button "Sim" at bounding box center [851, 424] width 96 height 30
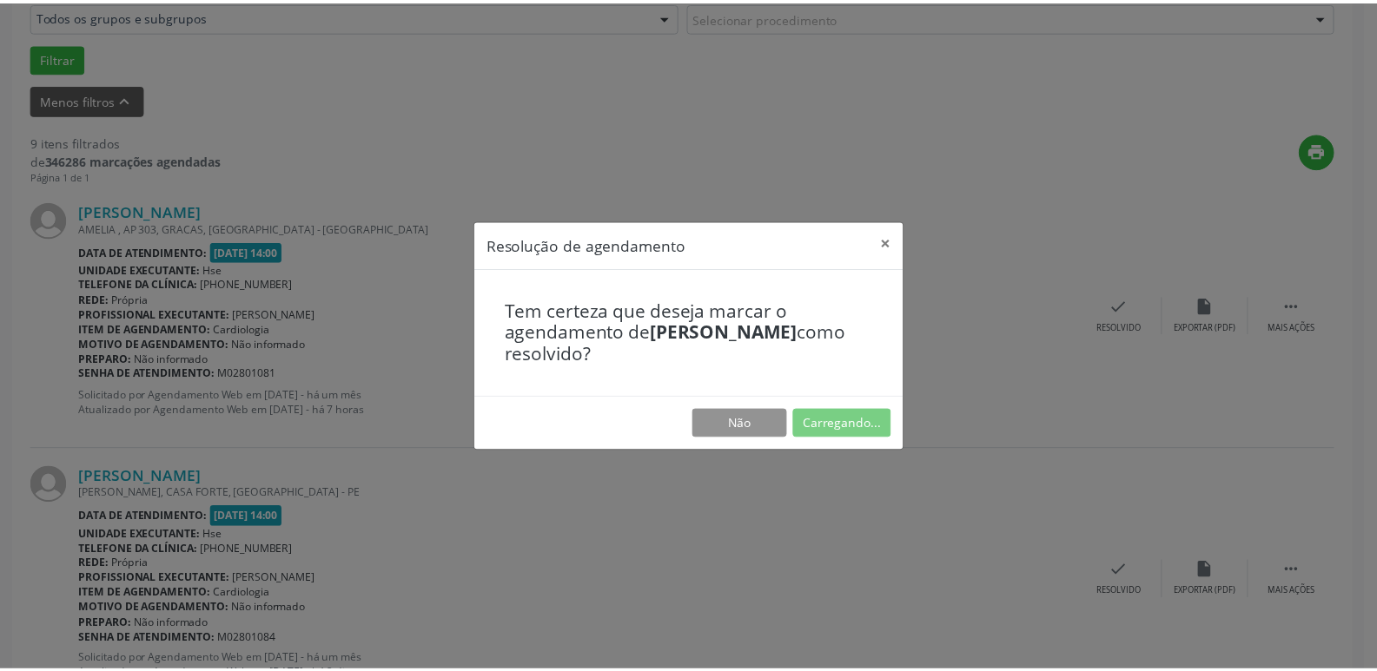
scroll to position [69, 0]
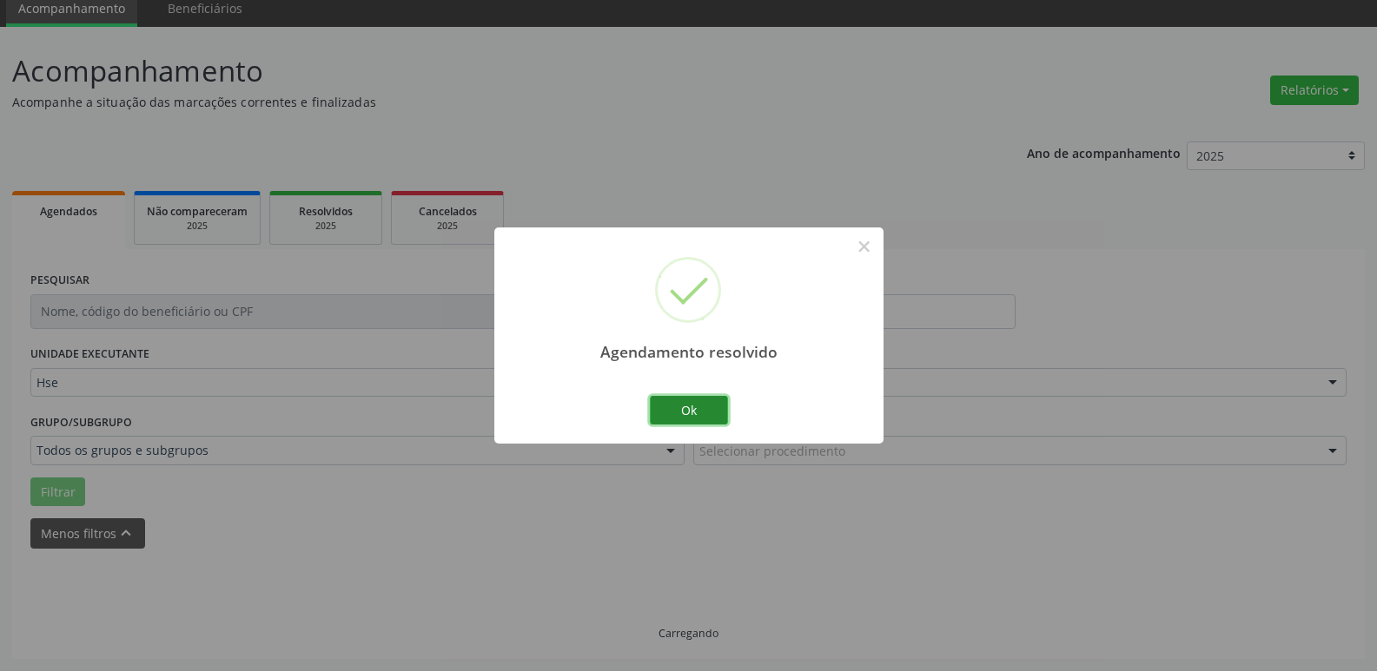
click at [704, 413] on button "Ok" at bounding box center [689, 411] width 78 height 30
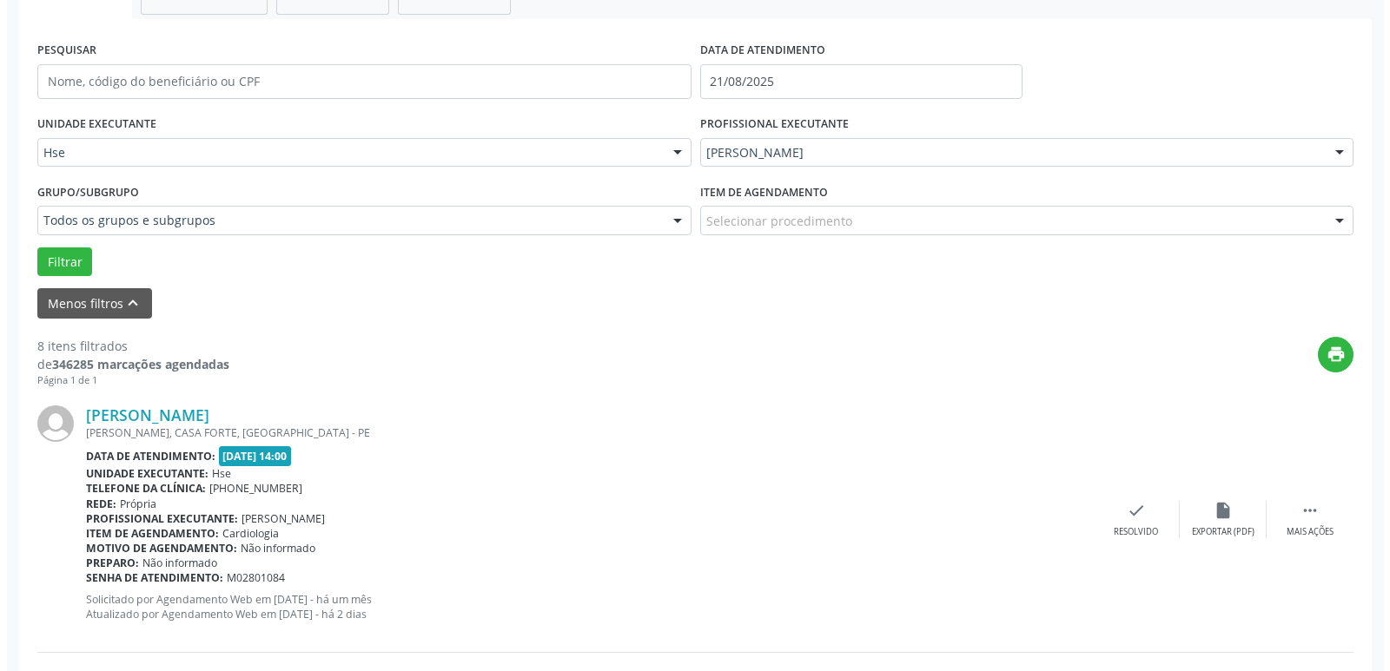
scroll to position [416, 0]
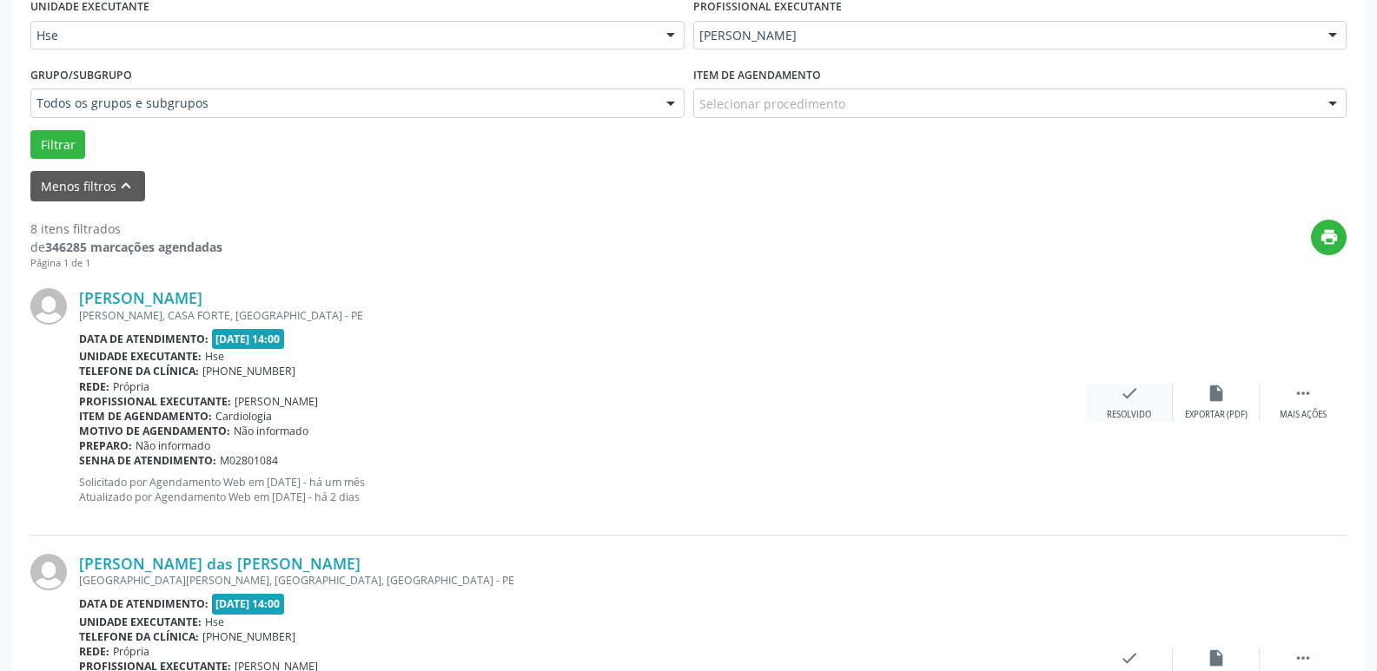
click at [1119, 405] on div "check Resolvido" at bounding box center [1129, 402] width 87 height 37
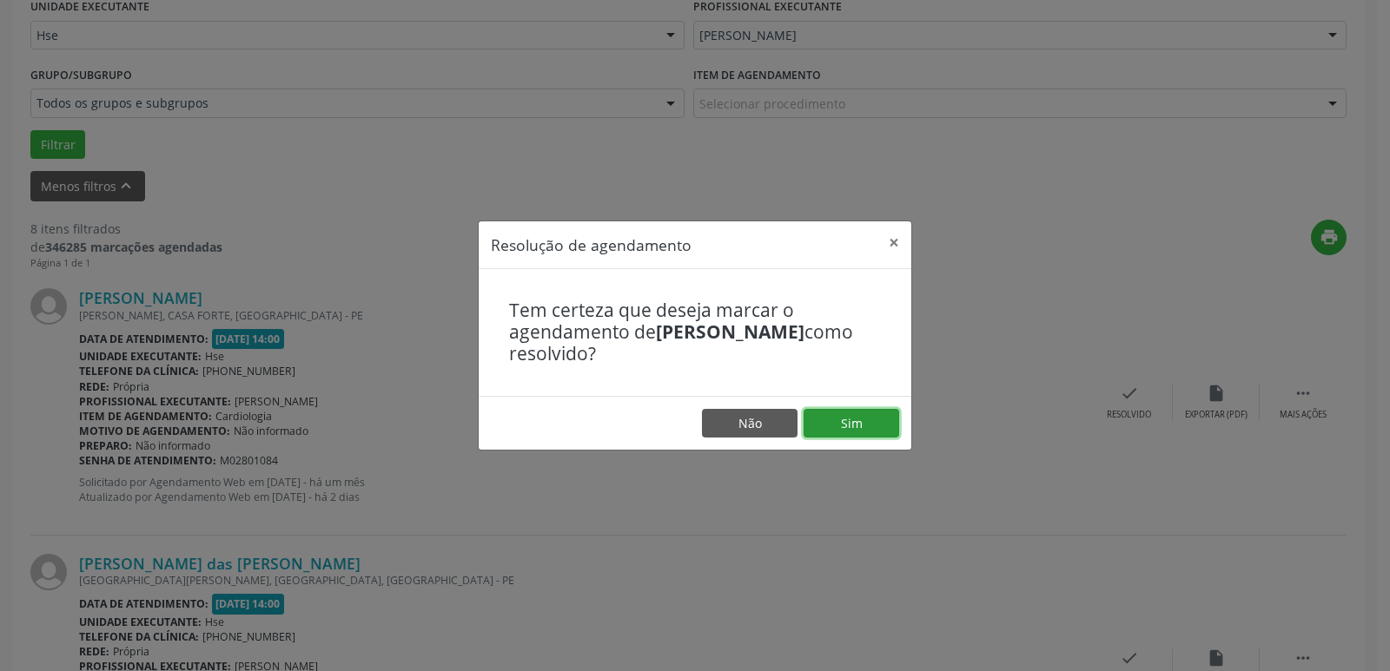
click at [879, 436] on button "Sim" at bounding box center [851, 424] width 96 height 30
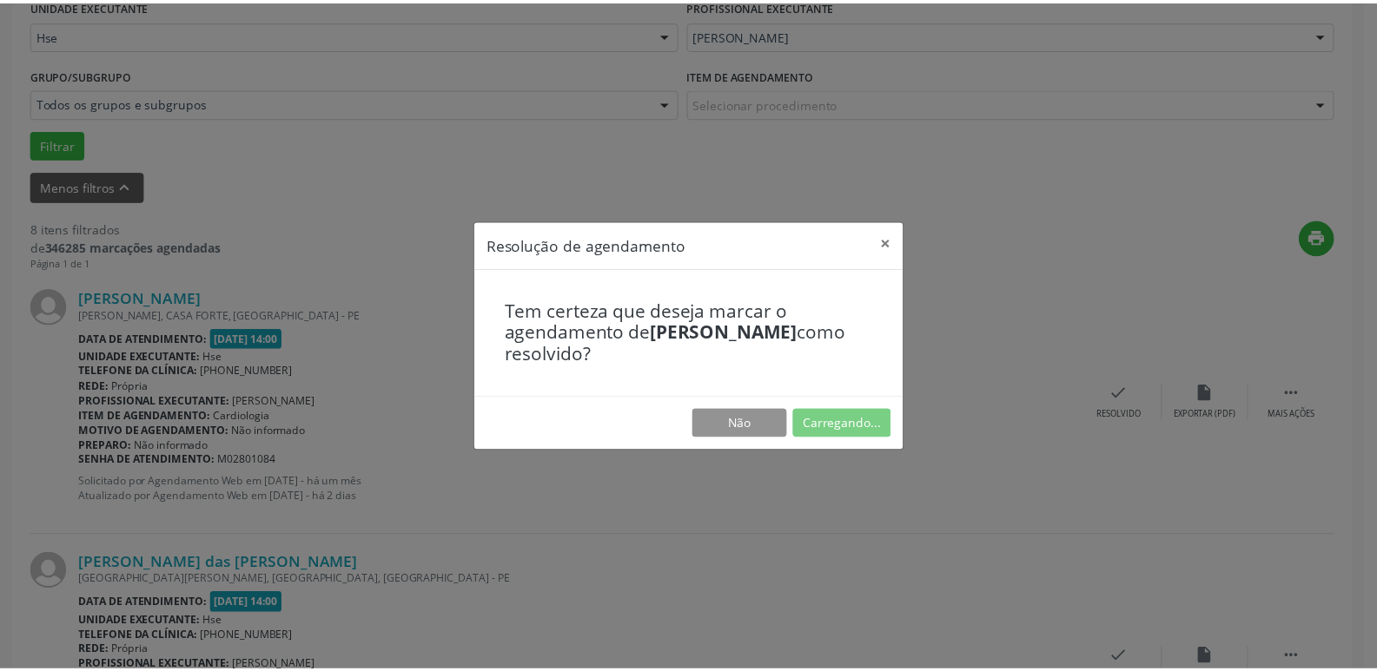
scroll to position [69, 0]
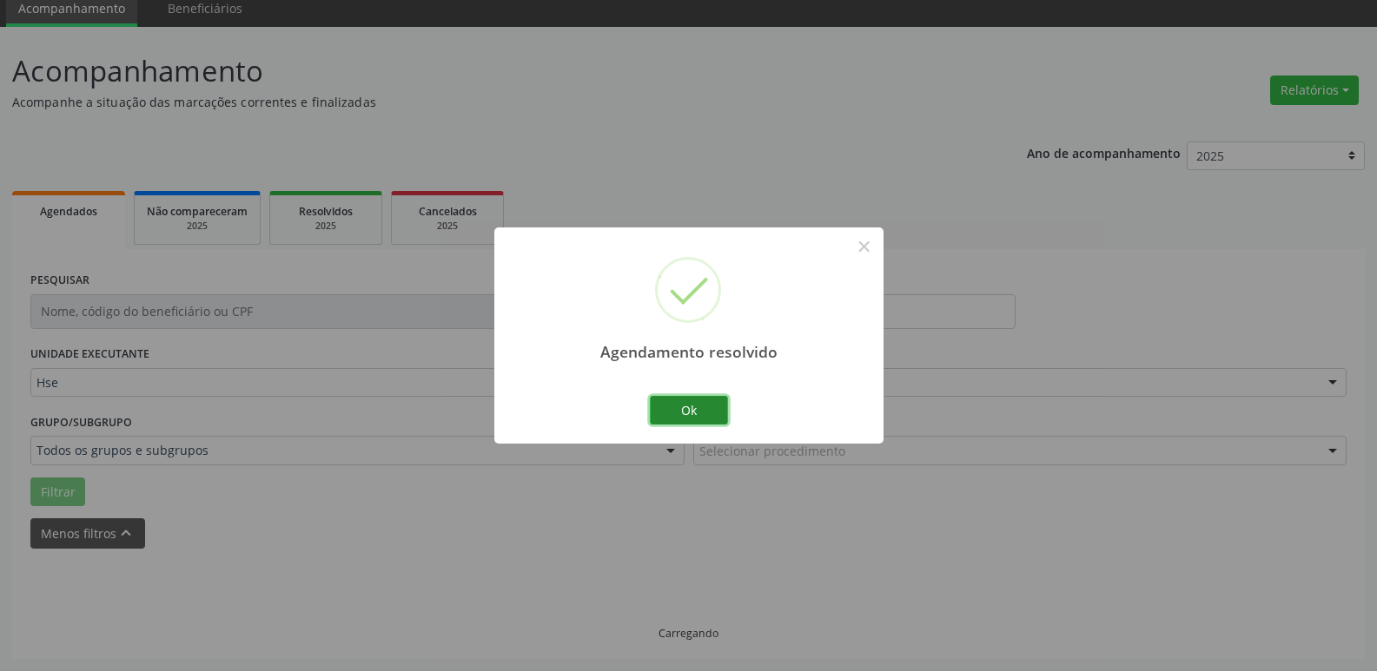
click at [708, 415] on button "Ok" at bounding box center [689, 411] width 78 height 30
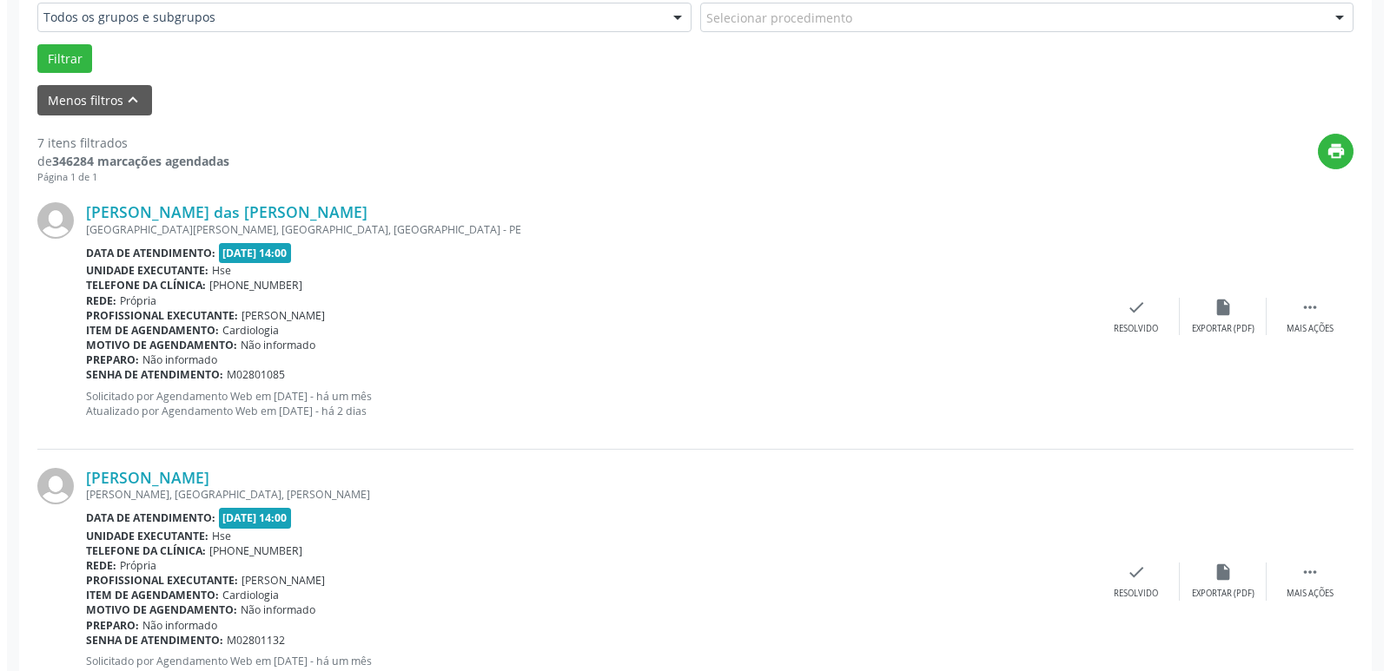
scroll to position [503, 0]
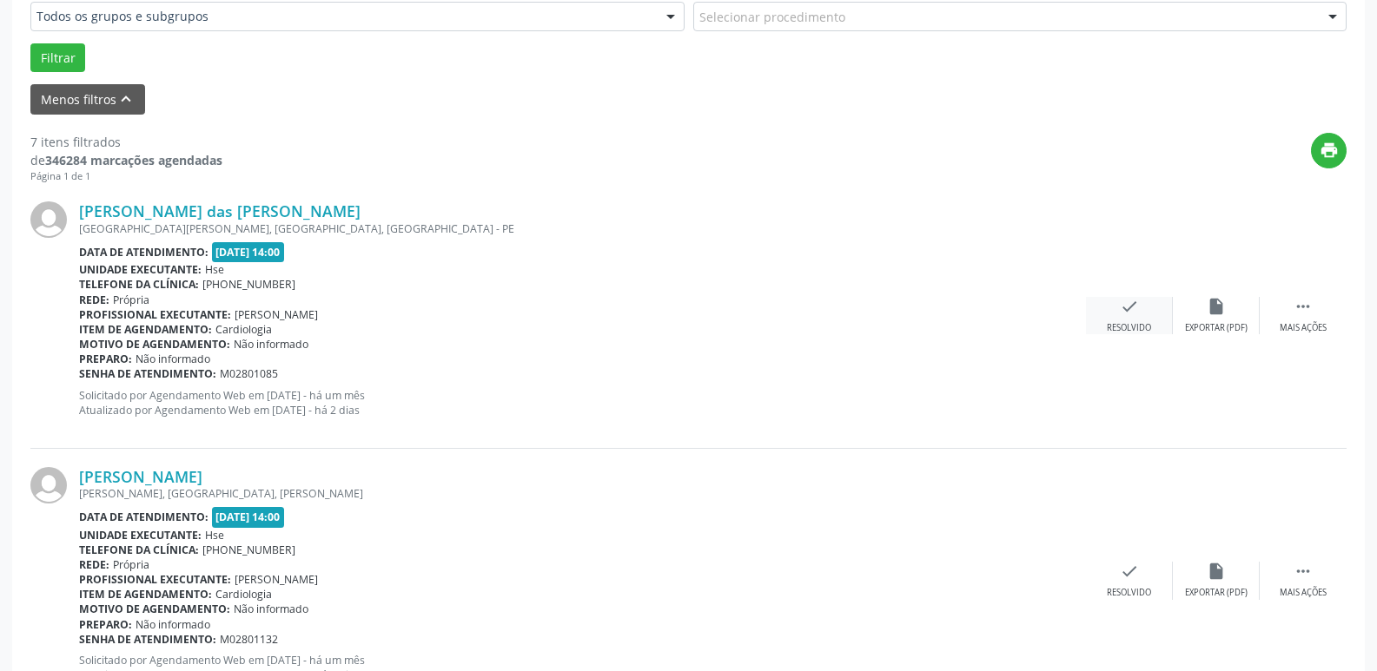
click at [1145, 327] on div "Resolvido" at bounding box center [1128, 328] width 44 height 12
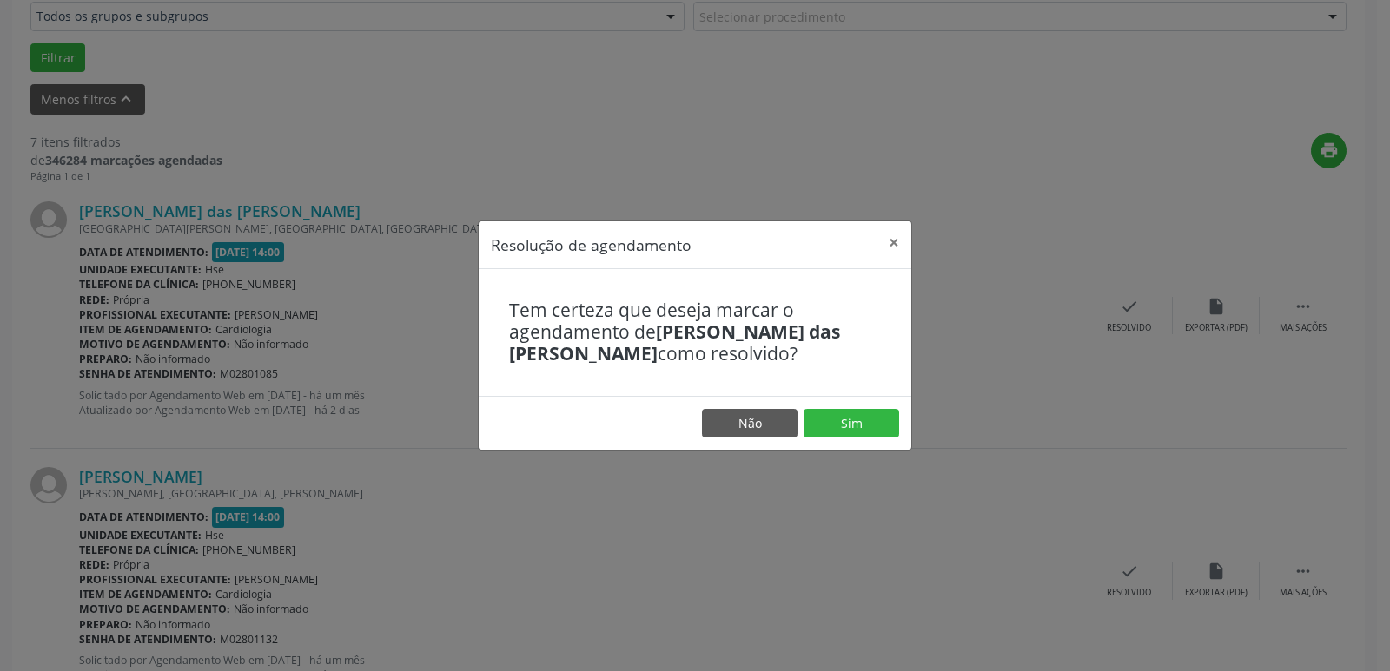
click at [901, 427] on footer "Não Sim" at bounding box center [695, 423] width 433 height 55
click at [879, 424] on button "Sim" at bounding box center [851, 424] width 96 height 30
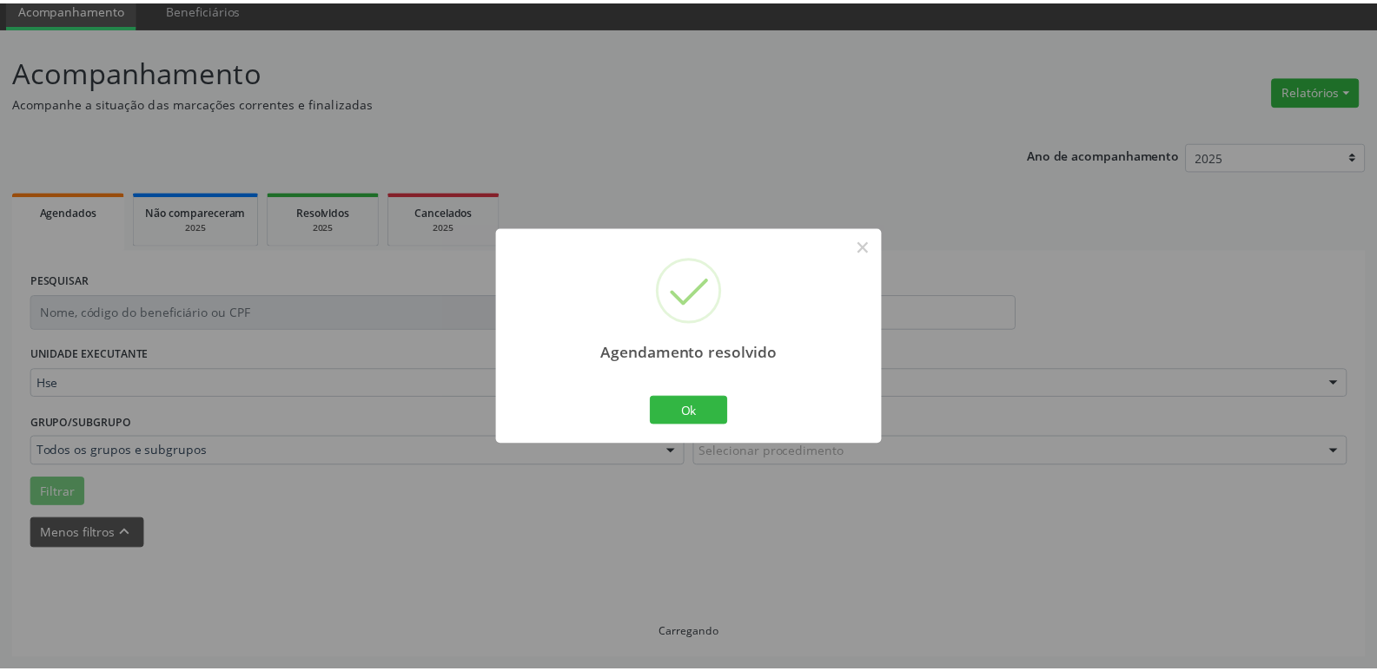
scroll to position [69, 0]
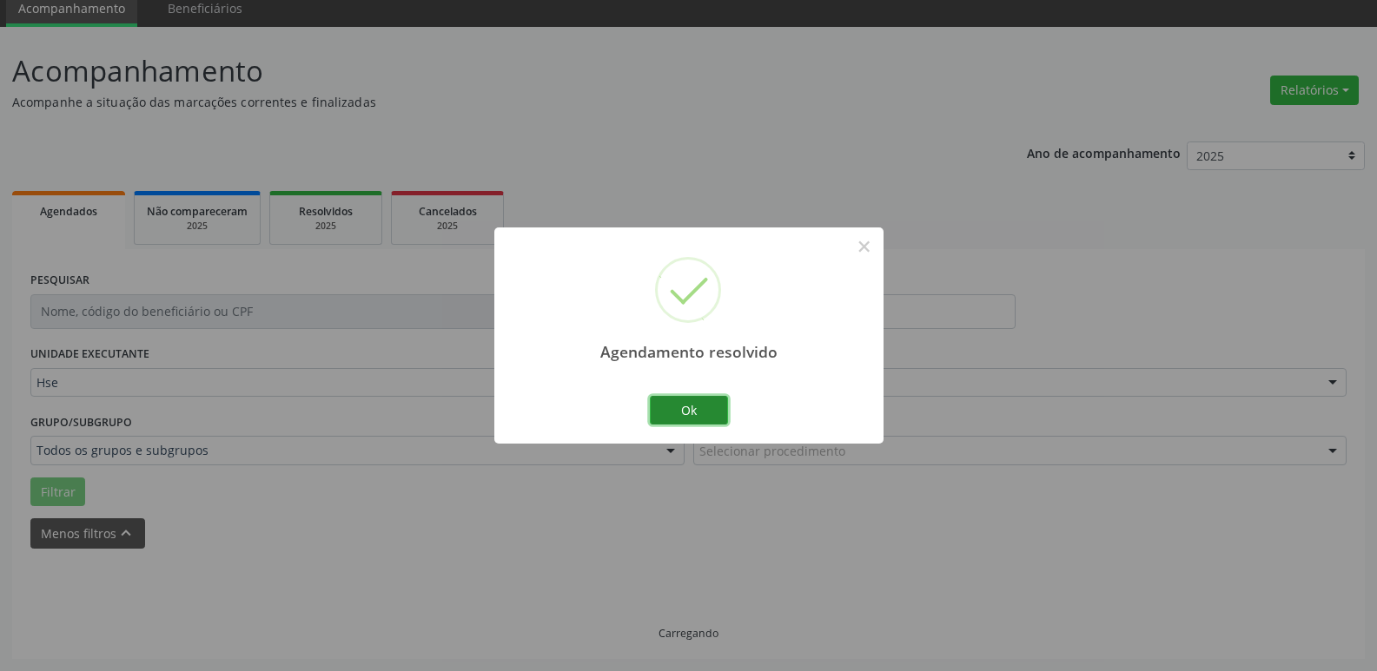
click at [681, 413] on button "Ok" at bounding box center [689, 411] width 78 height 30
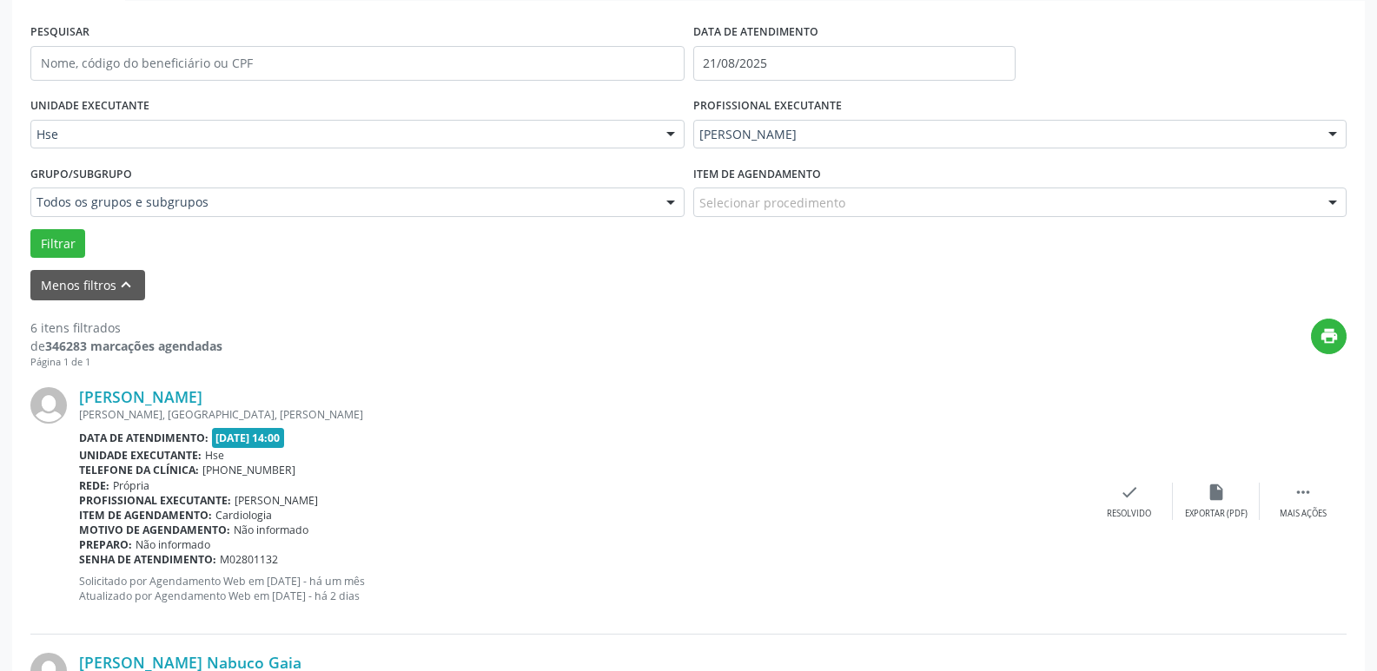
scroll to position [416, 0]
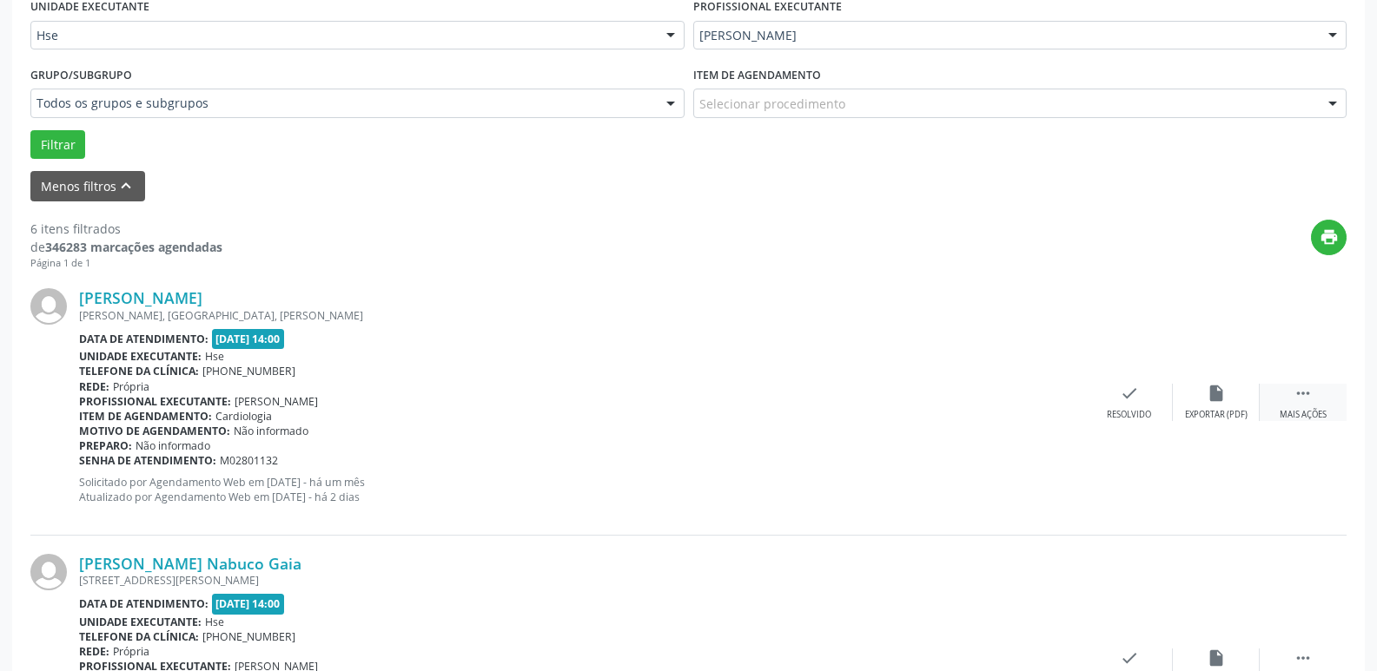
click at [1302, 417] on div "Mais ações" at bounding box center [1302, 415] width 47 height 12
drag, startPoint x: 1274, startPoint y: 419, endPoint x: 1226, endPoint y: 411, distance: 48.4
click at [1226, 411] on div "Não compareceu" at bounding box center [1216, 415] width 74 height 12
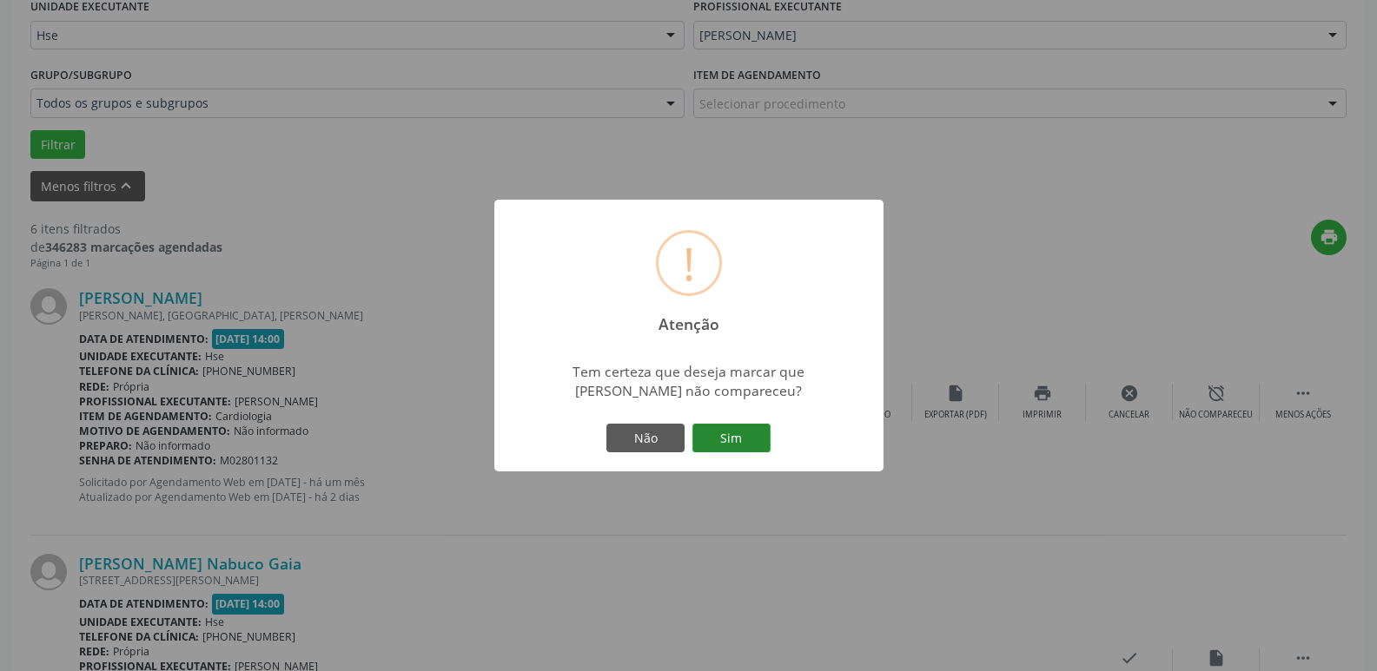
click at [737, 442] on button "Sim" at bounding box center [731, 439] width 78 height 30
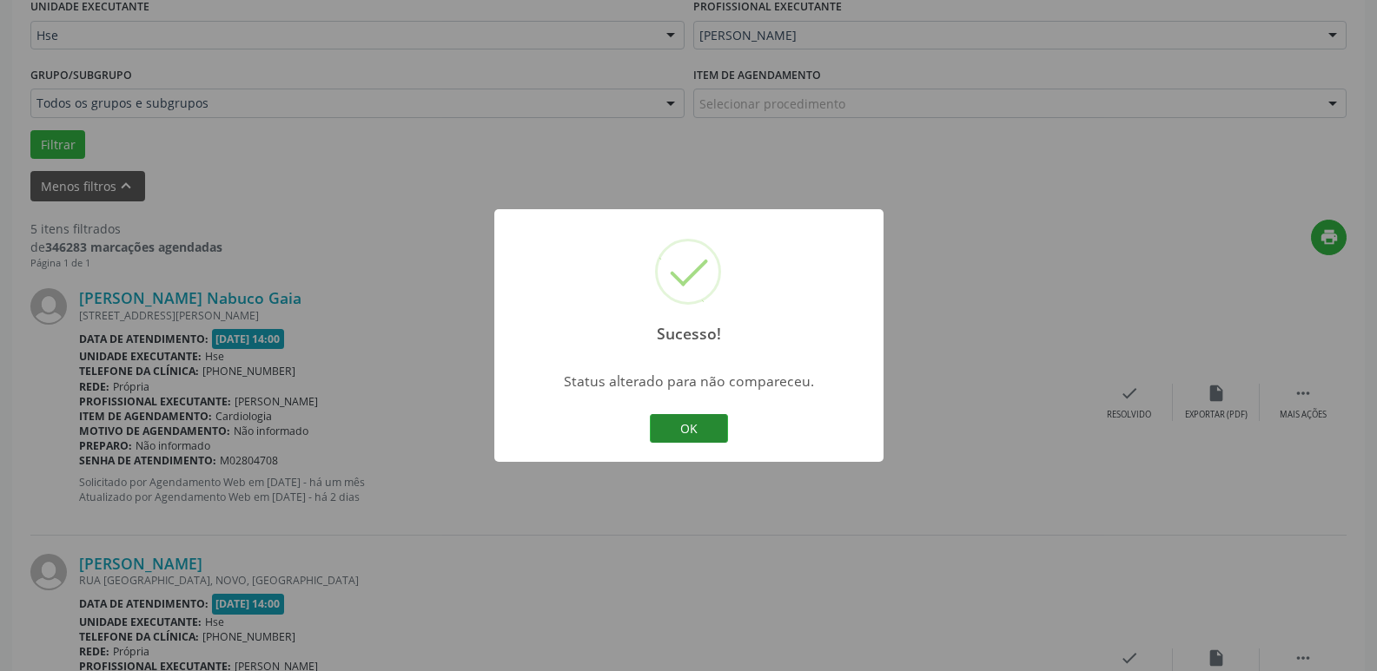
click at [702, 433] on button "OK" at bounding box center [689, 429] width 78 height 30
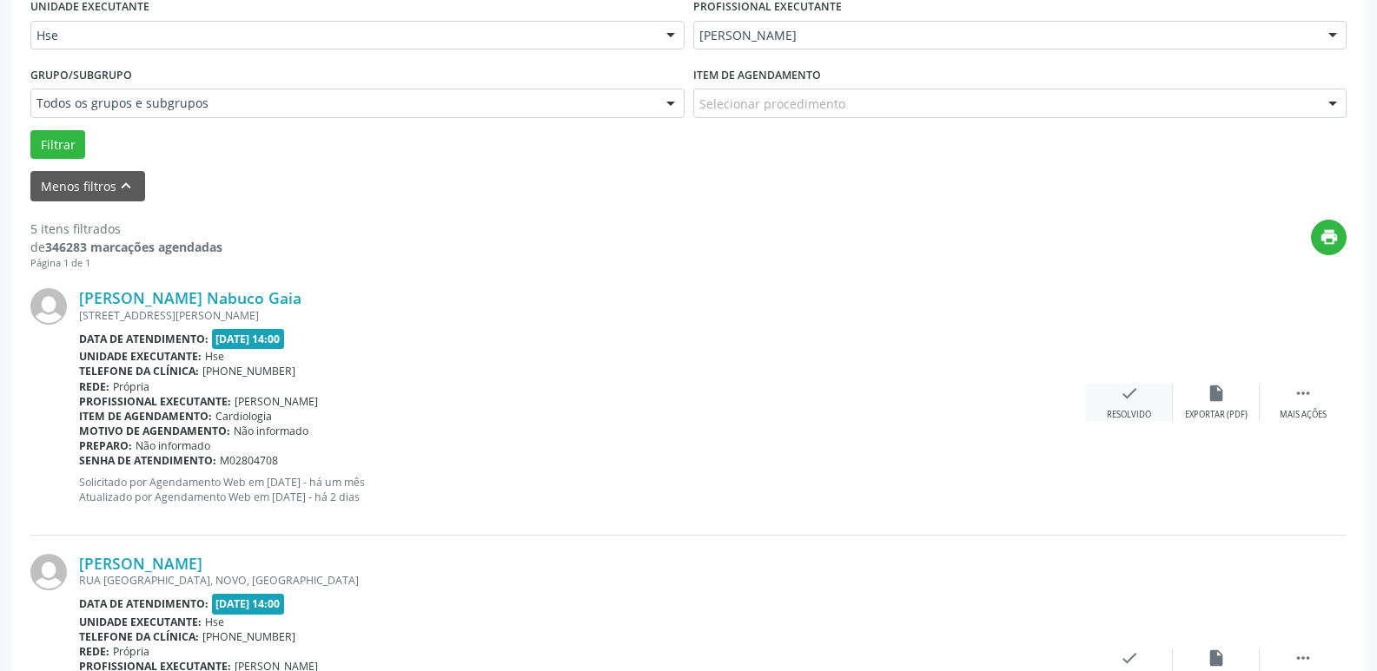
click at [1131, 406] on div "check Resolvido" at bounding box center [1129, 402] width 87 height 37
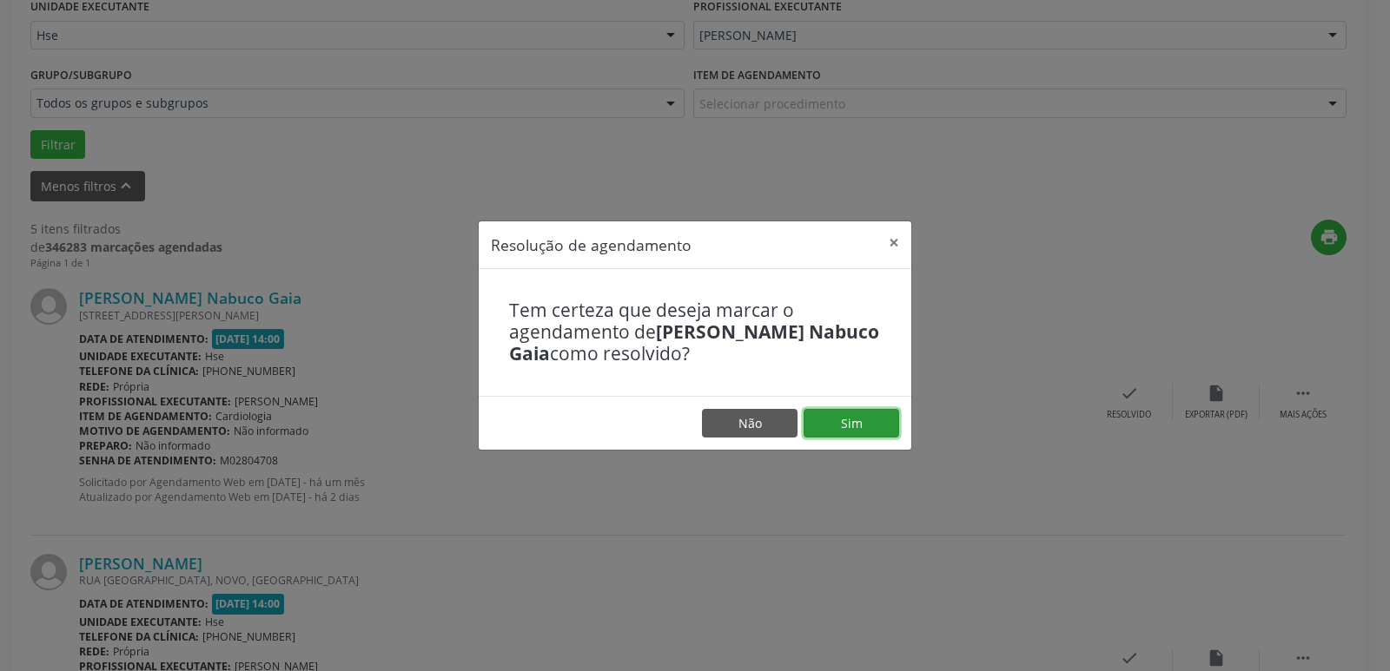
click at [879, 428] on button "Sim" at bounding box center [851, 424] width 96 height 30
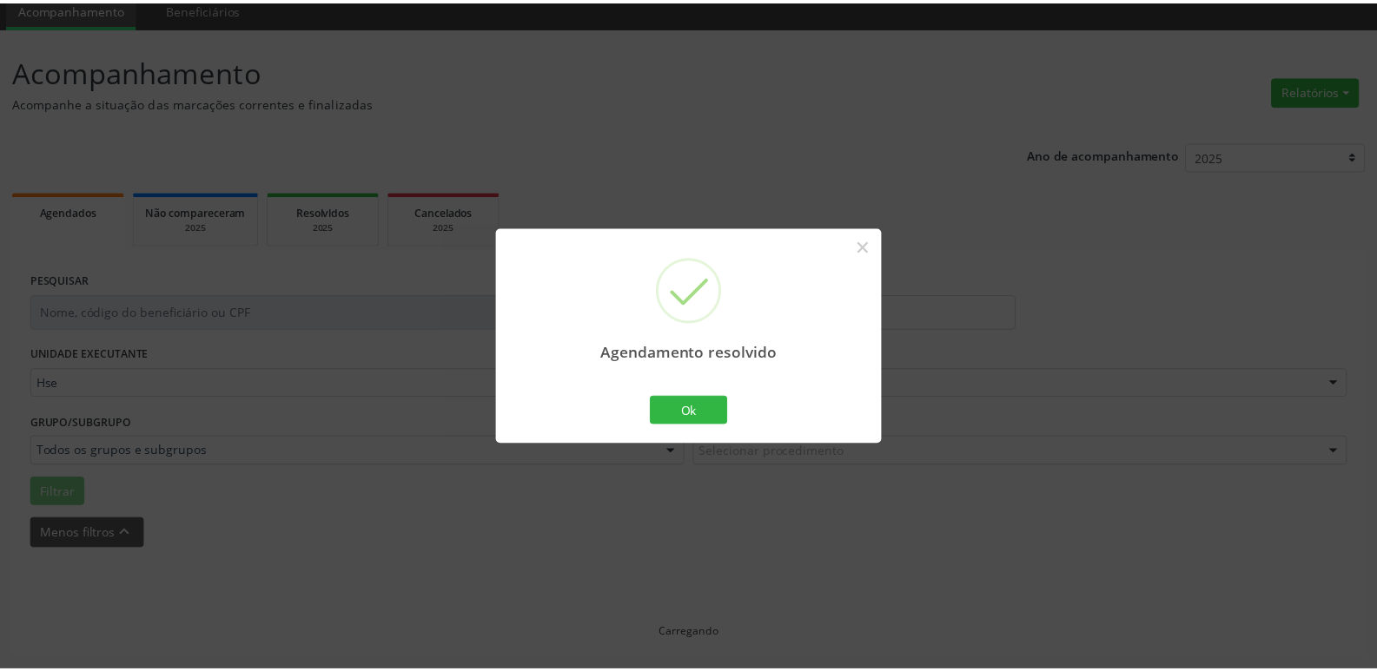
scroll to position [69, 0]
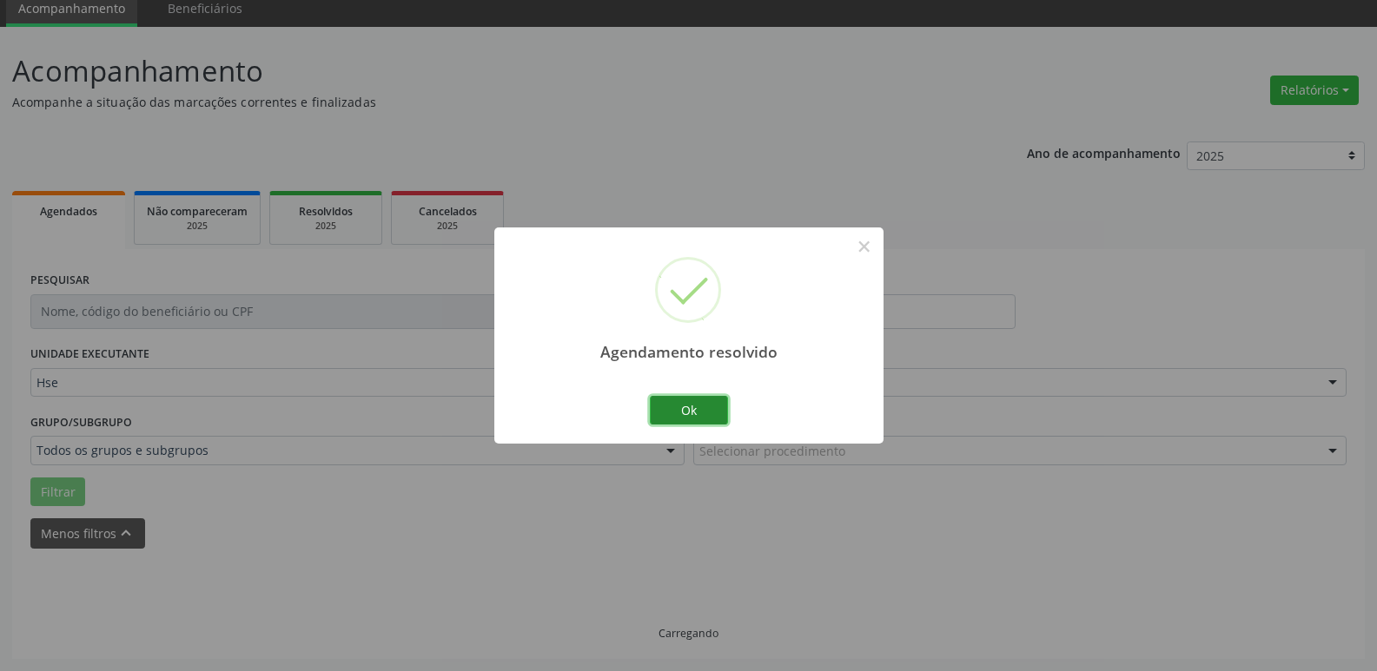
click at [708, 421] on button "Ok" at bounding box center [689, 411] width 78 height 30
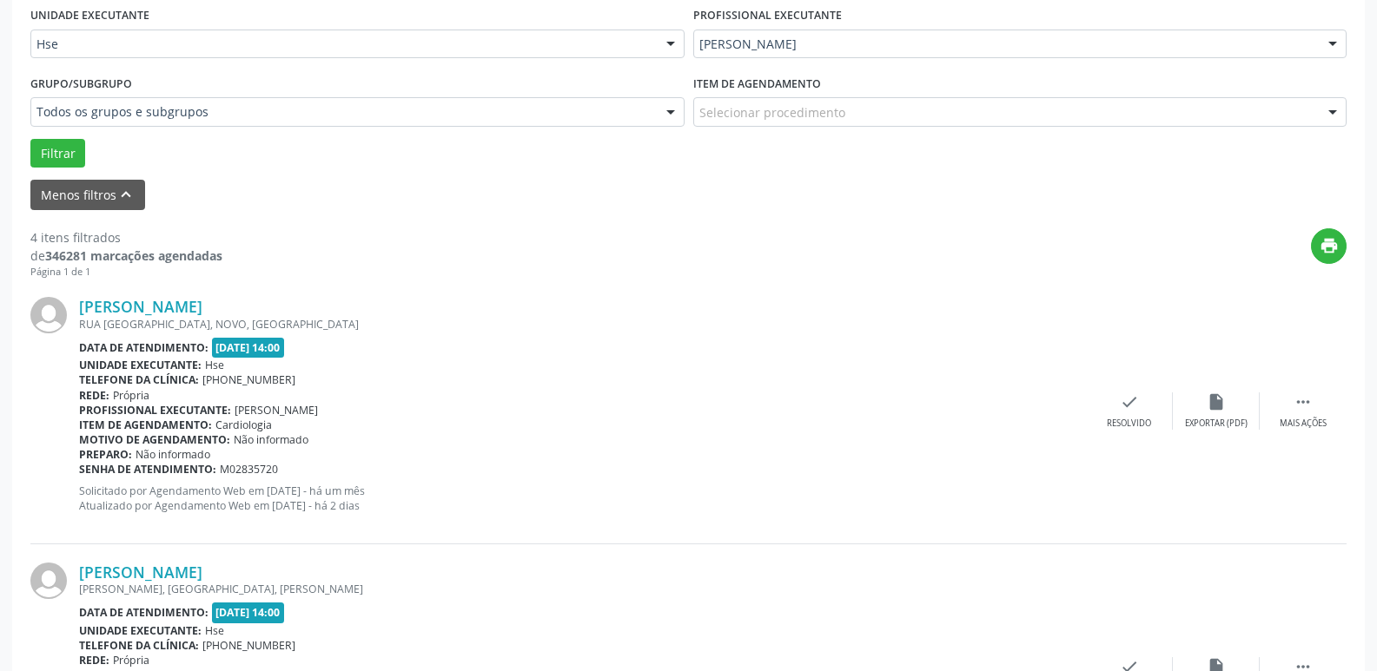
scroll to position [416, 0]
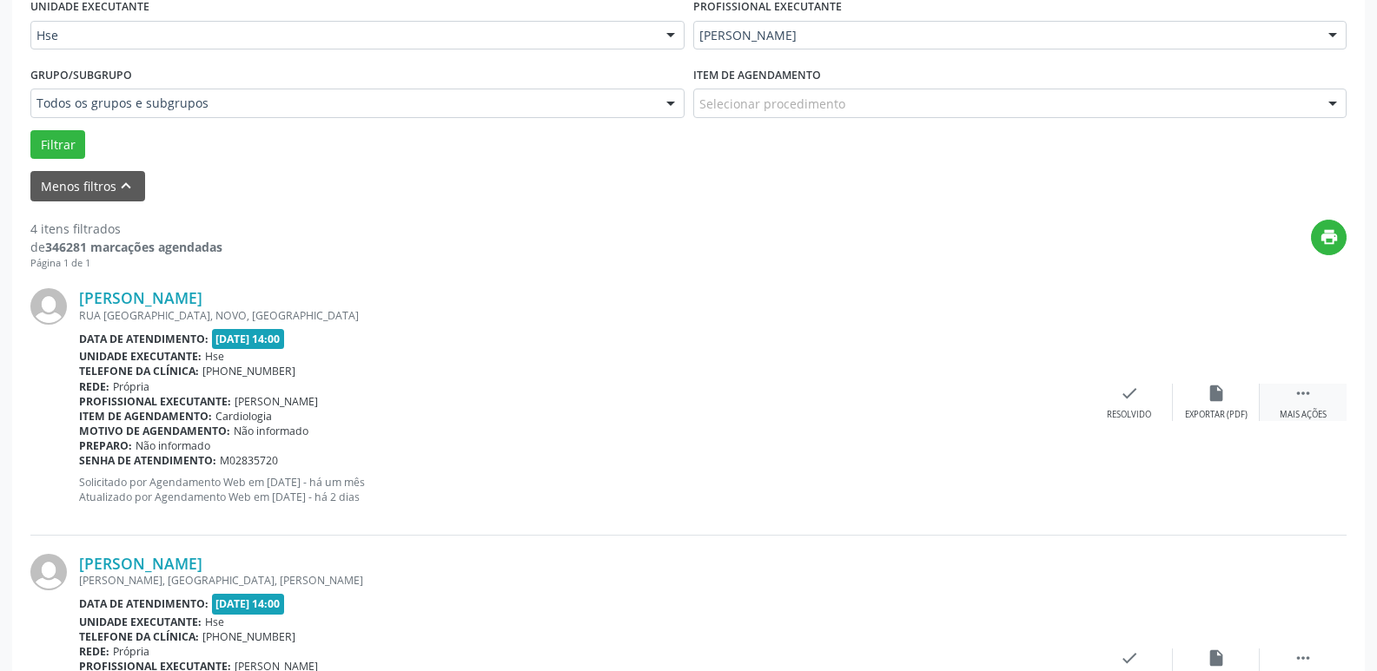
drag, startPoint x: 1311, startPoint y: 402, endPoint x: 1268, endPoint y: 414, distance: 45.1
click at [1311, 402] on icon "" at bounding box center [1302, 393] width 19 height 19
click at [1227, 414] on div "Não compareceu" at bounding box center [1216, 415] width 74 height 12
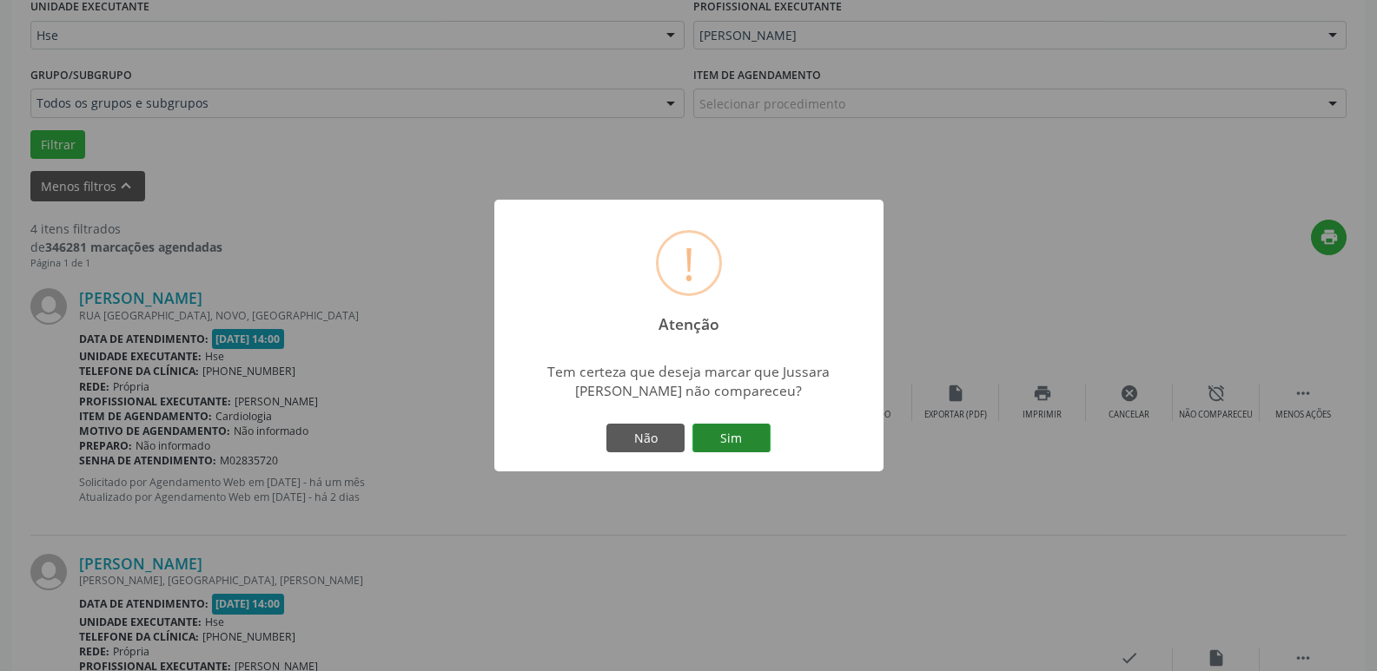
click at [762, 446] on button "Sim" at bounding box center [731, 439] width 78 height 30
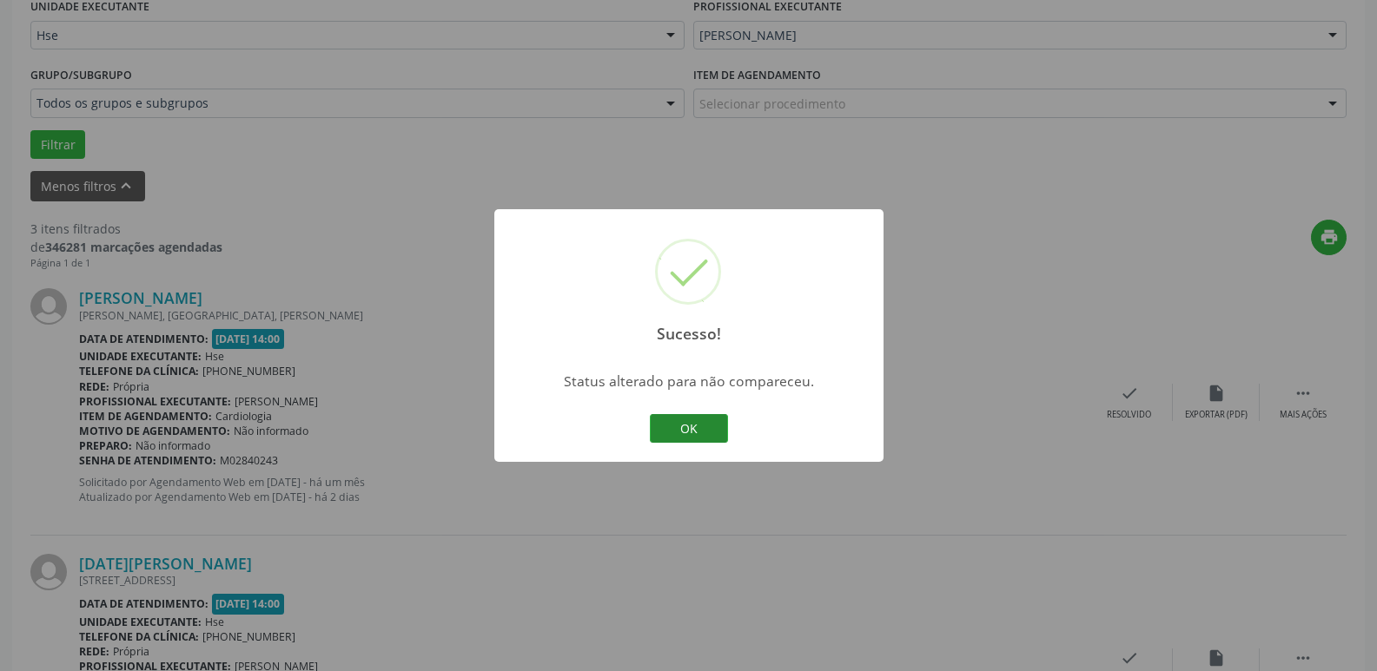
click at [711, 435] on button "OK" at bounding box center [689, 429] width 78 height 30
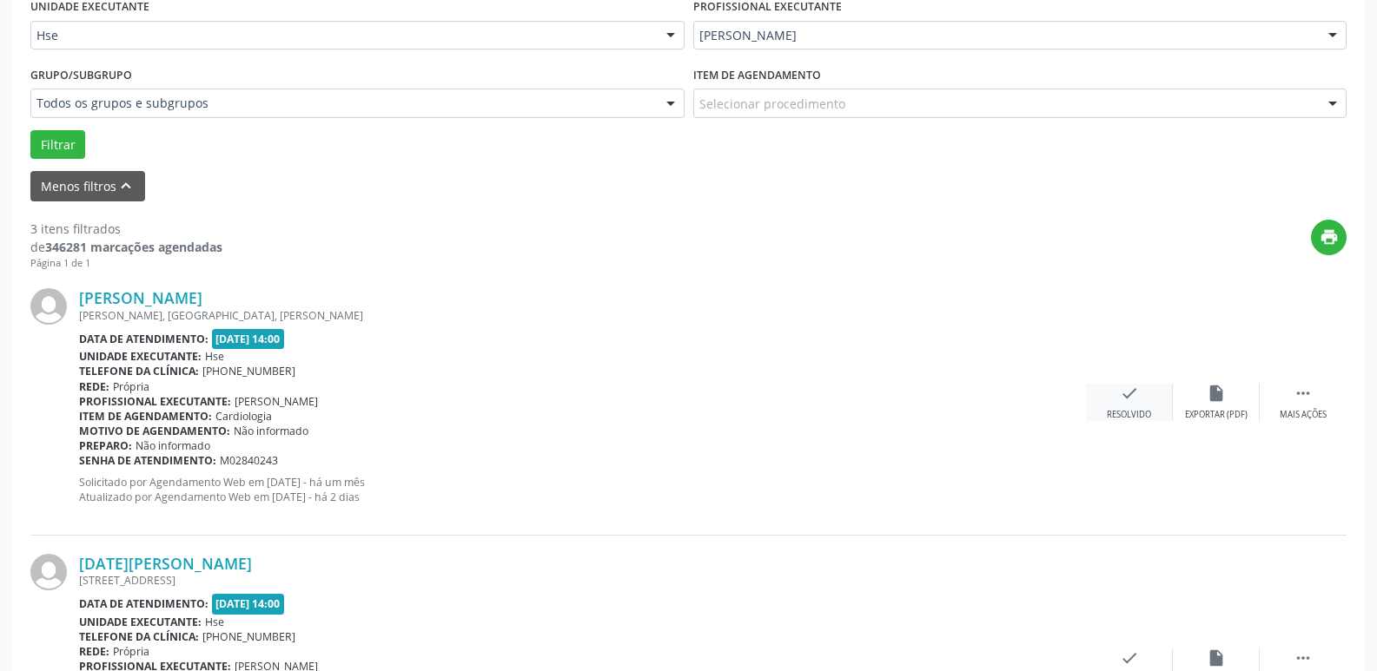
click at [1137, 415] on div "Resolvido" at bounding box center [1128, 415] width 44 height 12
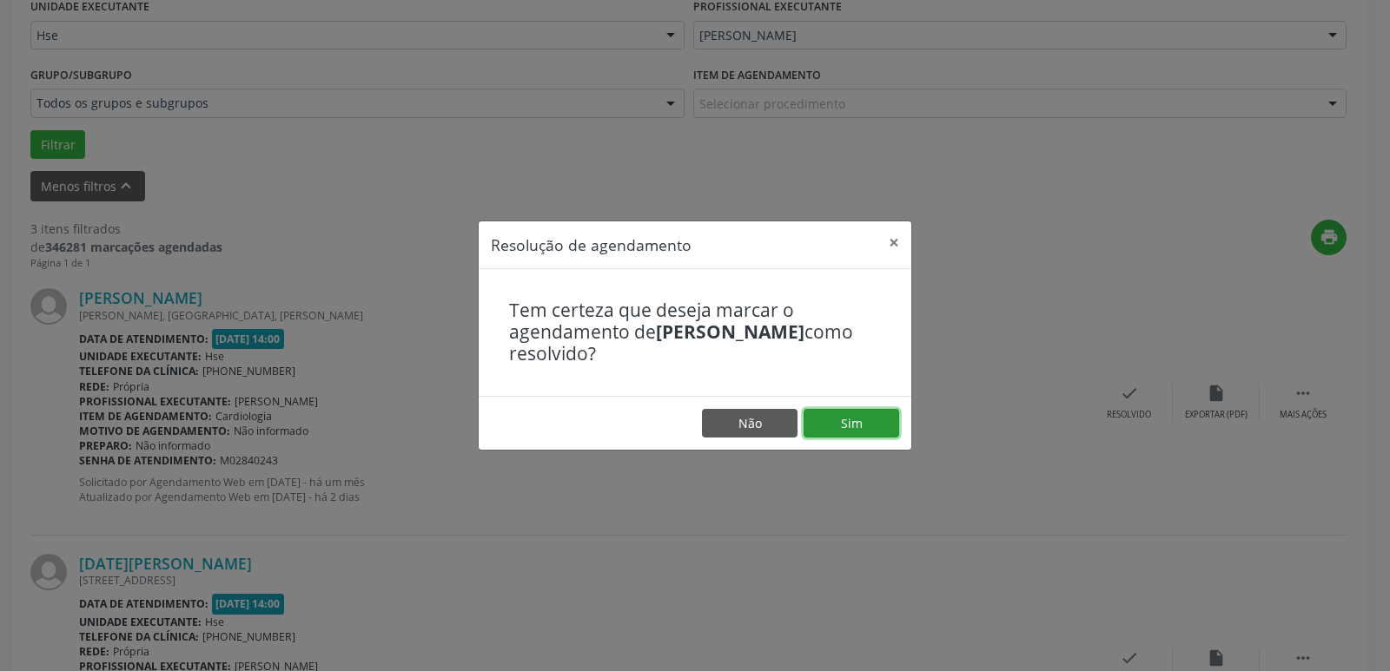
click at [888, 433] on button "Sim" at bounding box center [851, 424] width 96 height 30
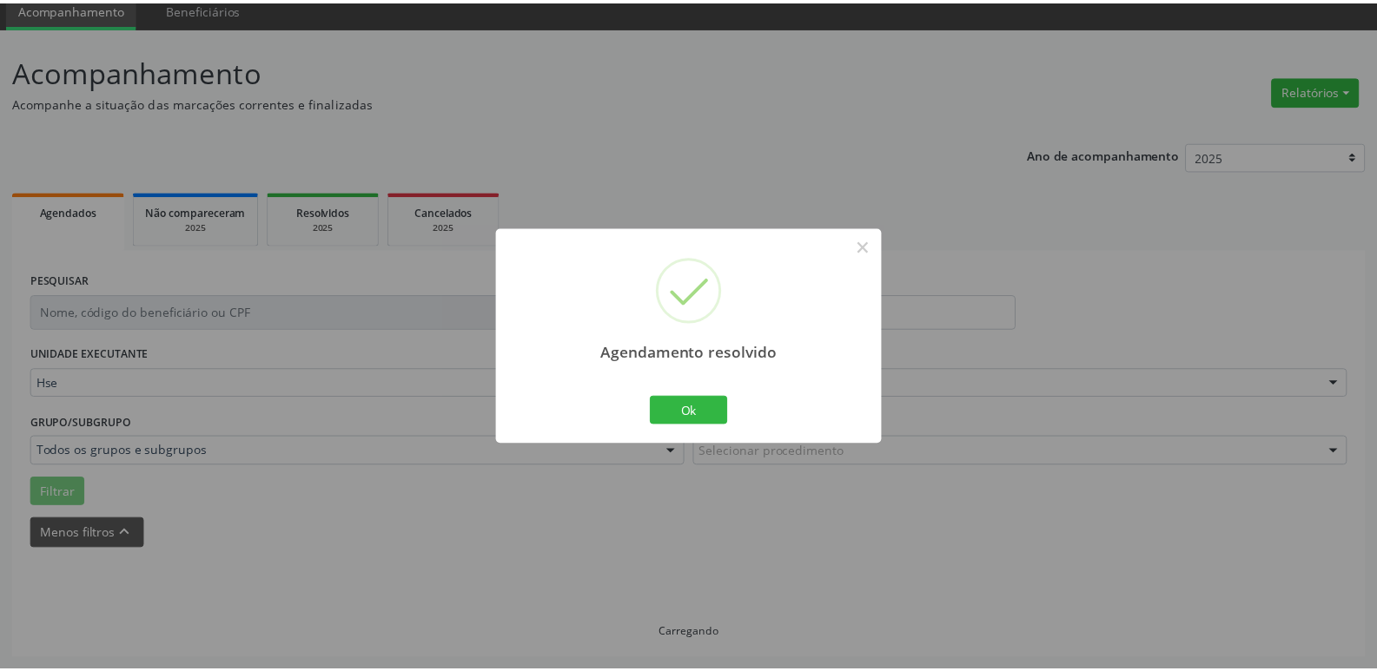
scroll to position [69, 0]
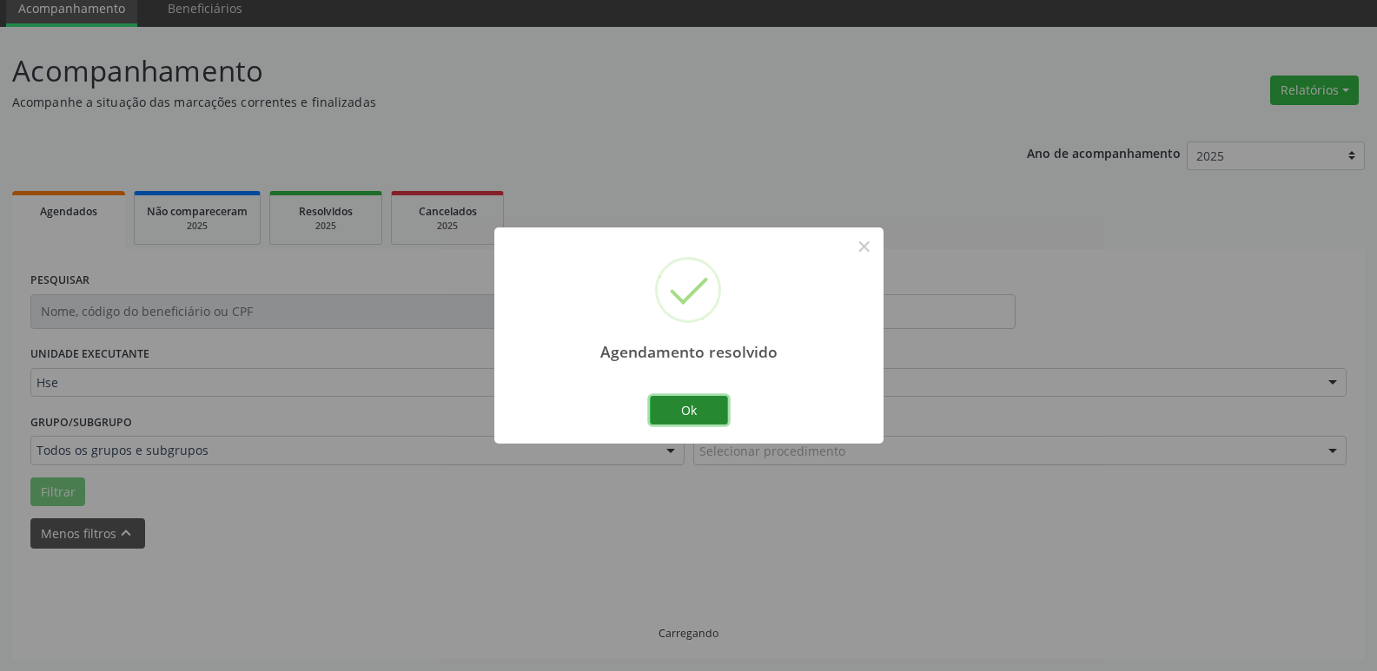
click at [719, 419] on button "Ok" at bounding box center [689, 411] width 78 height 30
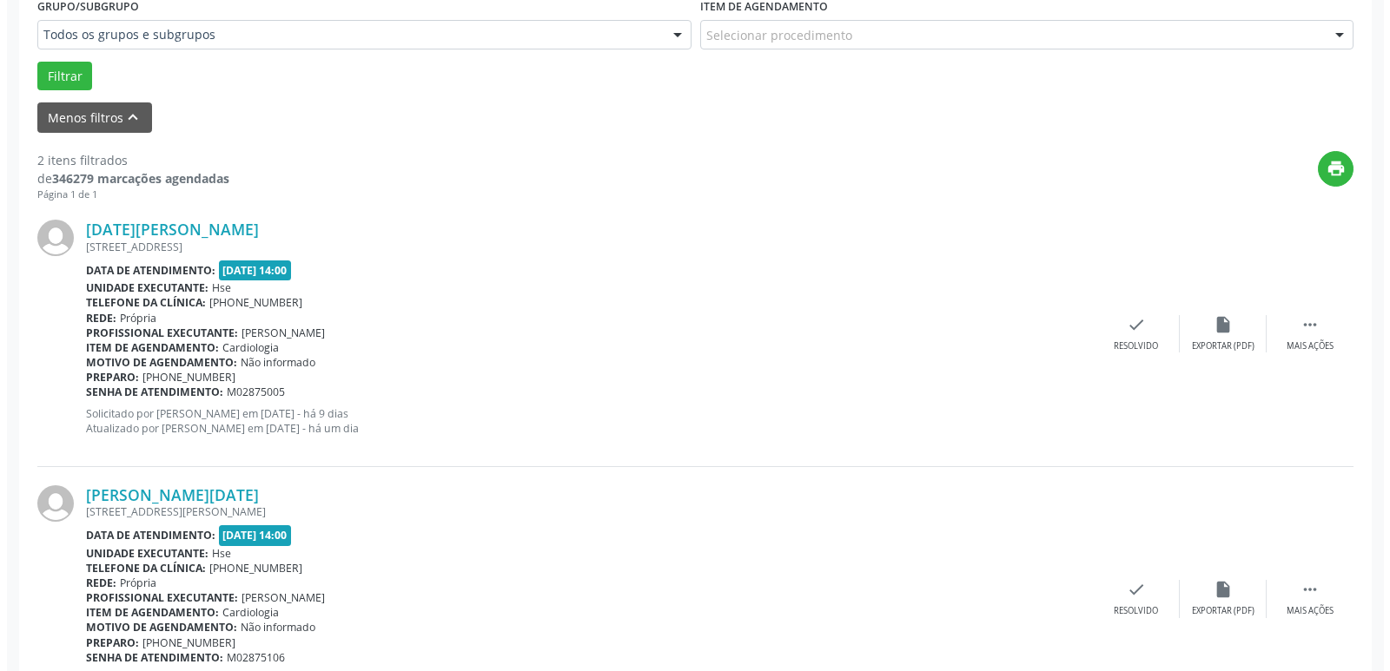
scroll to position [503, 0]
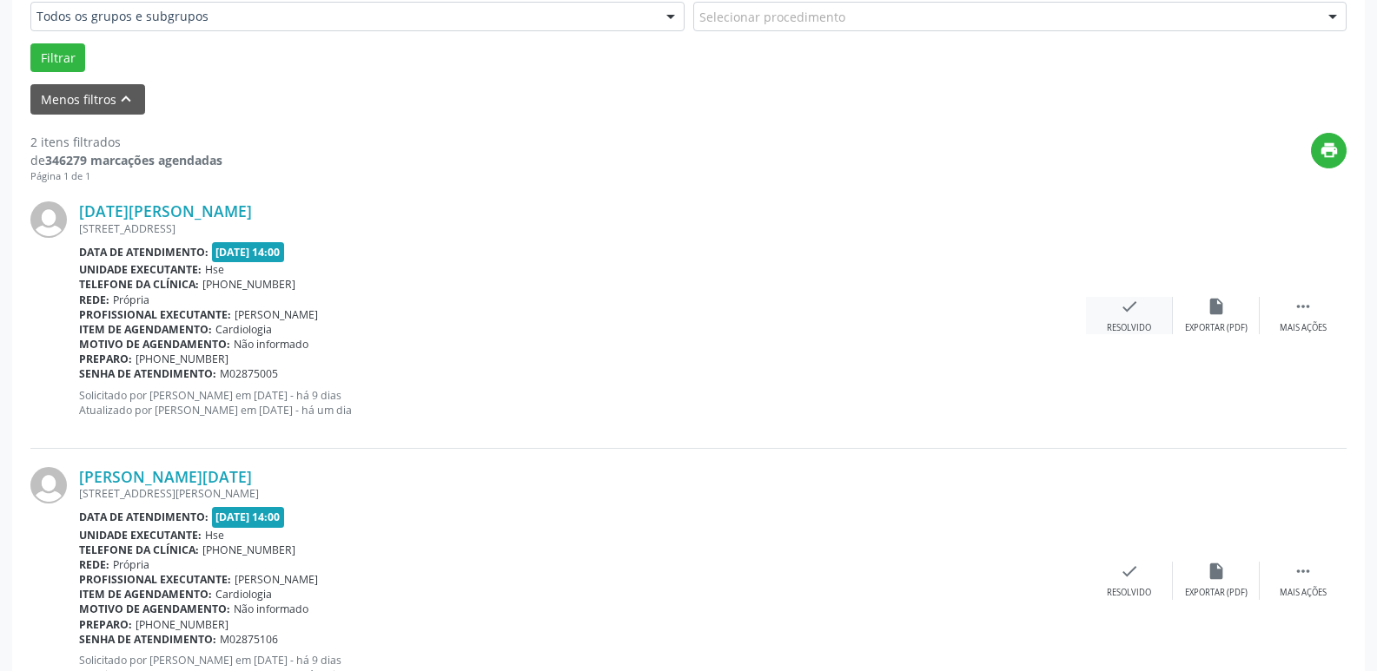
click at [1120, 321] on div "check Resolvido" at bounding box center [1129, 315] width 87 height 37
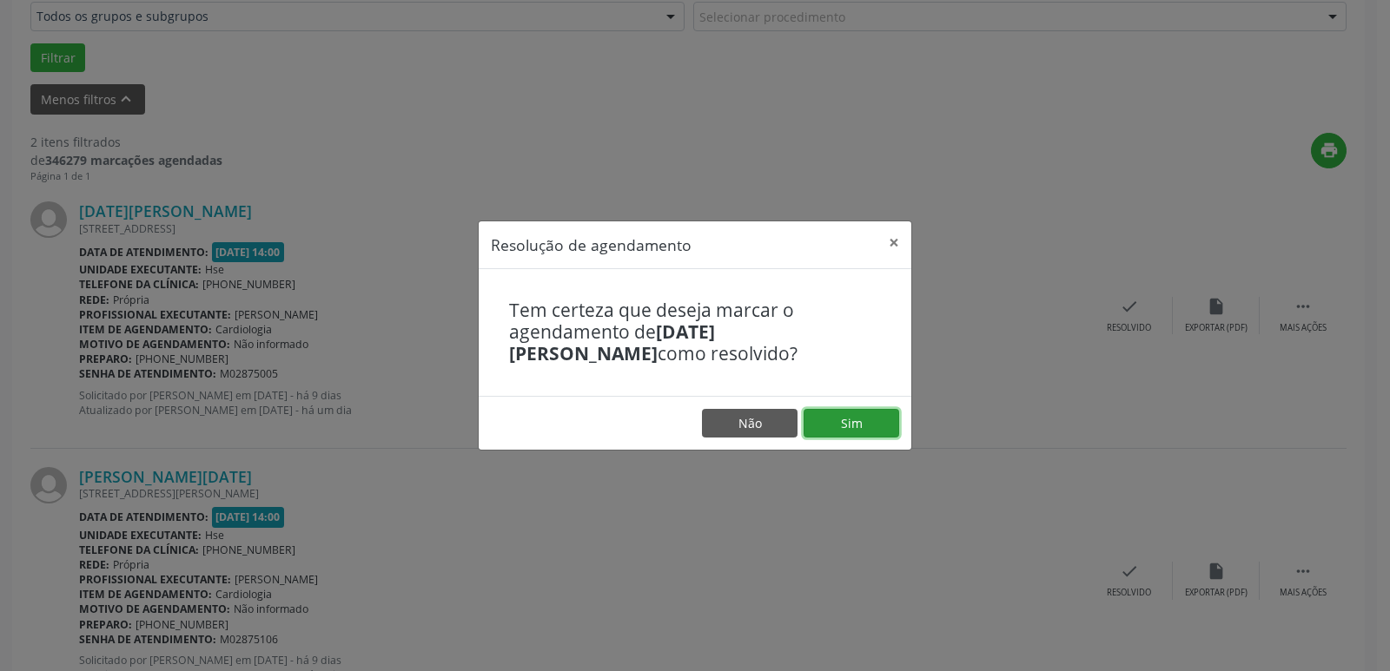
click at [892, 428] on button "Sim" at bounding box center [851, 424] width 96 height 30
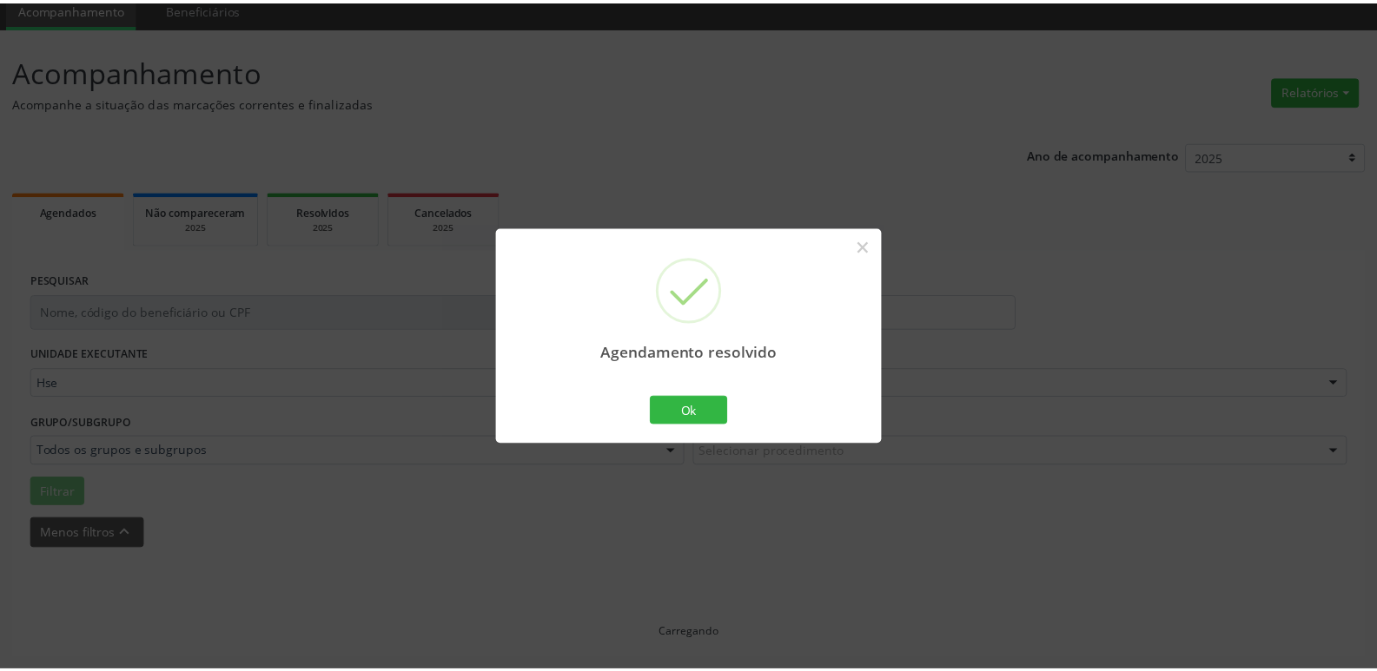
scroll to position [69, 0]
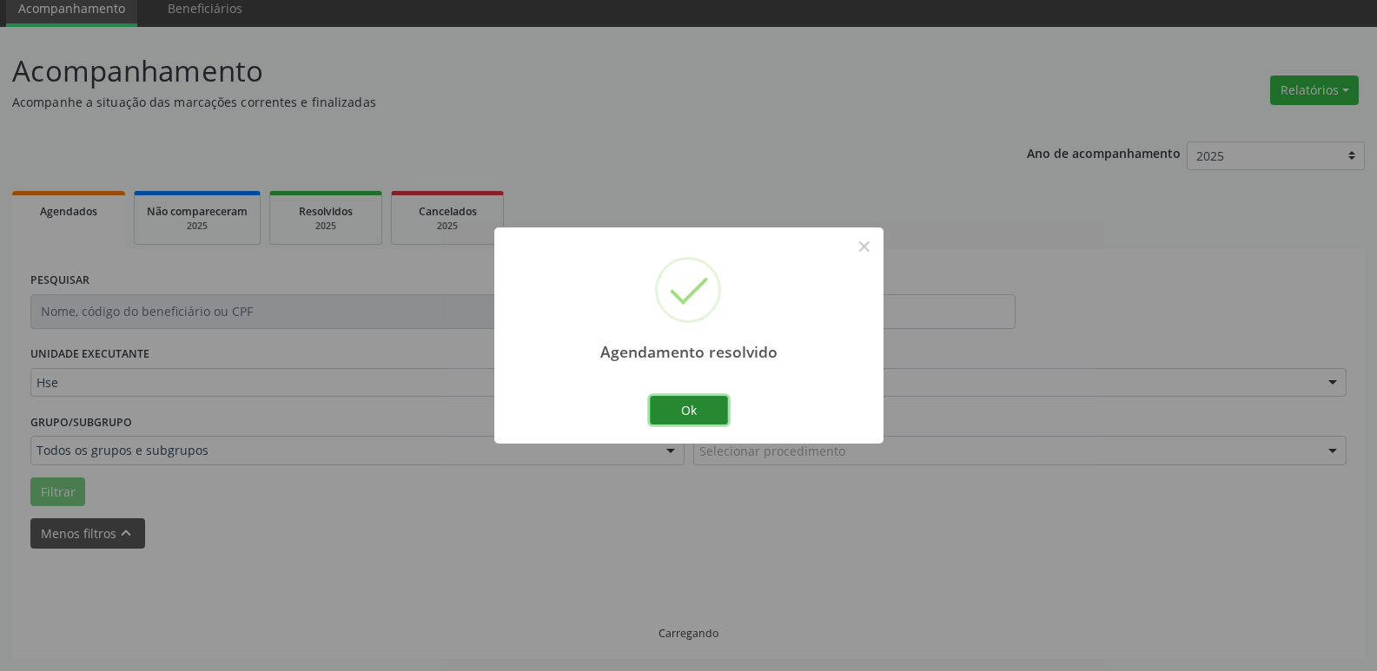
click at [694, 407] on button "Ok" at bounding box center [689, 411] width 78 height 30
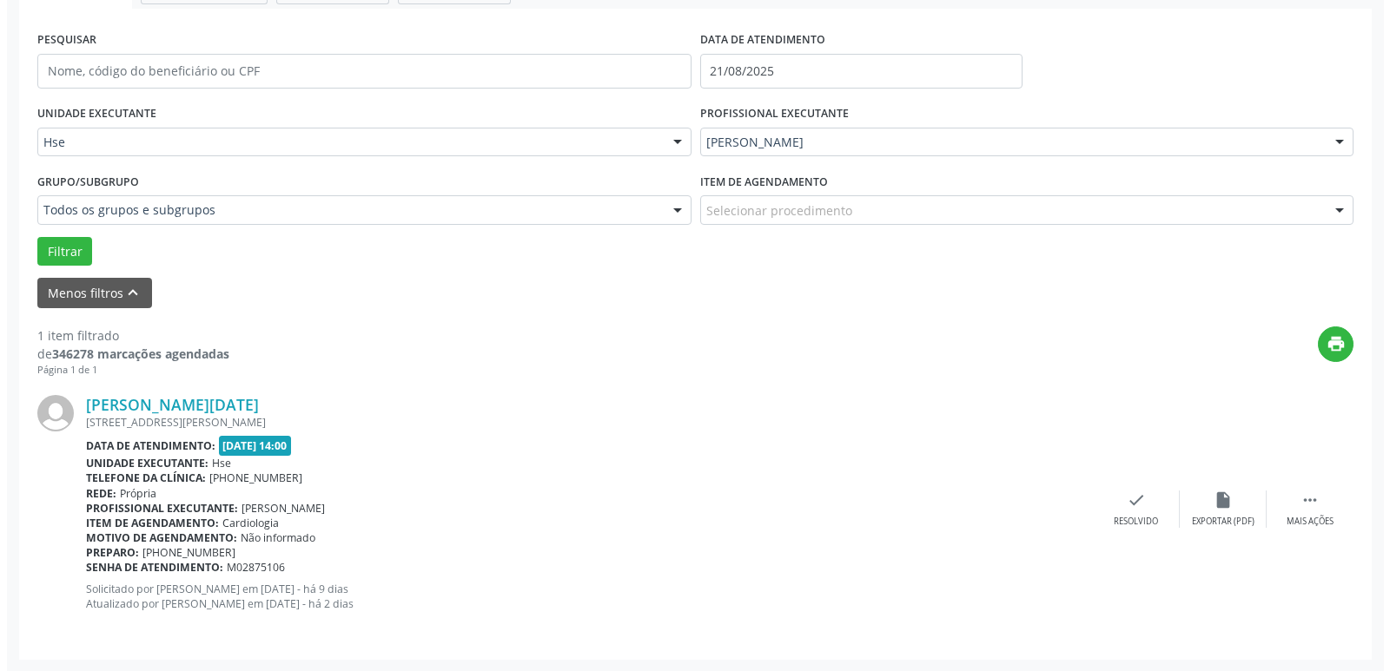
scroll to position [310, 0]
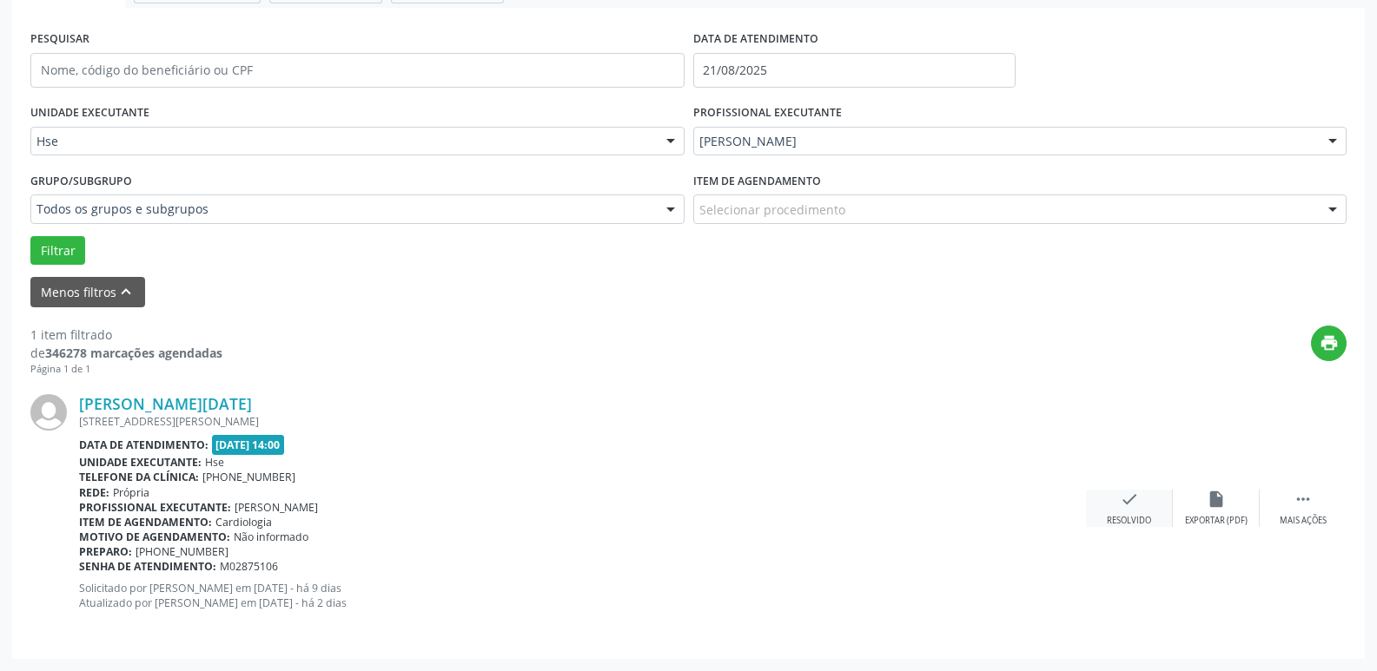
click at [1135, 497] on icon "check" at bounding box center [1129, 499] width 19 height 19
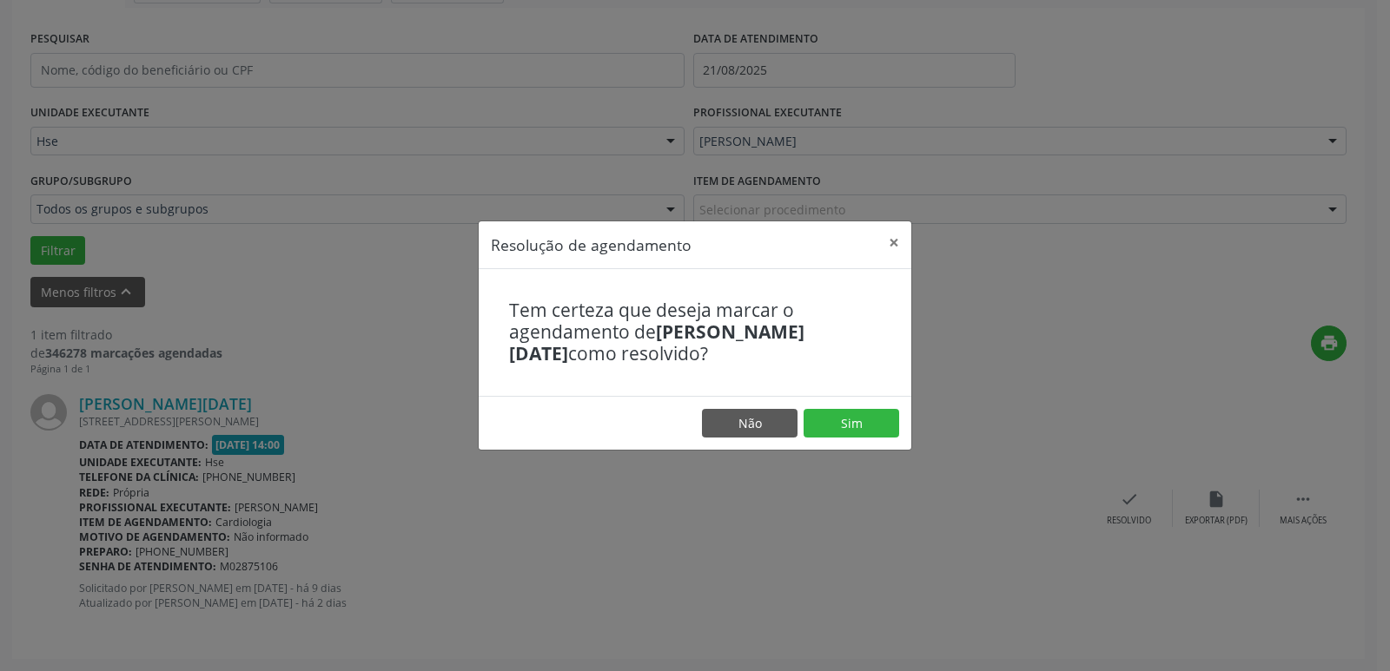
click at [885, 439] on footer "Não Sim" at bounding box center [695, 423] width 433 height 55
click at [877, 431] on button "Sim" at bounding box center [851, 424] width 96 height 30
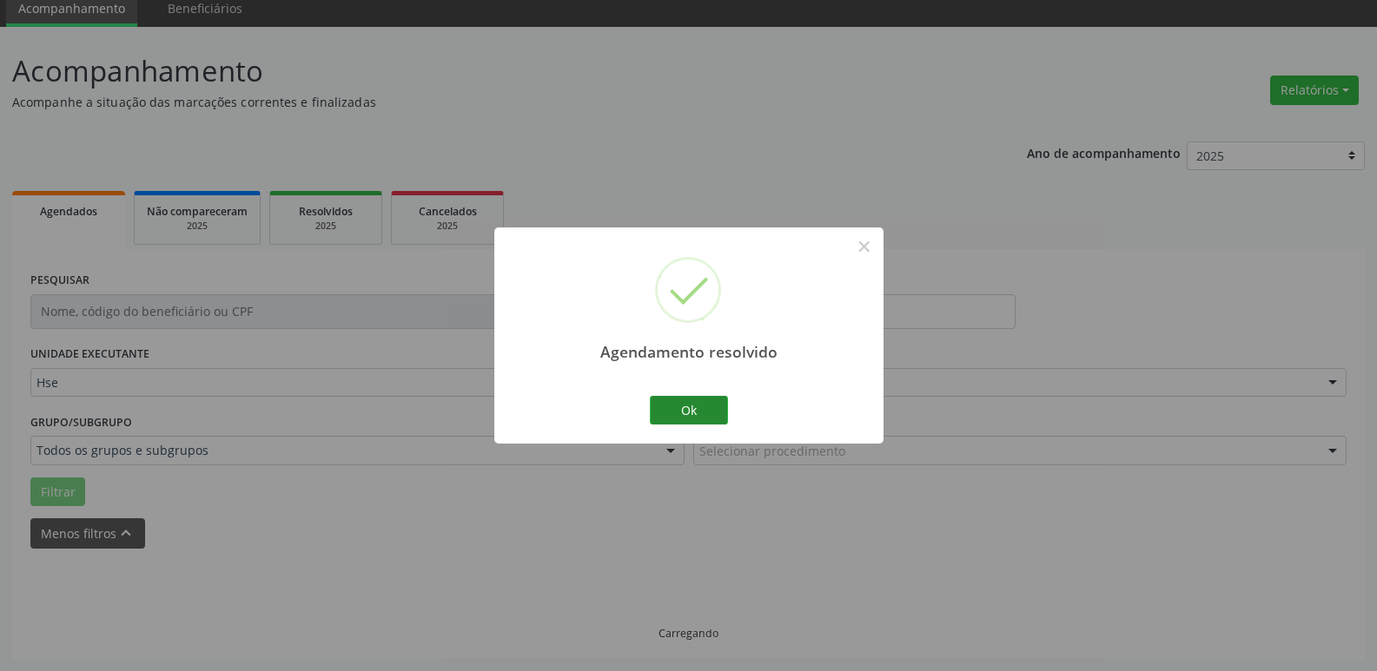
scroll to position [31, 0]
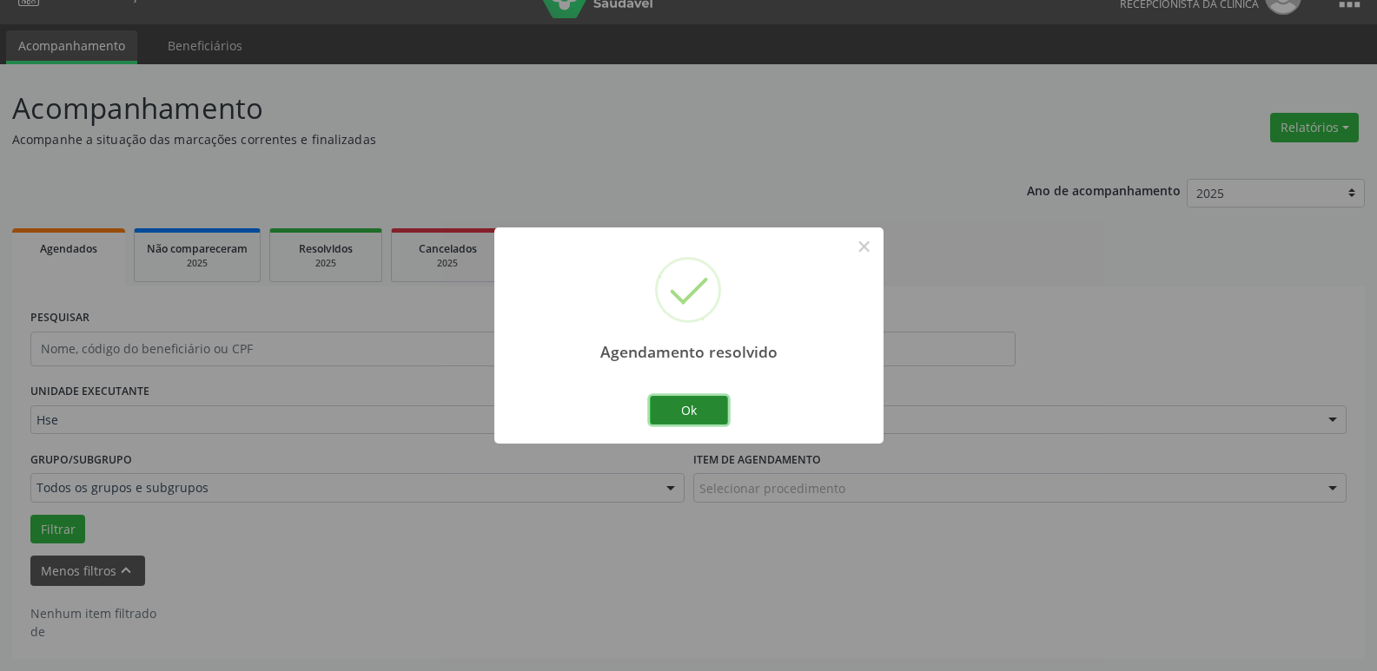
click at [709, 406] on button "Ok" at bounding box center [689, 411] width 78 height 30
